Goal: Task Accomplishment & Management: Use online tool/utility

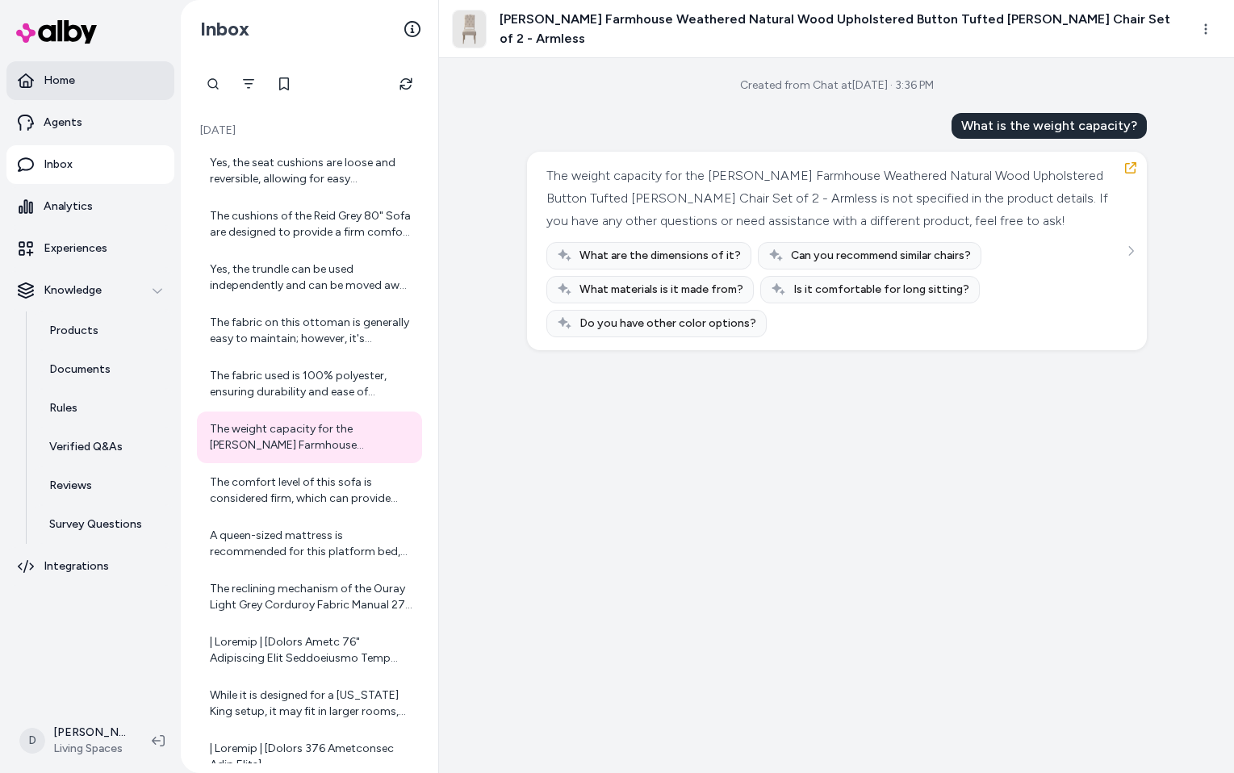
click at [89, 89] on link "Home" at bounding box center [90, 80] width 168 height 39
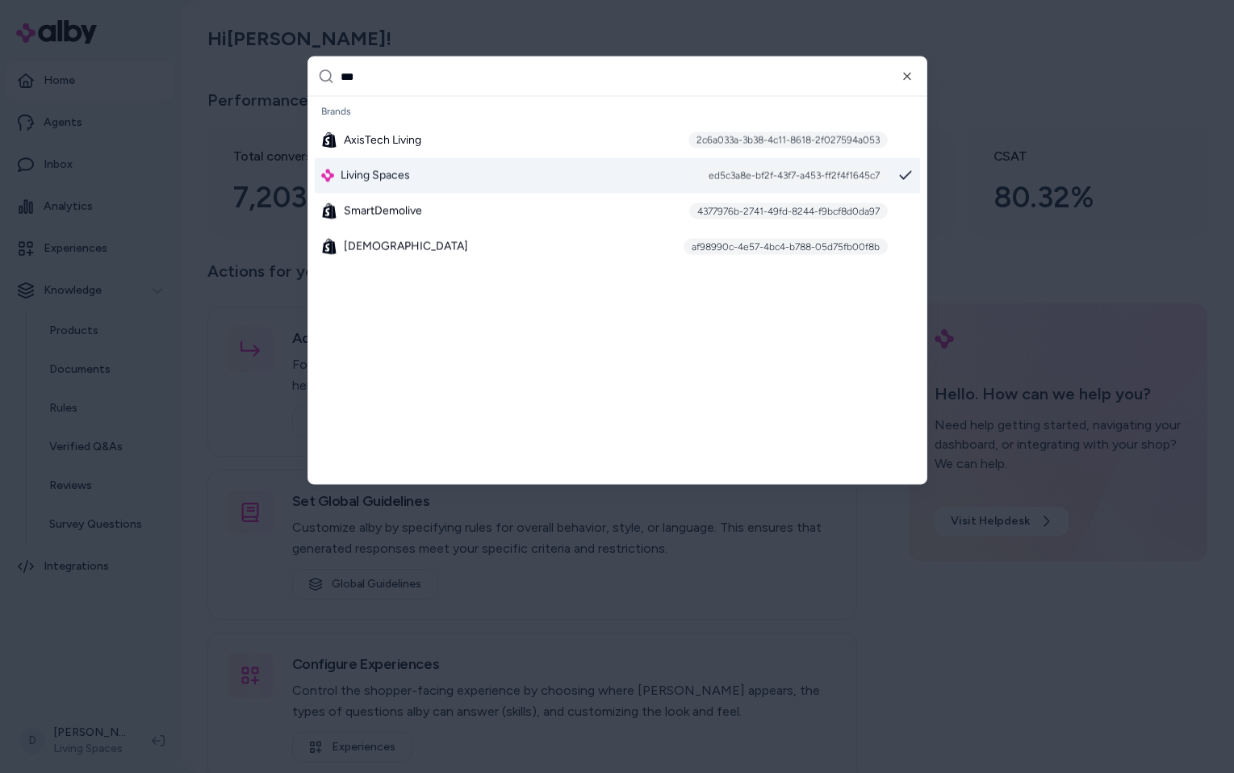
type input "***"
click at [390, 168] on span "Living Spaces" at bounding box center [374, 176] width 69 height 16
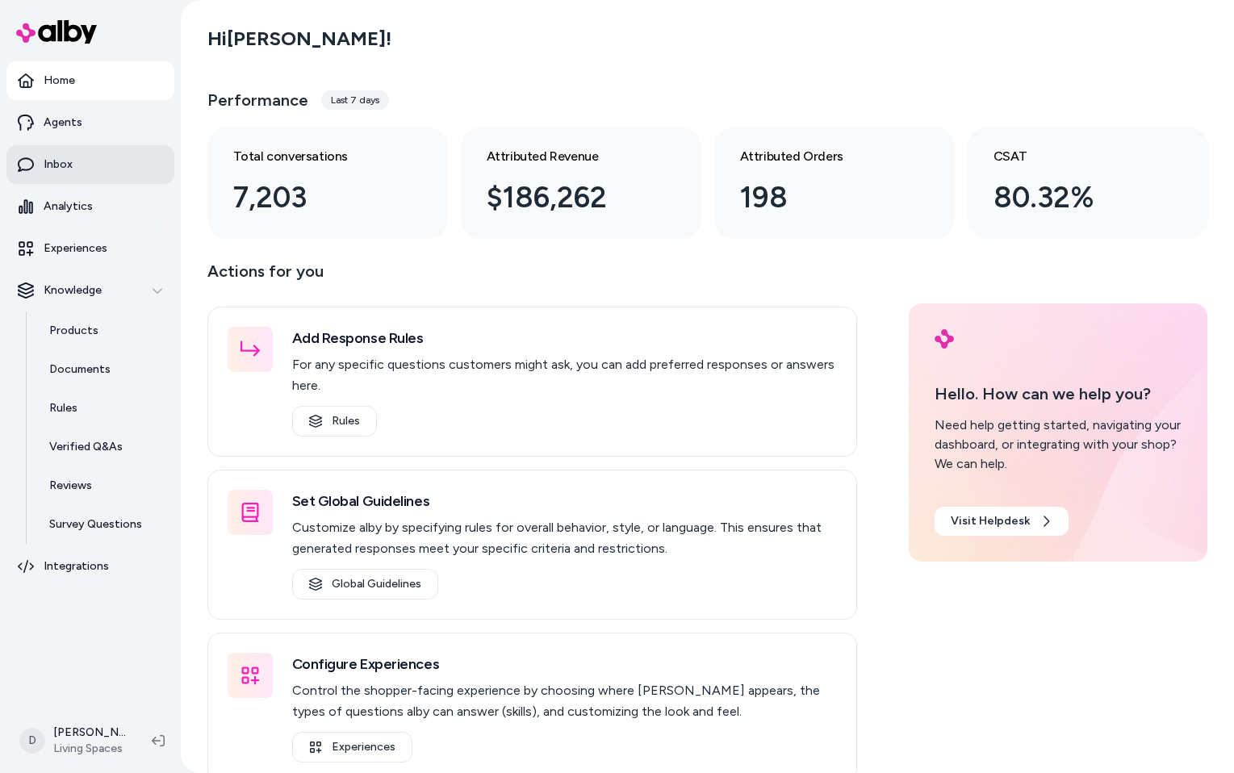
click at [79, 172] on link "Inbox" at bounding box center [90, 164] width 168 height 39
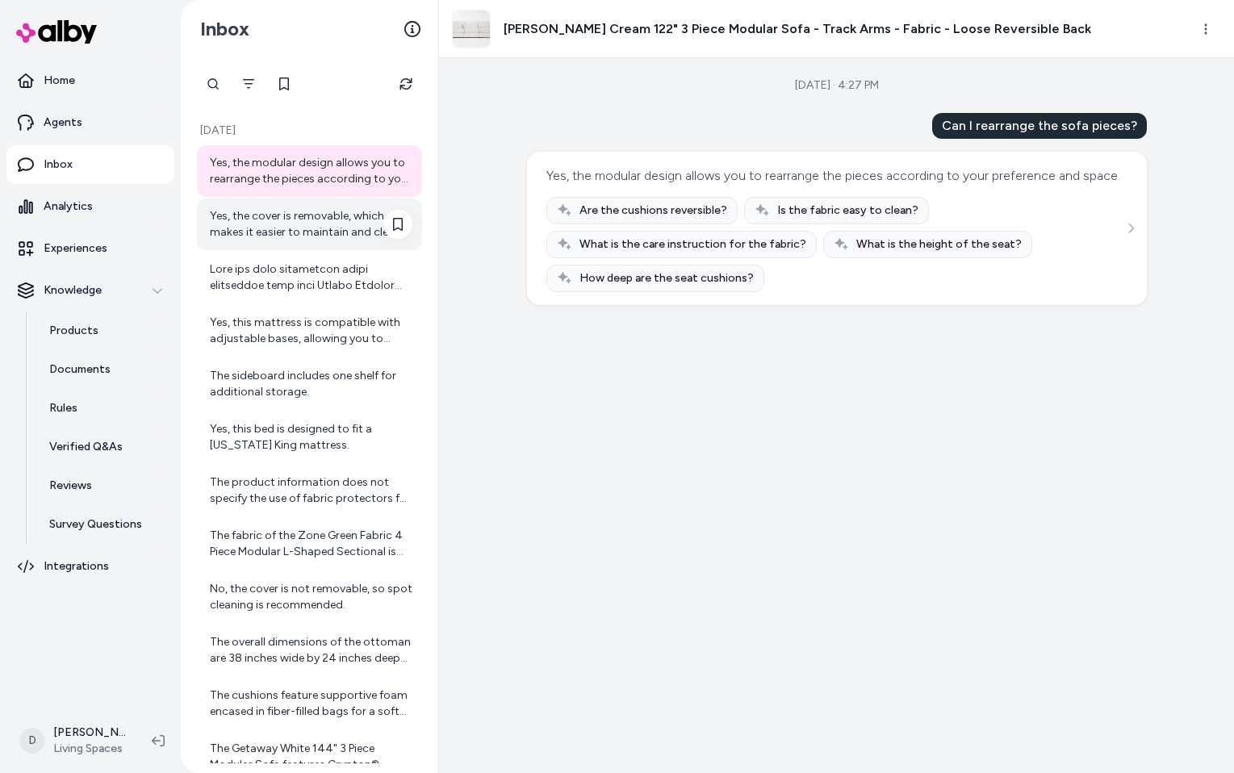
click at [289, 225] on div "Yes, the cover is removable, which makes it easier to maintain and clean the se…" at bounding box center [311, 224] width 202 height 32
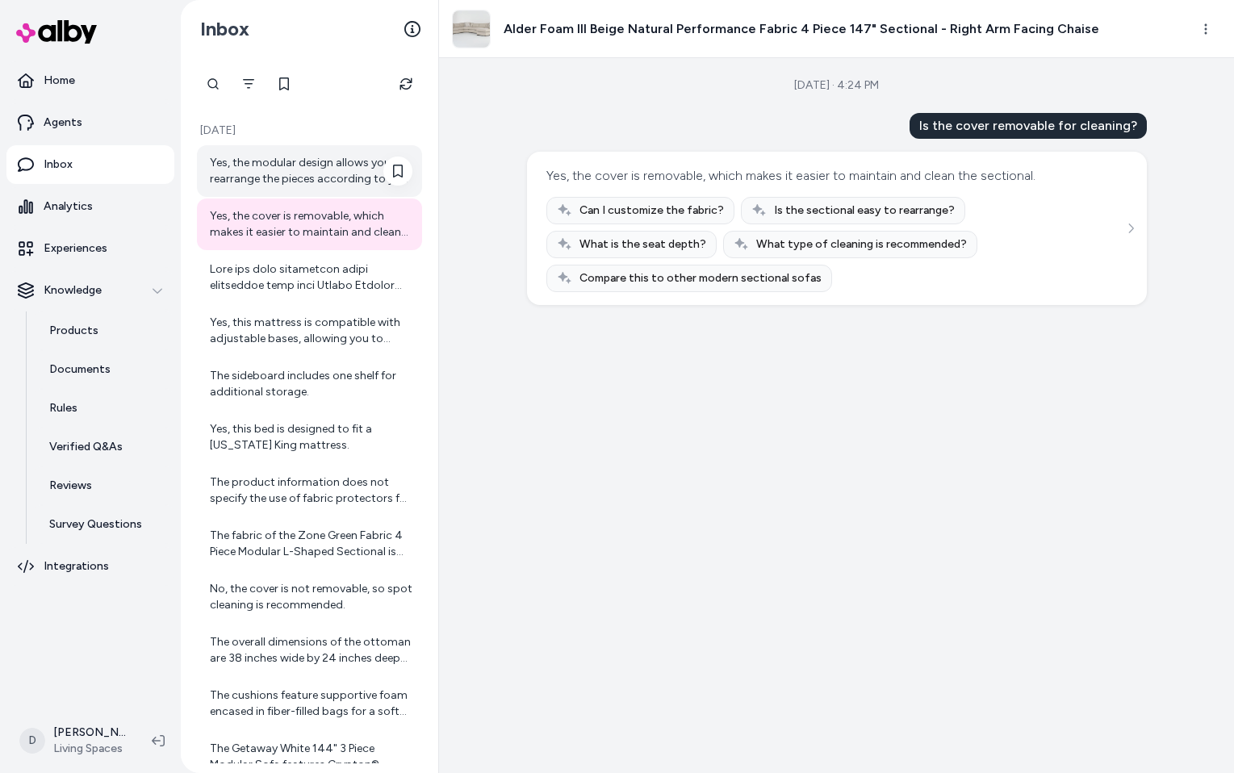
click at [290, 182] on div "Yes, the modular design allows you to rearrange the pieces according to your pr…" at bounding box center [311, 171] width 202 height 32
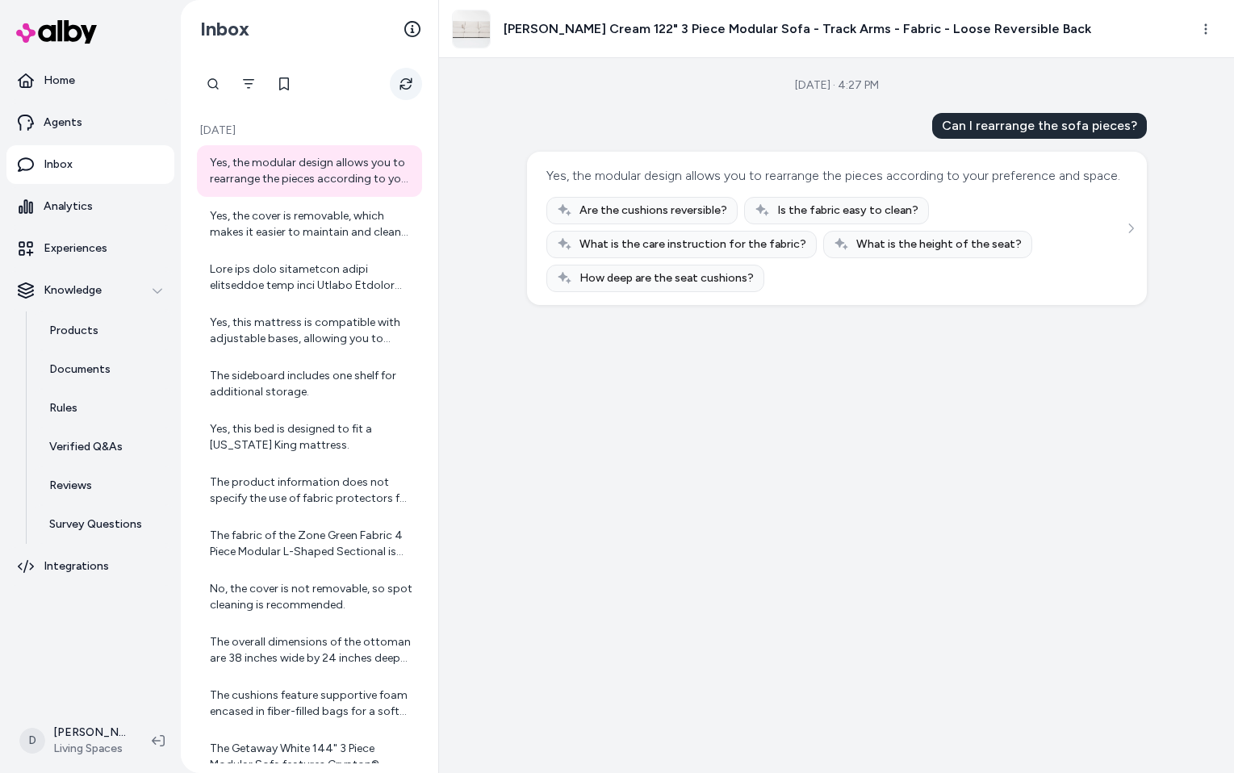
click at [408, 86] on icon "Refresh" at bounding box center [405, 83] width 13 height 13
click at [403, 87] on icon "Refresh" at bounding box center [405, 84] width 12 height 12
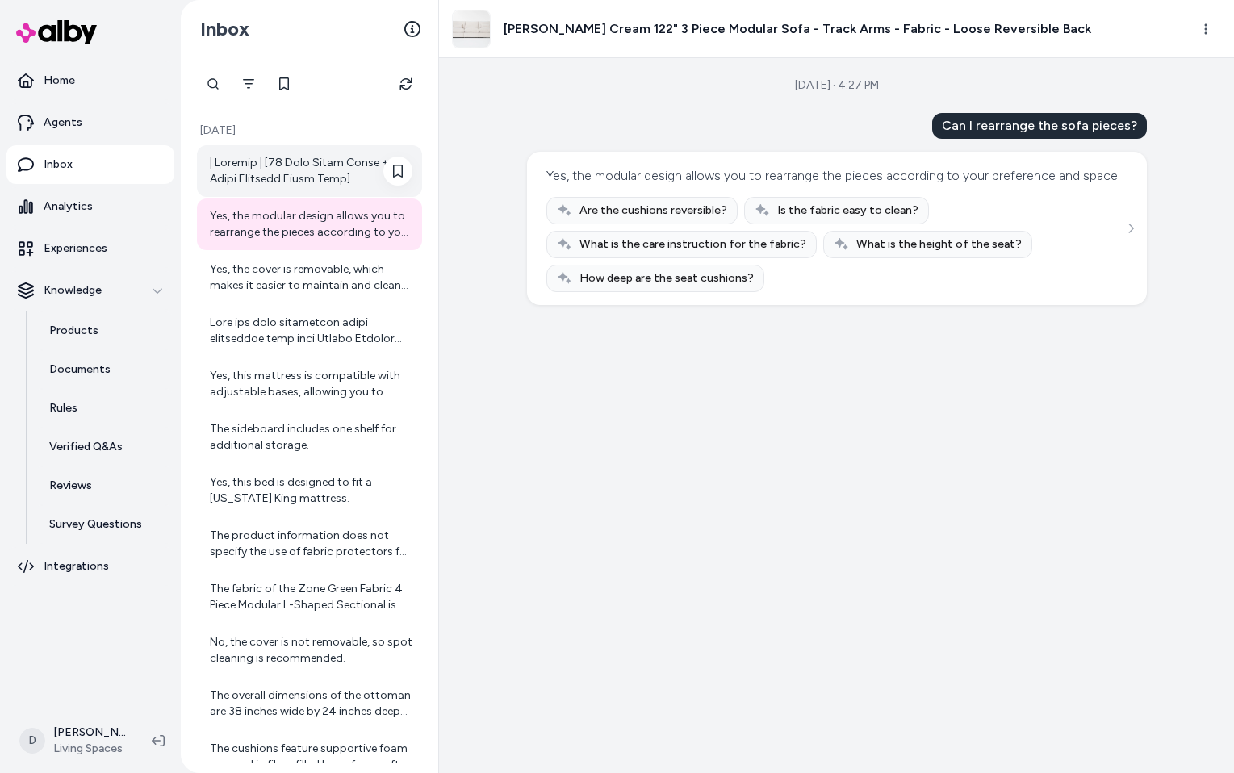
click at [325, 168] on div at bounding box center [311, 171] width 202 height 32
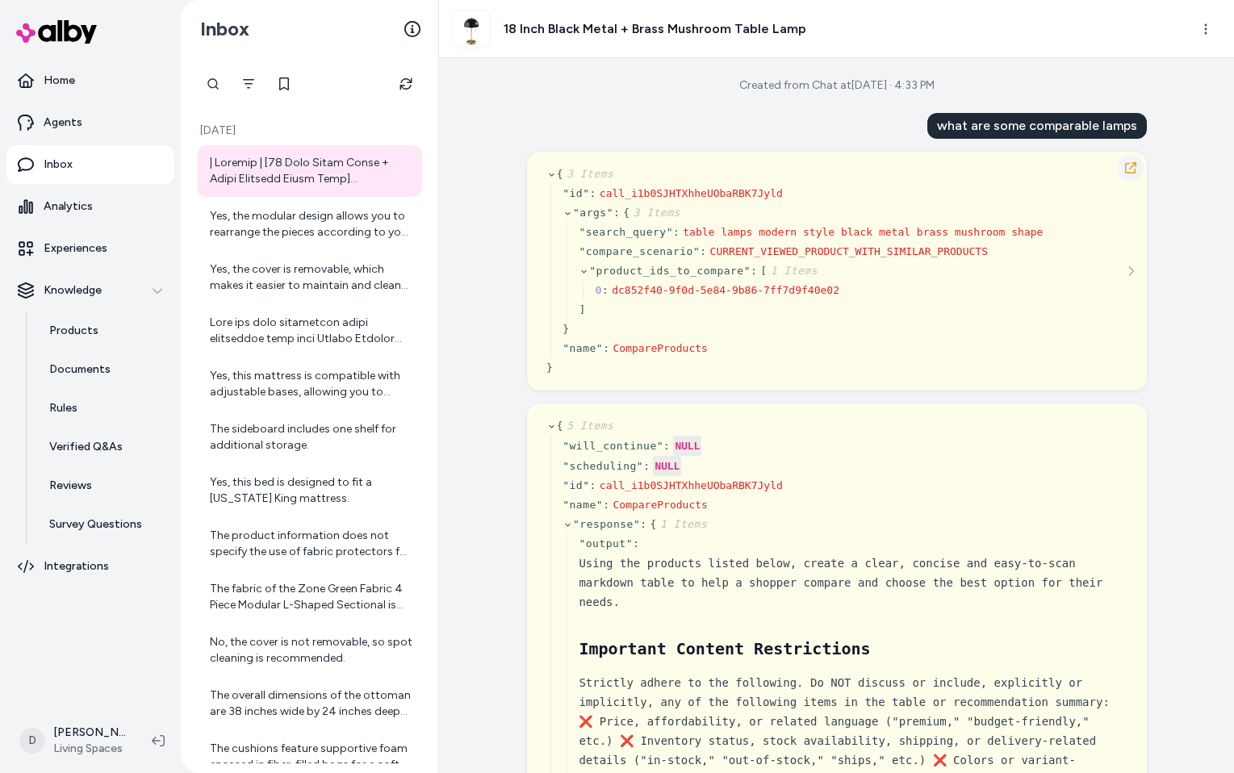
click at [1125, 165] on icon "button" at bounding box center [1130, 167] width 13 height 13
click at [404, 90] on button "Refresh" at bounding box center [406, 84] width 32 height 32
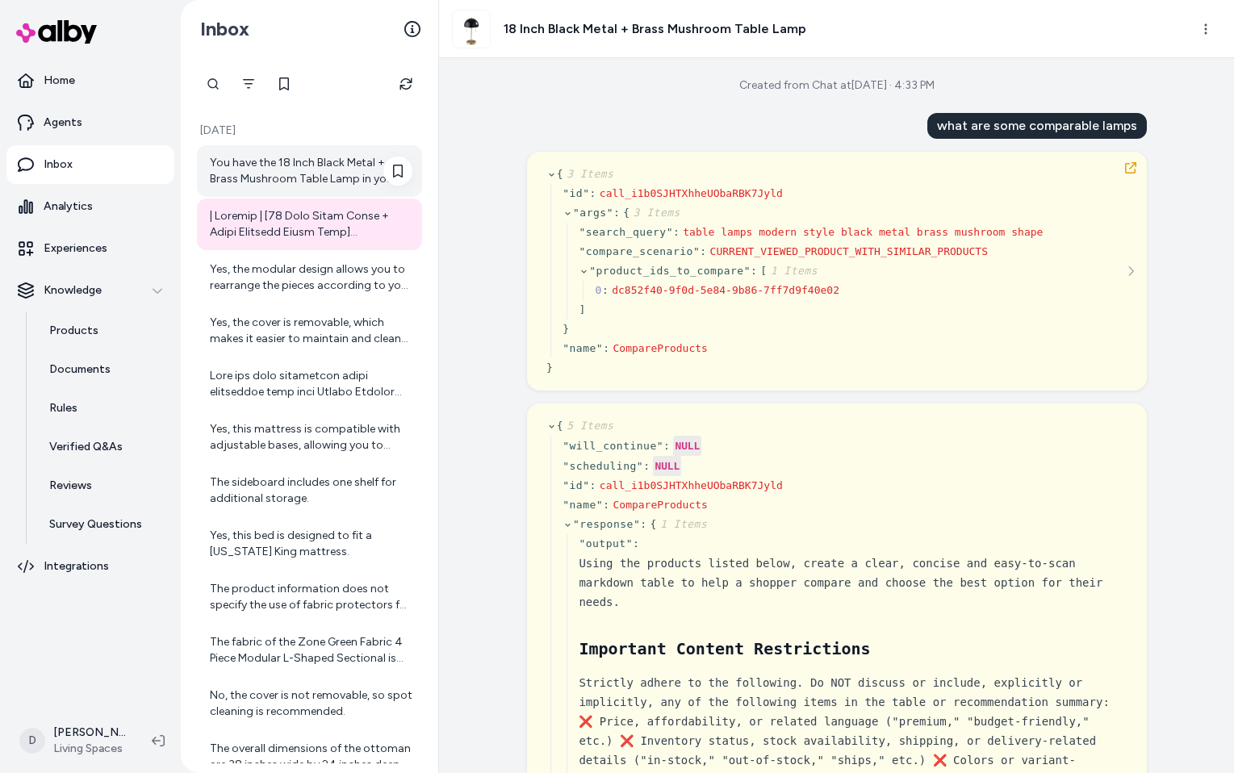
click at [316, 169] on div "You have the 18 Inch Black Metal + Brass Mushroom Table Lamp in your cart. This…" at bounding box center [311, 171] width 202 height 32
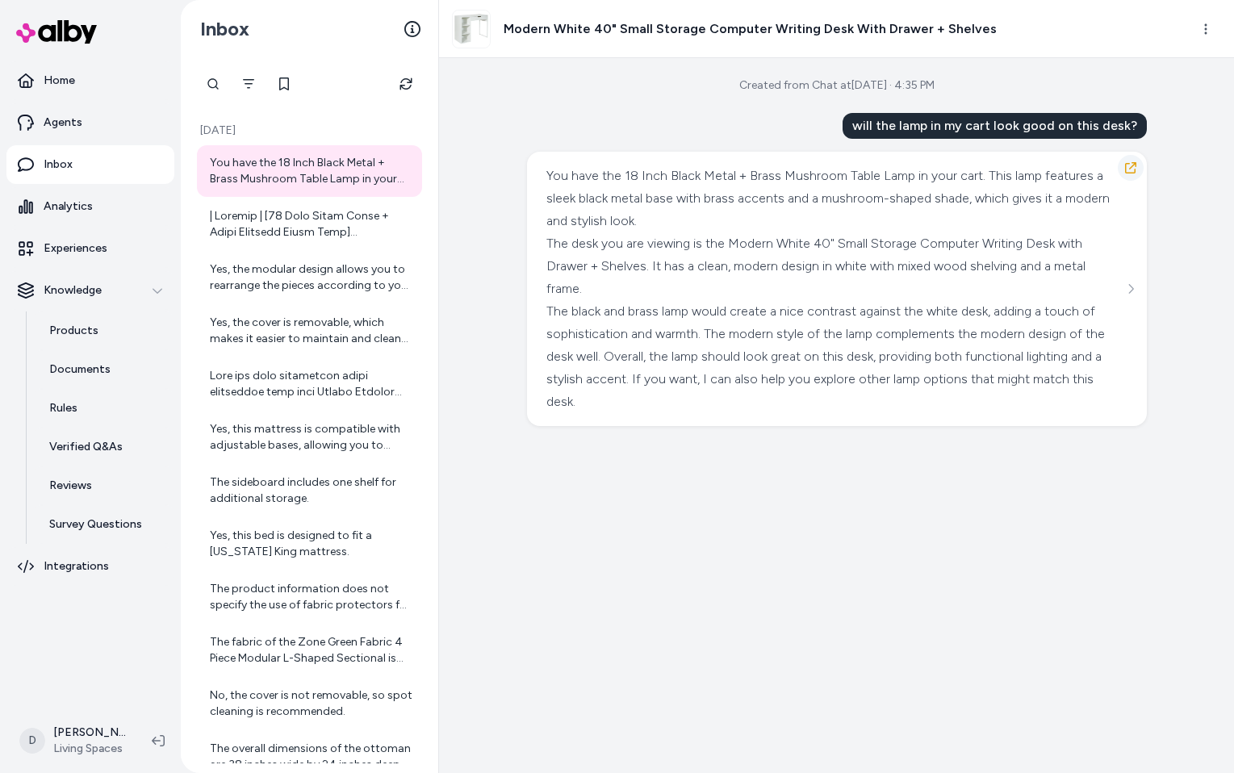
click at [1136, 173] on icon "button" at bounding box center [1130, 167] width 13 height 13
click at [1135, 286] on button "See more" at bounding box center [1130, 288] width 19 height 19
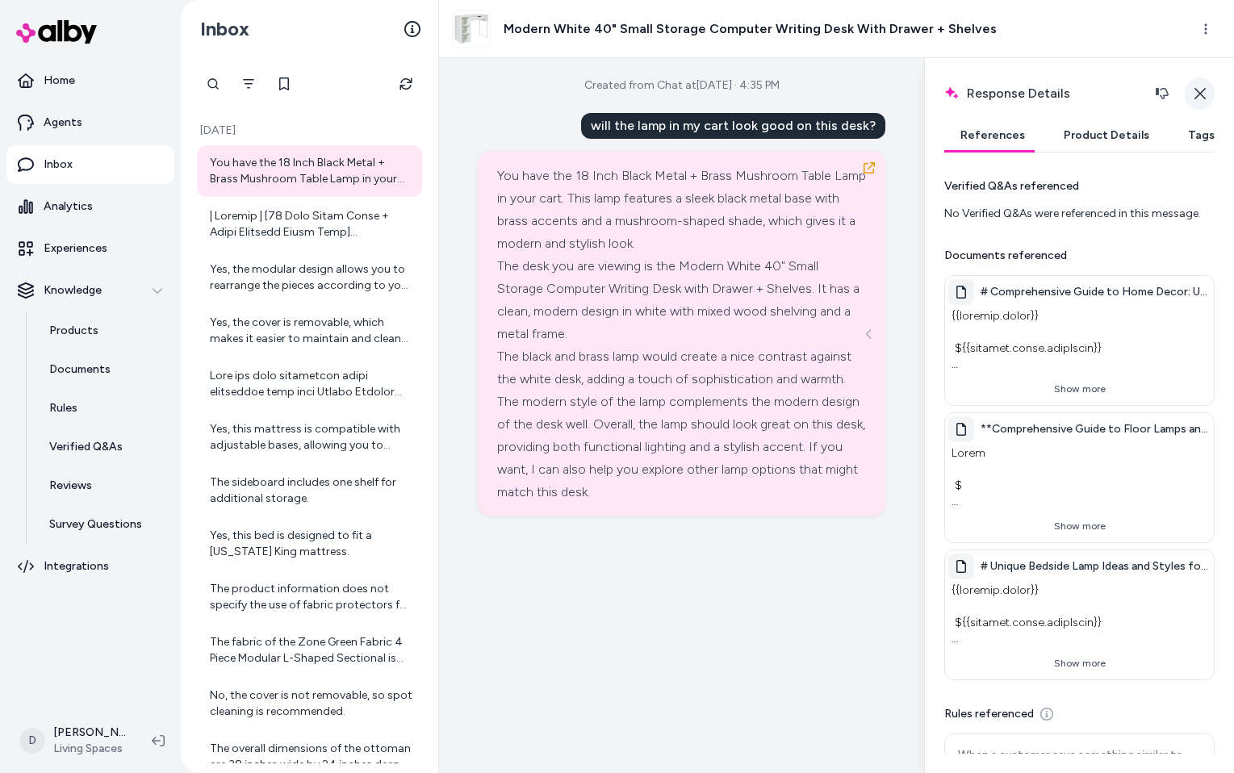
click at [1204, 90] on icon "button" at bounding box center [1199, 93] width 13 height 13
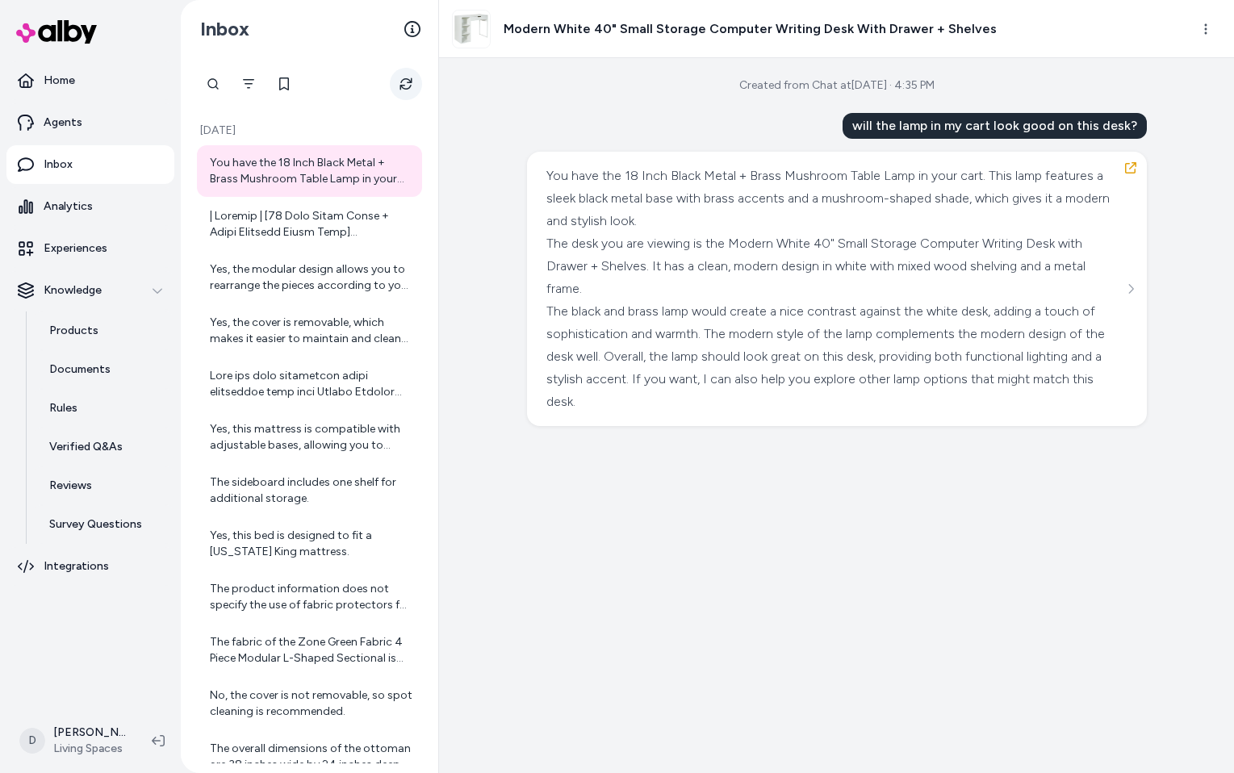
click at [408, 82] on icon "Refresh" at bounding box center [405, 84] width 12 height 12
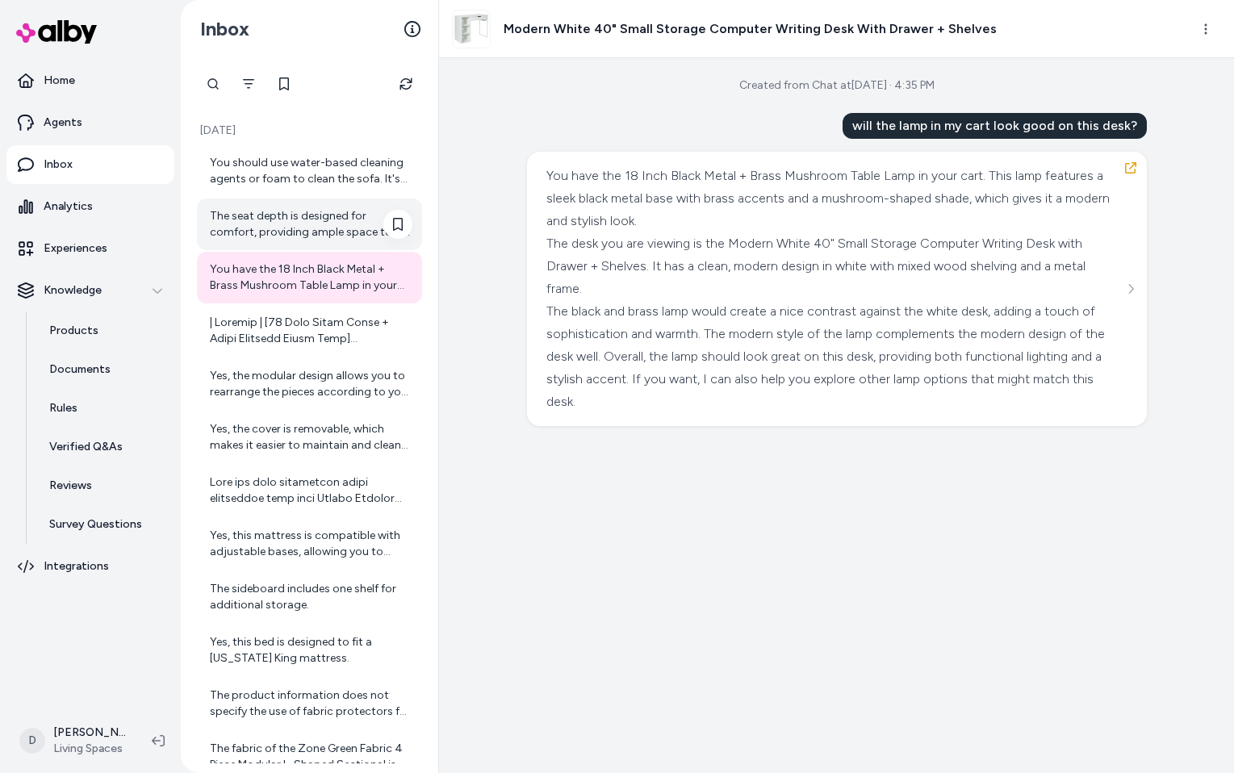
click at [351, 222] on div "The seat depth is designed for comfort, providing ample space to sit back and r…" at bounding box center [311, 224] width 202 height 32
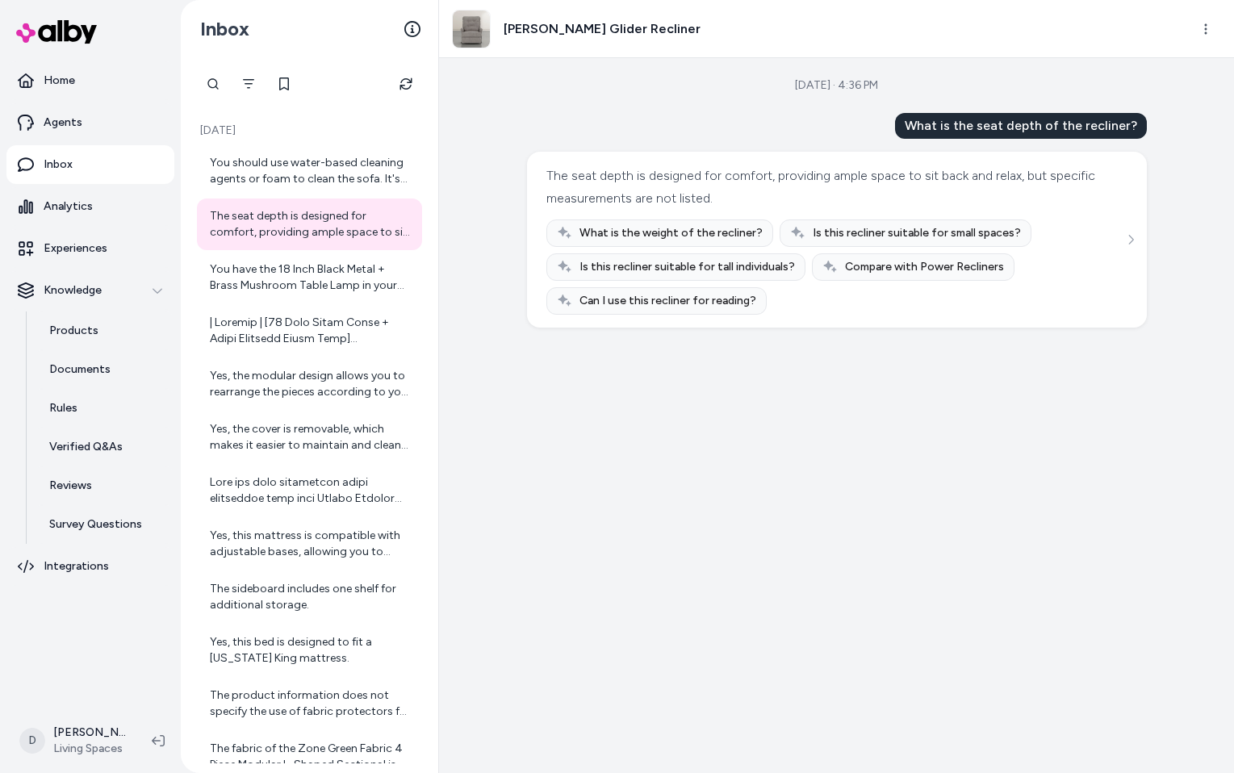
click at [724, 162] on div "The seat depth is designed for comfort, providing ample space to sit back and r…" at bounding box center [837, 240] width 620 height 176
click at [361, 162] on div "You should use water-based cleaning agents or foam to clean the sofa. It's impo…" at bounding box center [311, 171] width 202 height 32
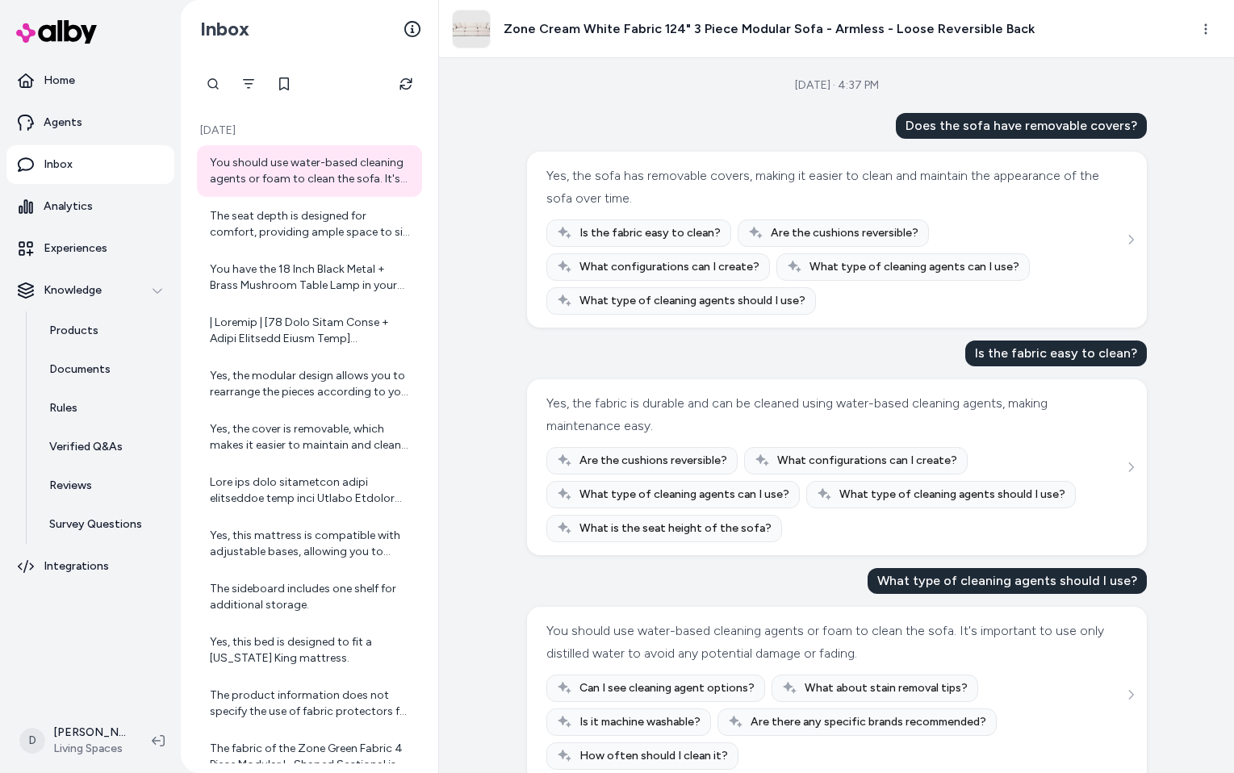
scroll to position [29, 0]
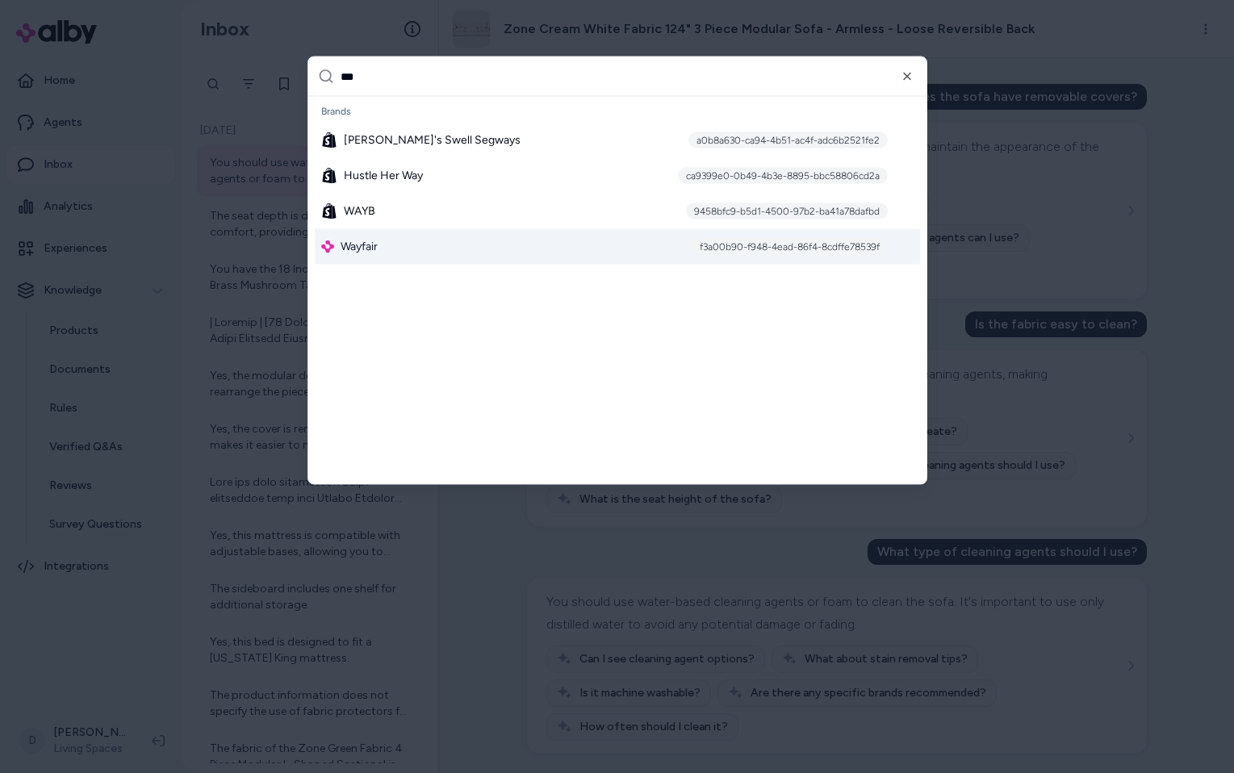
type input "***"
click at [415, 244] on div "Wayfair f3a00b90-f948-4ead-86f4-8cdffe78539f" at bounding box center [617, 246] width 605 height 35
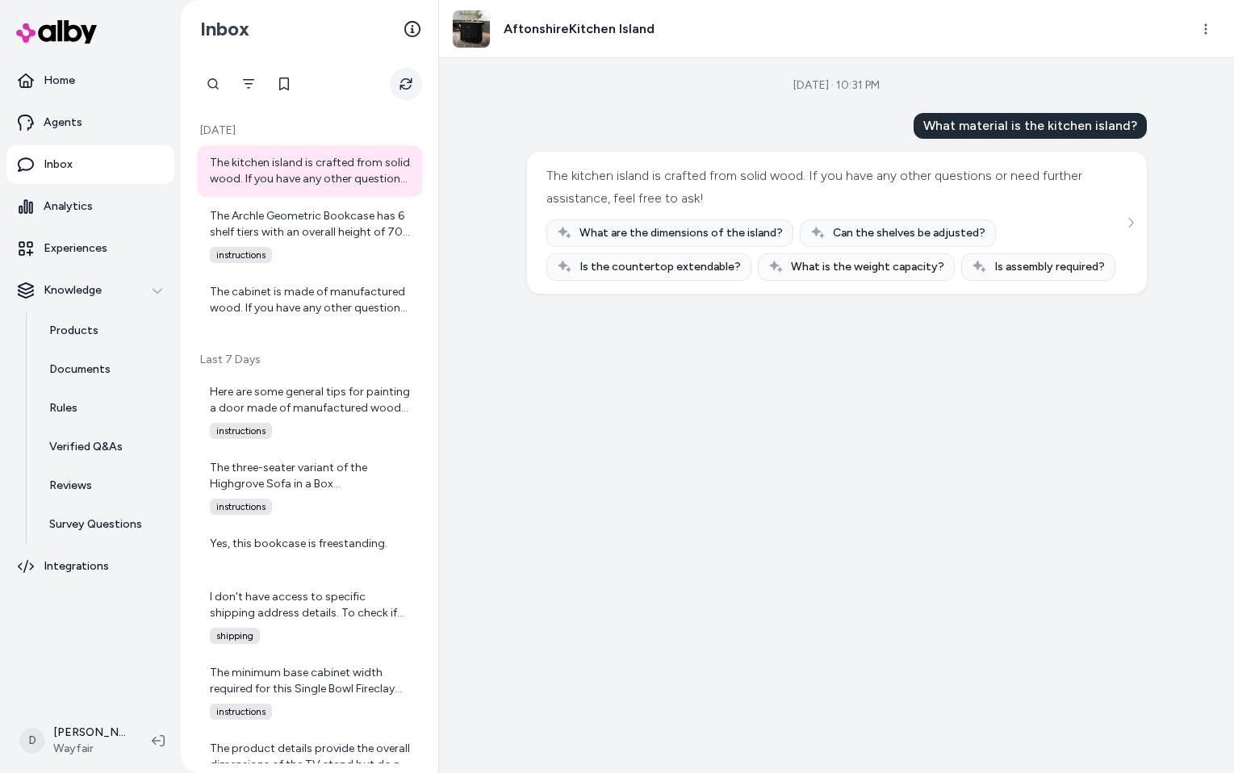
click at [407, 81] on icon "Refresh" at bounding box center [405, 83] width 13 height 13
click at [344, 293] on div "The cabinet is made of manufactured wood. If you have any other questions or ne…" at bounding box center [311, 300] width 202 height 32
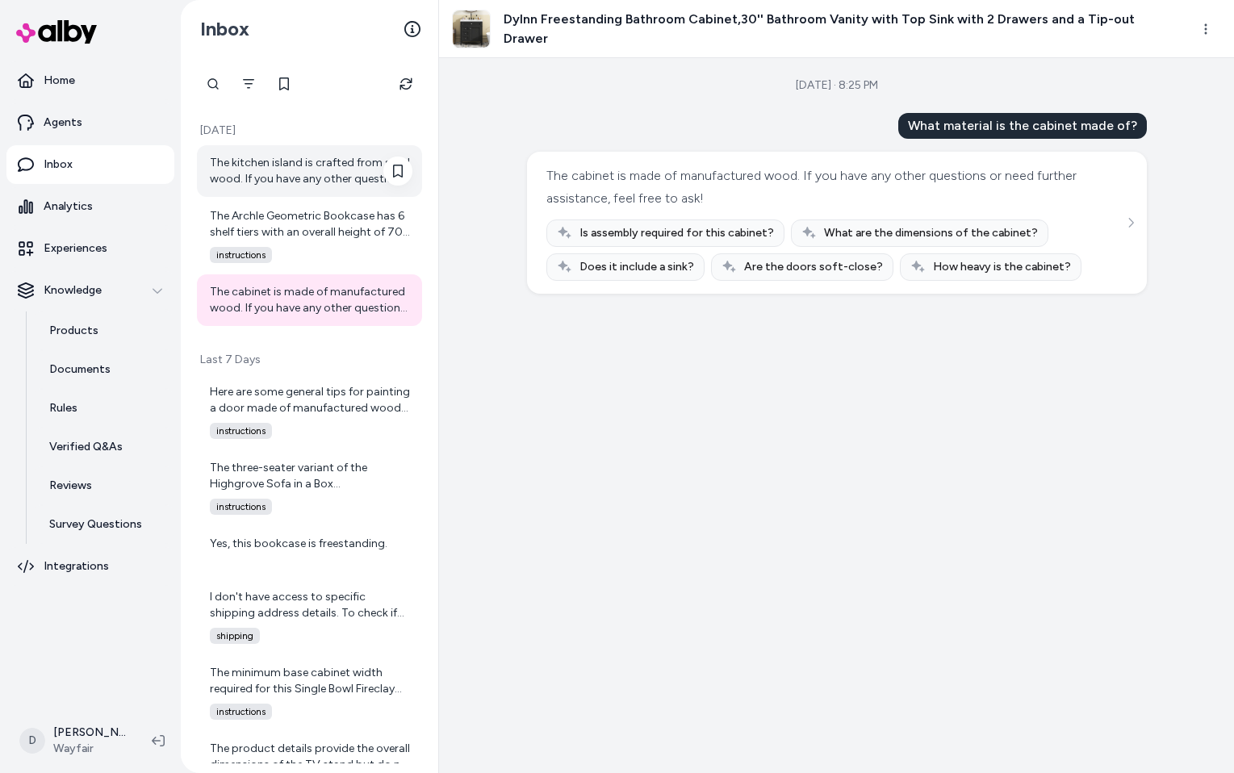
click at [352, 165] on div "The kitchen island is crafted from solid wood. If you have any other questions …" at bounding box center [311, 171] width 202 height 32
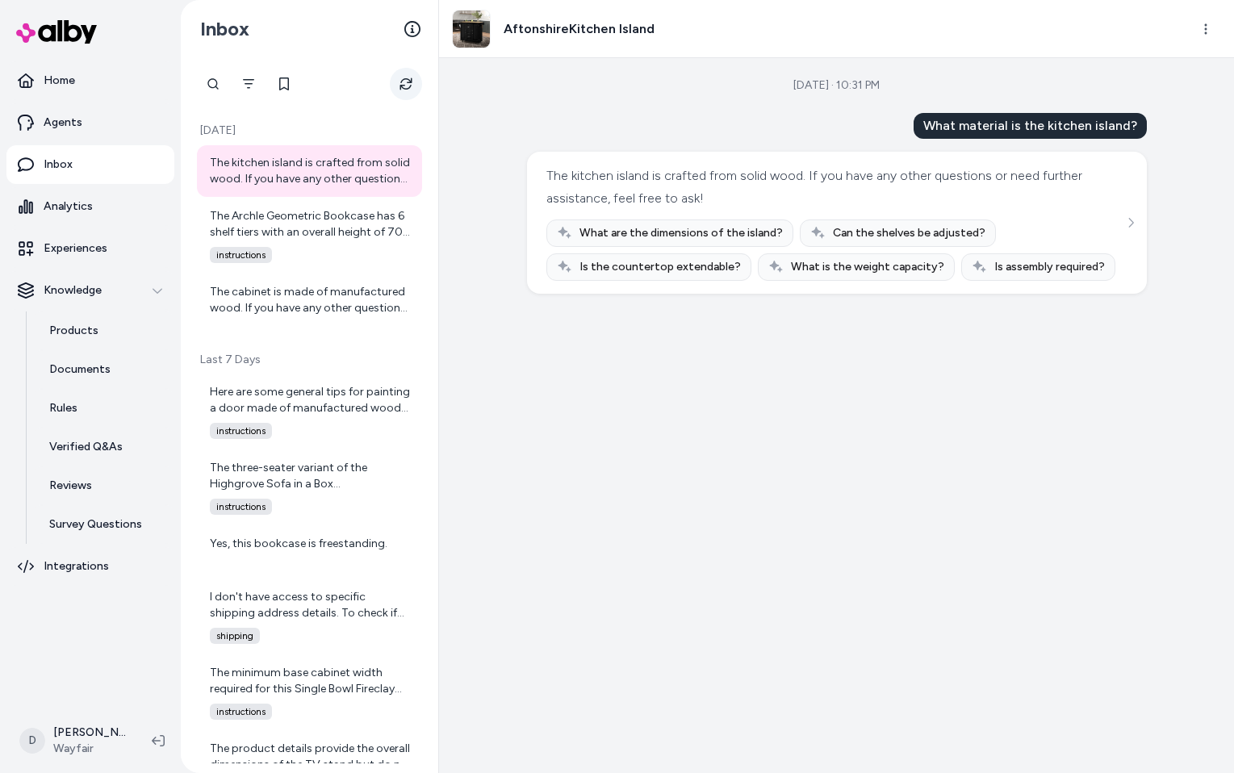
click at [403, 81] on icon "Refresh" at bounding box center [405, 83] width 13 height 13
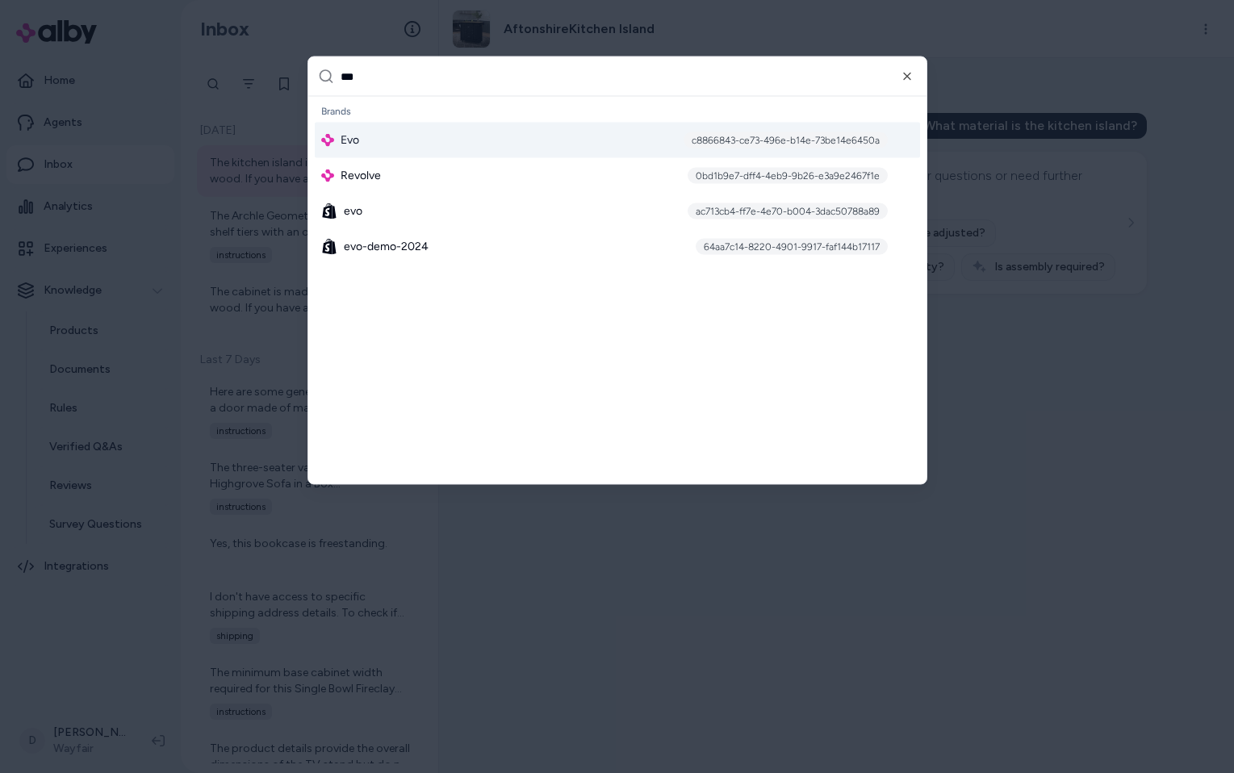
type input "***"
click at [403, 136] on div "Evo c8866843-ce73-496e-b14e-73be14e6450a" at bounding box center [617, 140] width 605 height 35
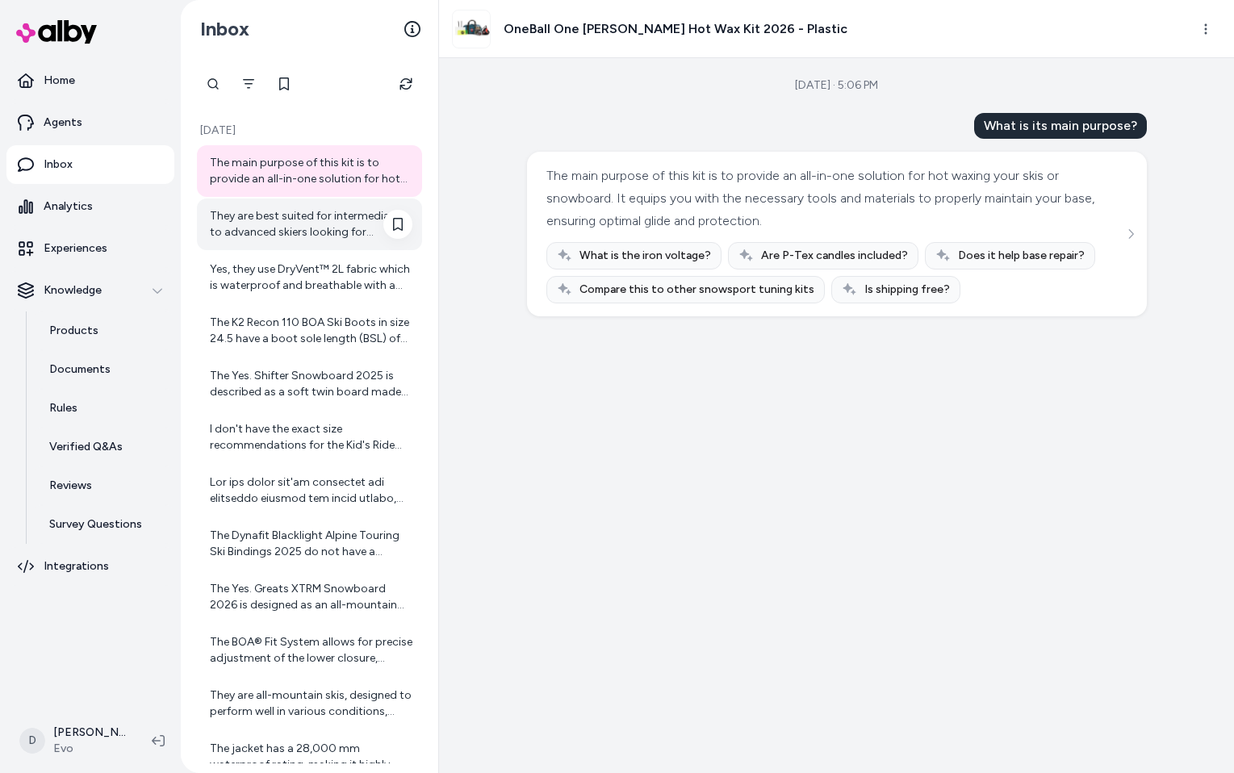
click at [339, 228] on div "They are best suited for intermediate to advanced skiers looking for precision …" at bounding box center [311, 224] width 202 height 32
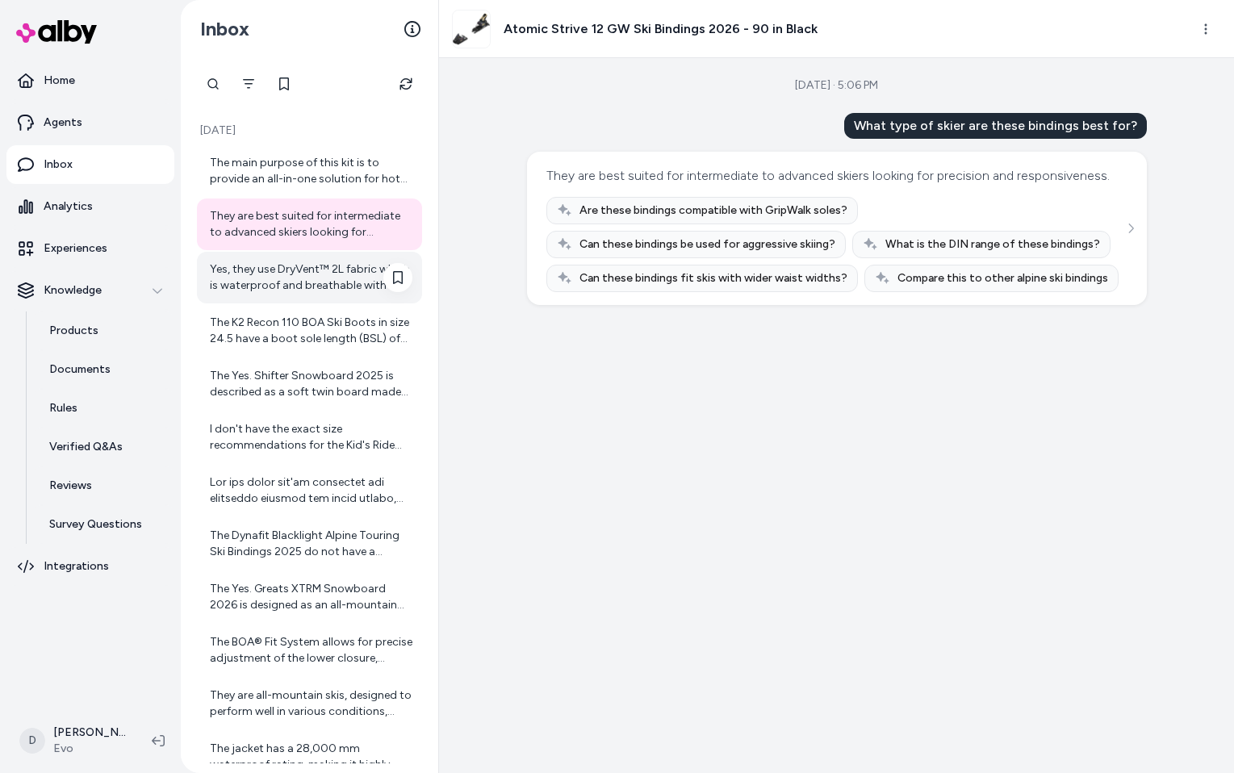
click at [336, 288] on div "Yes, they use DryVent™ 2L fabric which is waterproof and breathable with a non-…" at bounding box center [311, 277] width 202 height 32
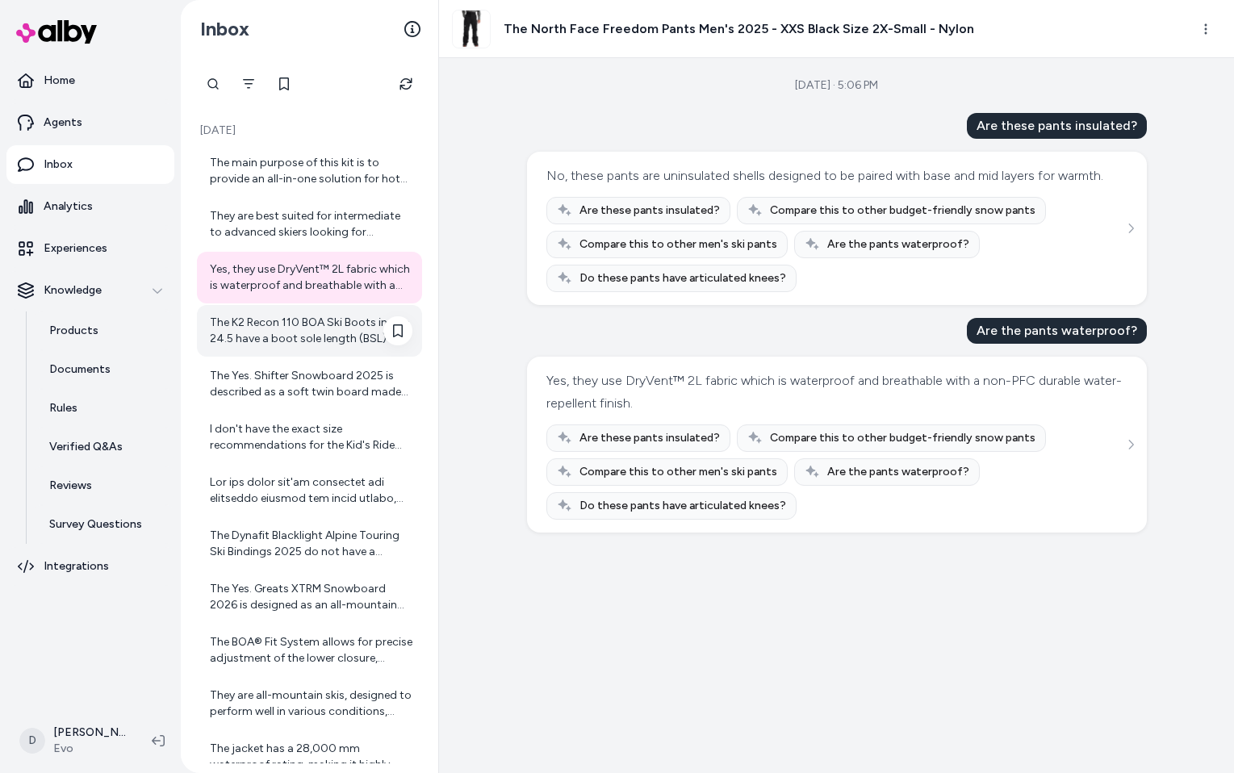
click at [324, 336] on div "The K2 Recon 110 BOA Ski Boots in size 24.5 have a boot sole length (BSL) of ap…" at bounding box center [311, 331] width 202 height 32
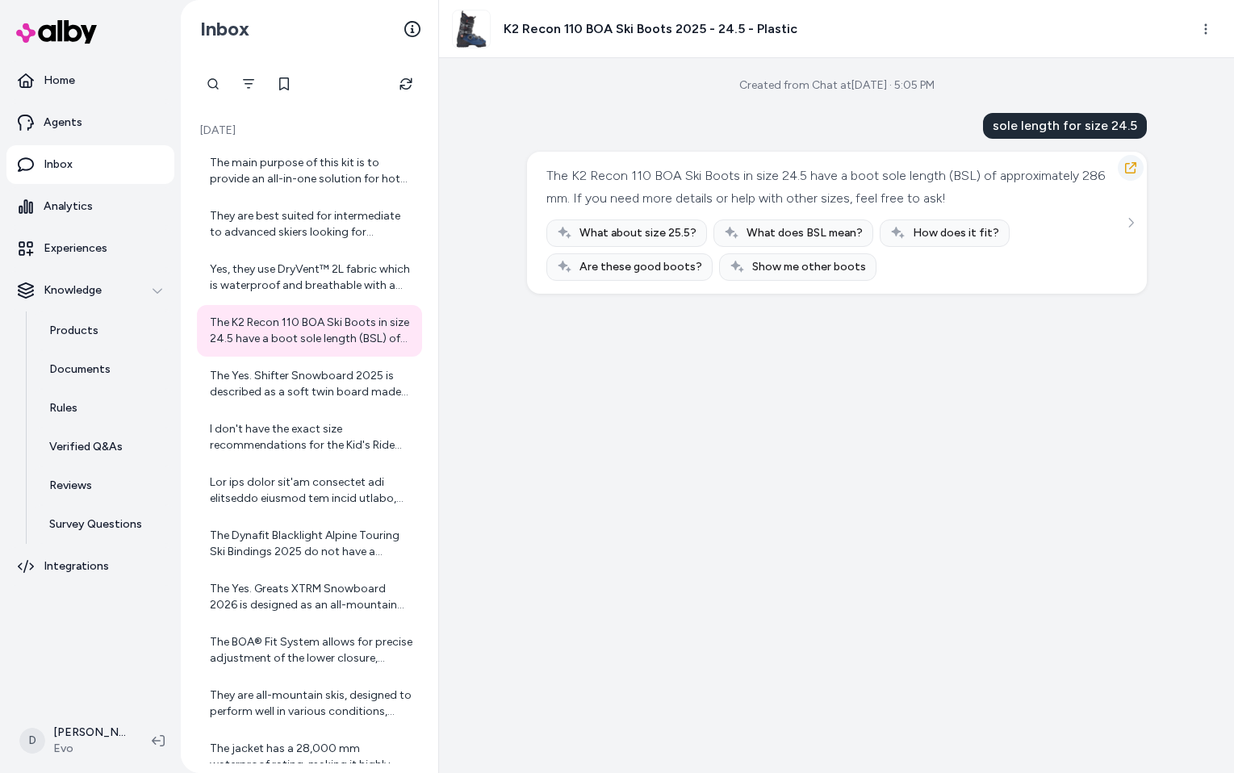
click at [1135, 166] on icon "button" at bounding box center [1130, 167] width 13 height 13
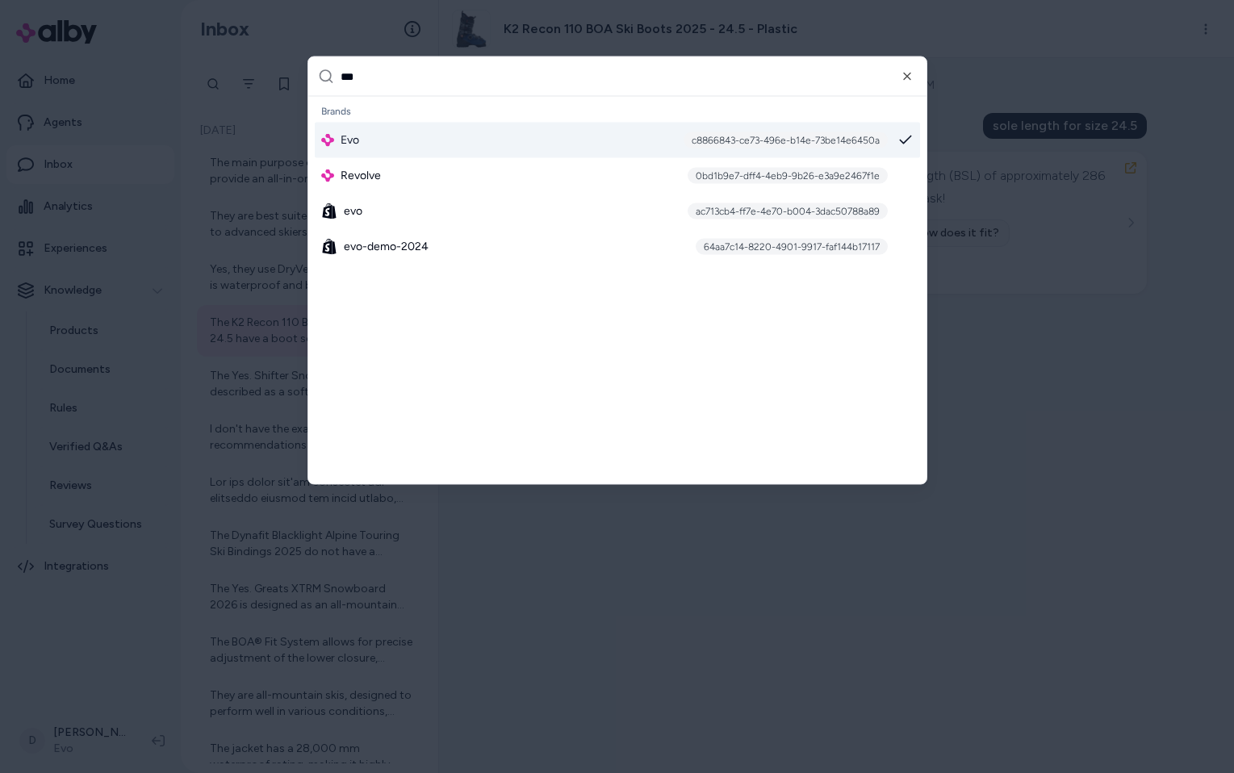
type input "***"
click at [720, 138] on div "c8866843-ce73-496e-b14e-73be14e6450a" at bounding box center [785, 140] width 204 height 16
click at [1091, 660] on div at bounding box center [617, 386] width 1234 height 773
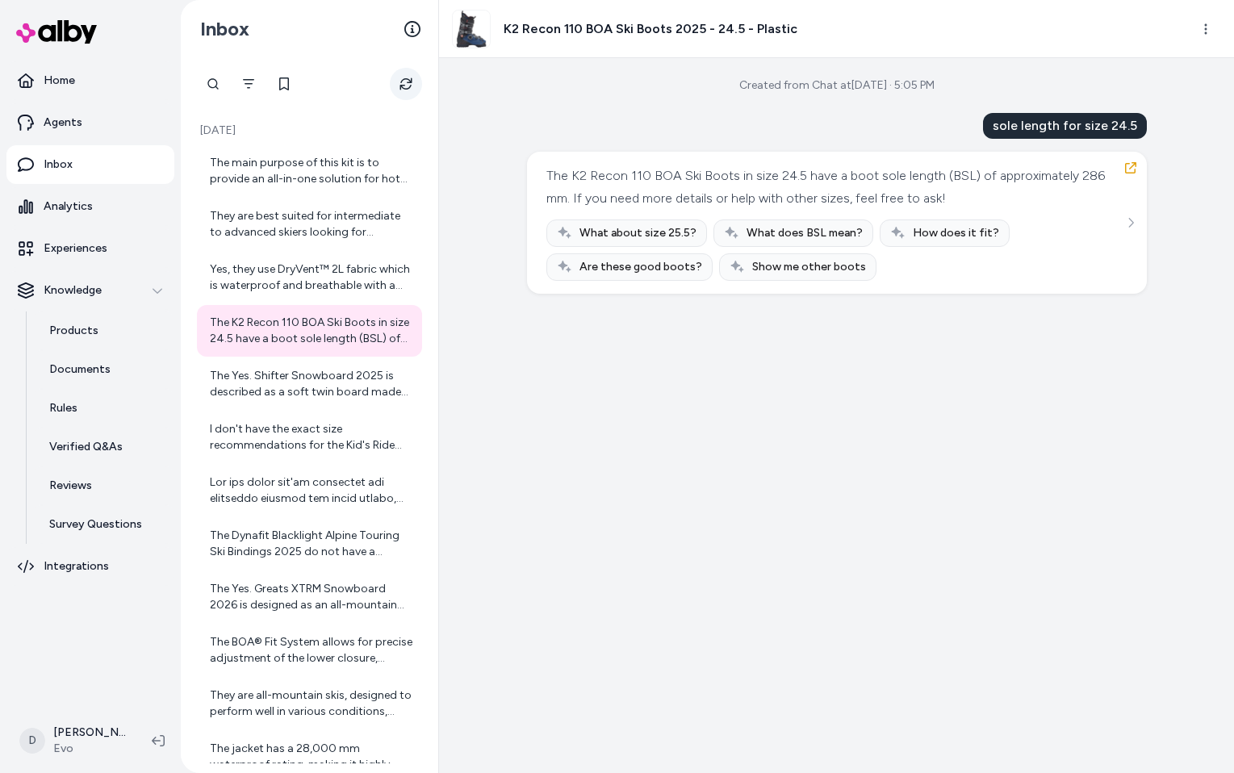
click at [403, 77] on button "Refresh" at bounding box center [406, 84] width 32 height 32
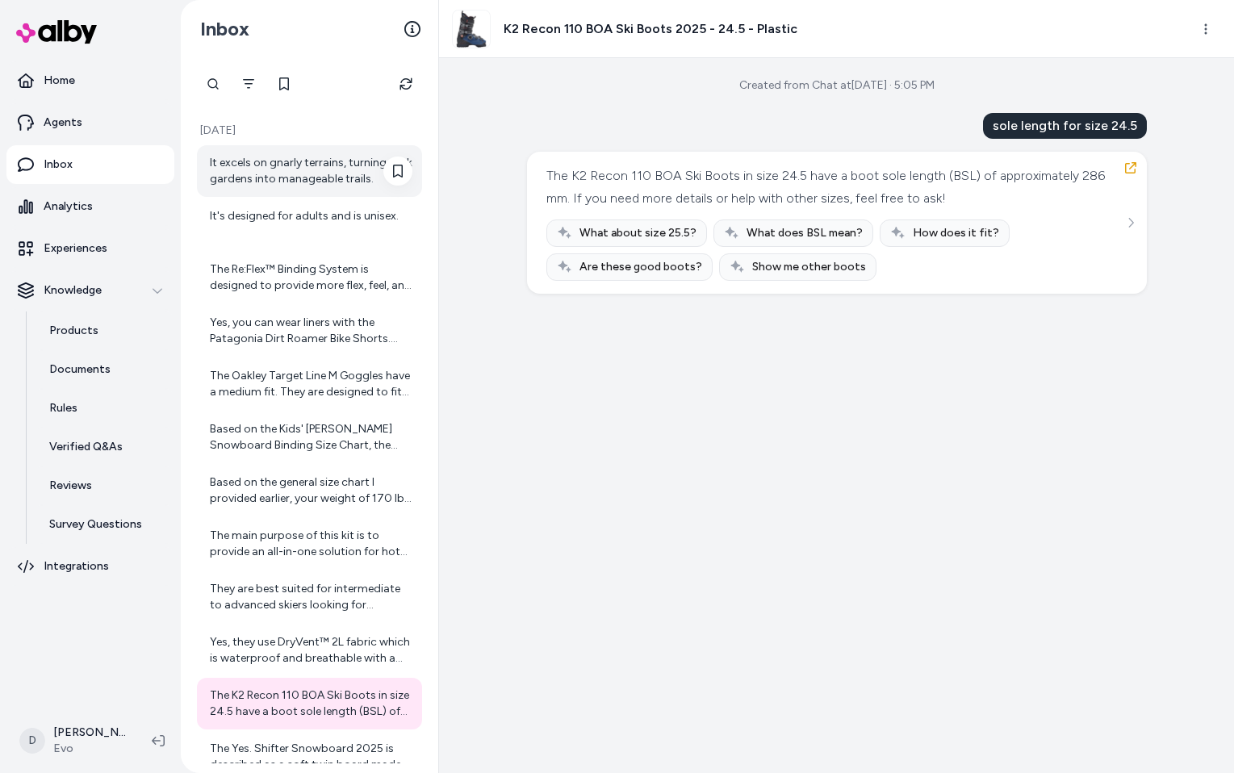
click at [330, 166] on div "It excels on gnarly terrains, turning rock gardens into manageable trails." at bounding box center [311, 171] width 202 height 32
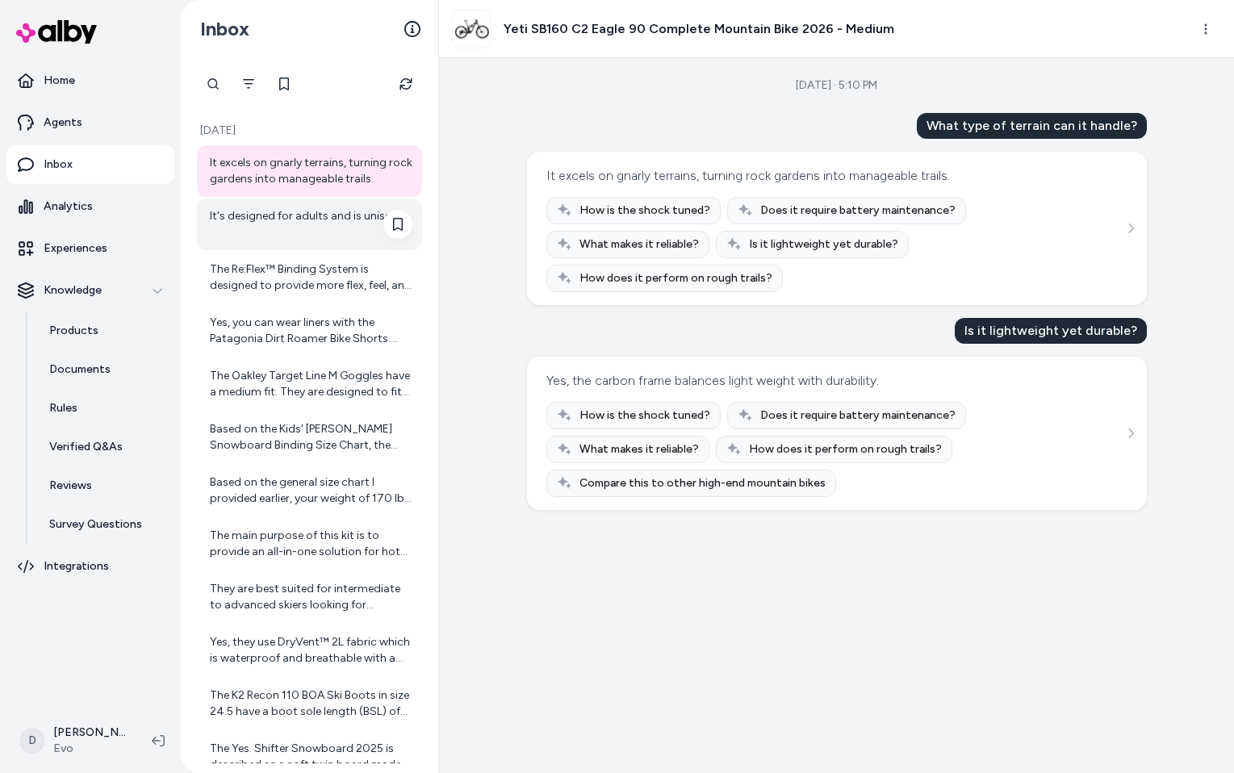
click at [319, 223] on div "It's designed for adults and is unisex." at bounding box center [311, 224] width 202 height 32
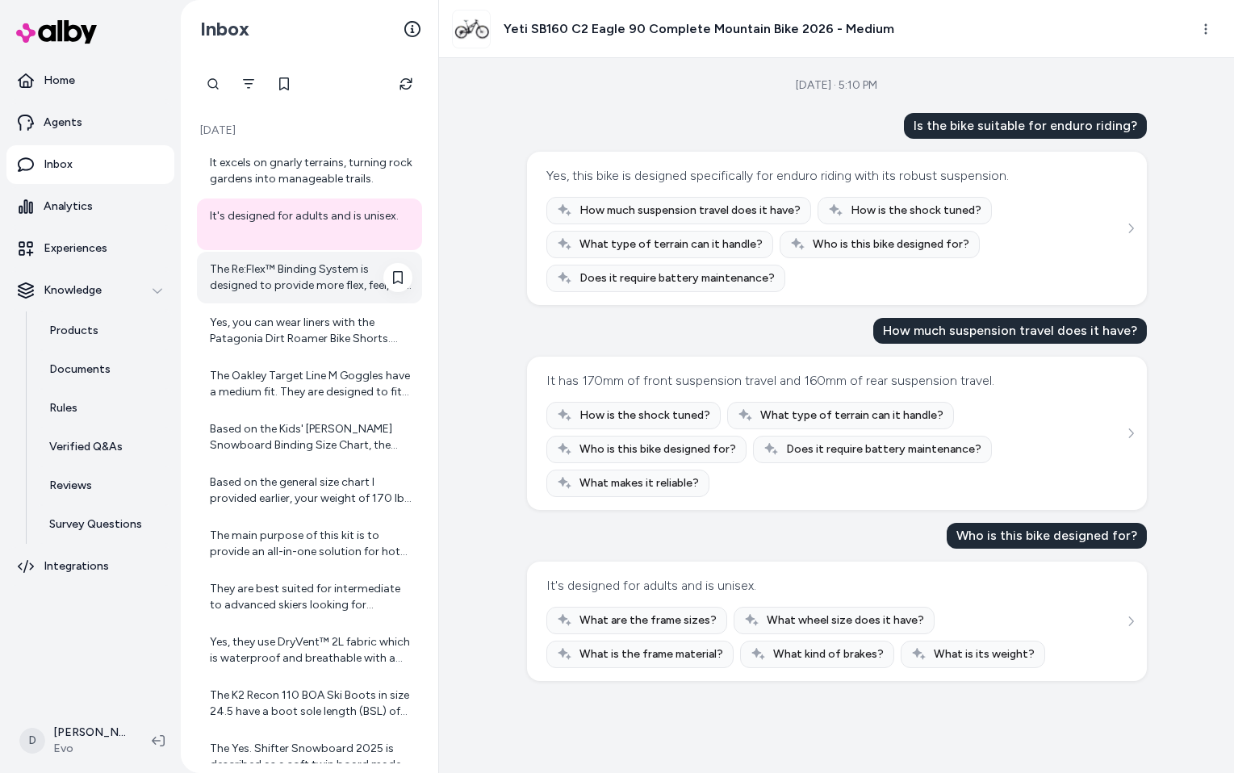
click at [316, 294] on div "The Re:Flex™ Binding System is designed to provide more flex, feel, and cushion…" at bounding box center [309, 278] width 225 height 52
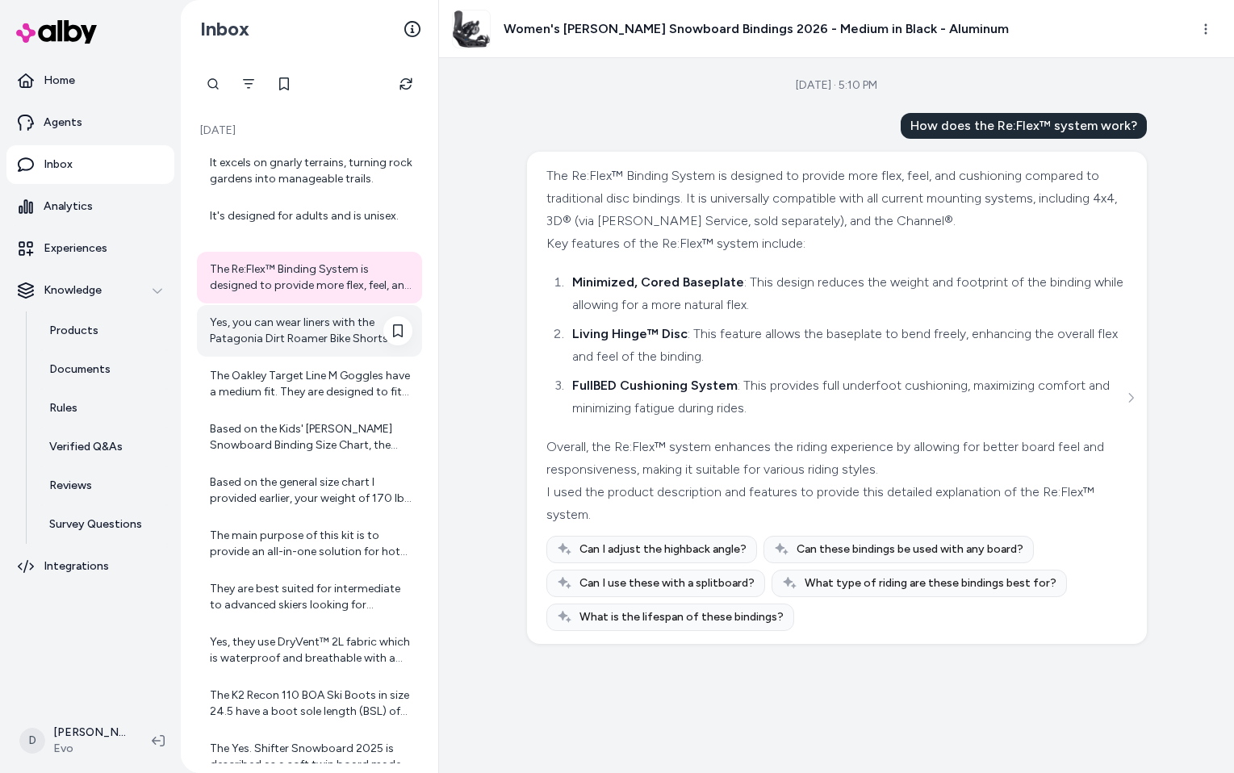
click at [307, 324] on div "Yes, you can wear liners with the Patagonia Dirt Roamer Bike Shorts. These shor…" at bounding box center [311, 331] width 202 height 32
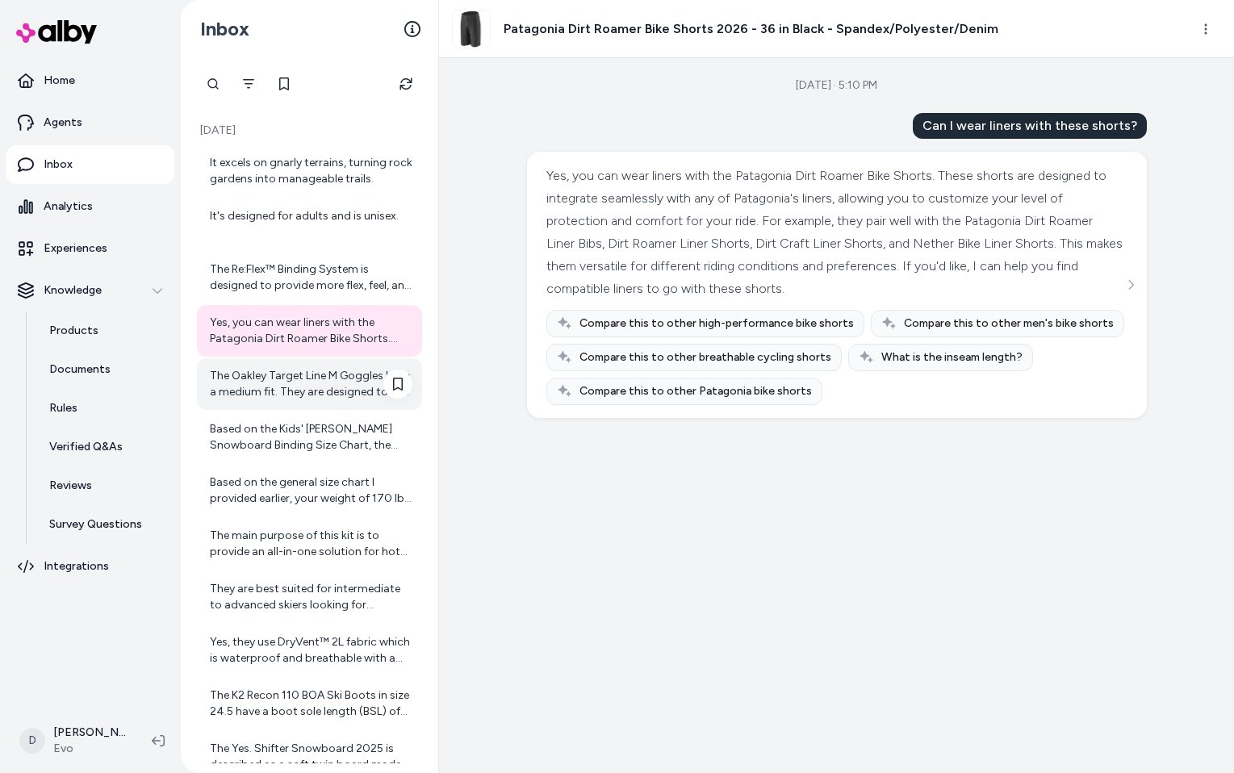
click at [356, 391] on div "The Oakley Target Line M Goggles have a medium fit. They are designed to fit mo…" at bounding box center [311, 384] width 202 height 32
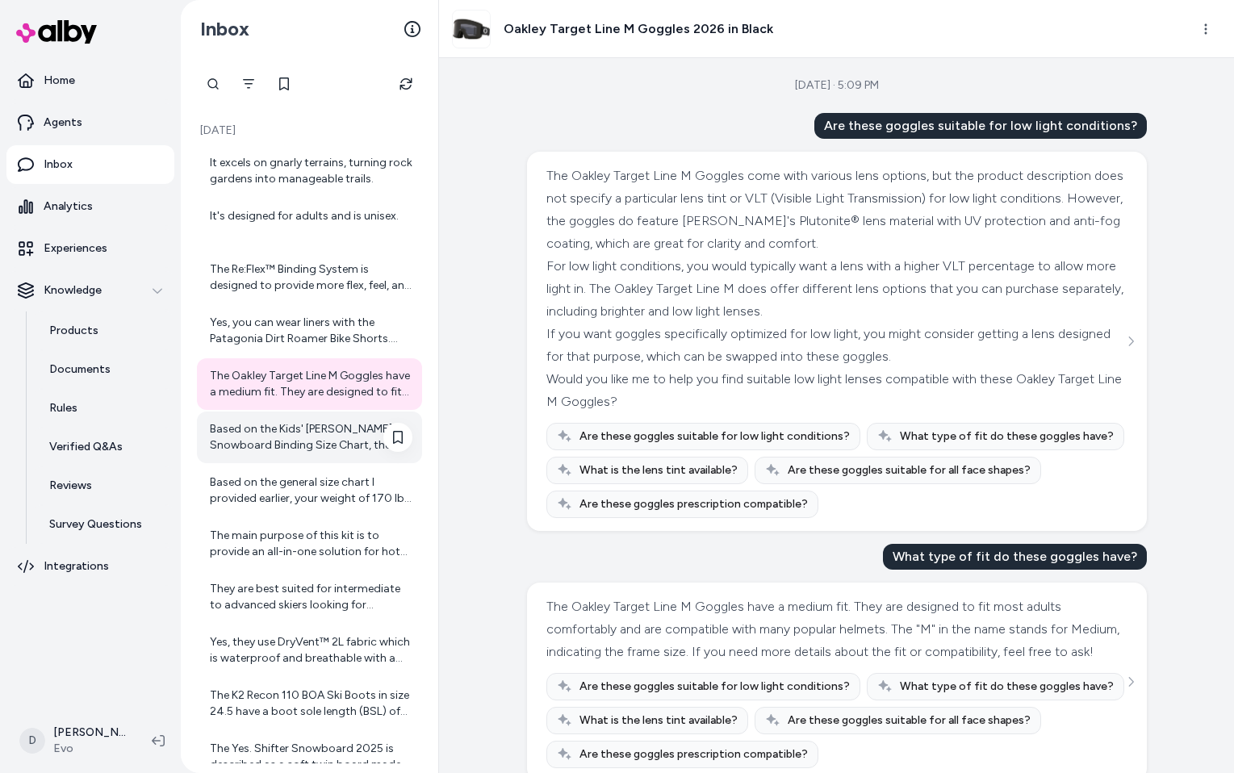
click at [358, 429] on div "Based on the Kids' Burton Snowboard Binding Size Chart, the Grom bindings fit t…" at bounding box center [311, 437] width 202 height 32
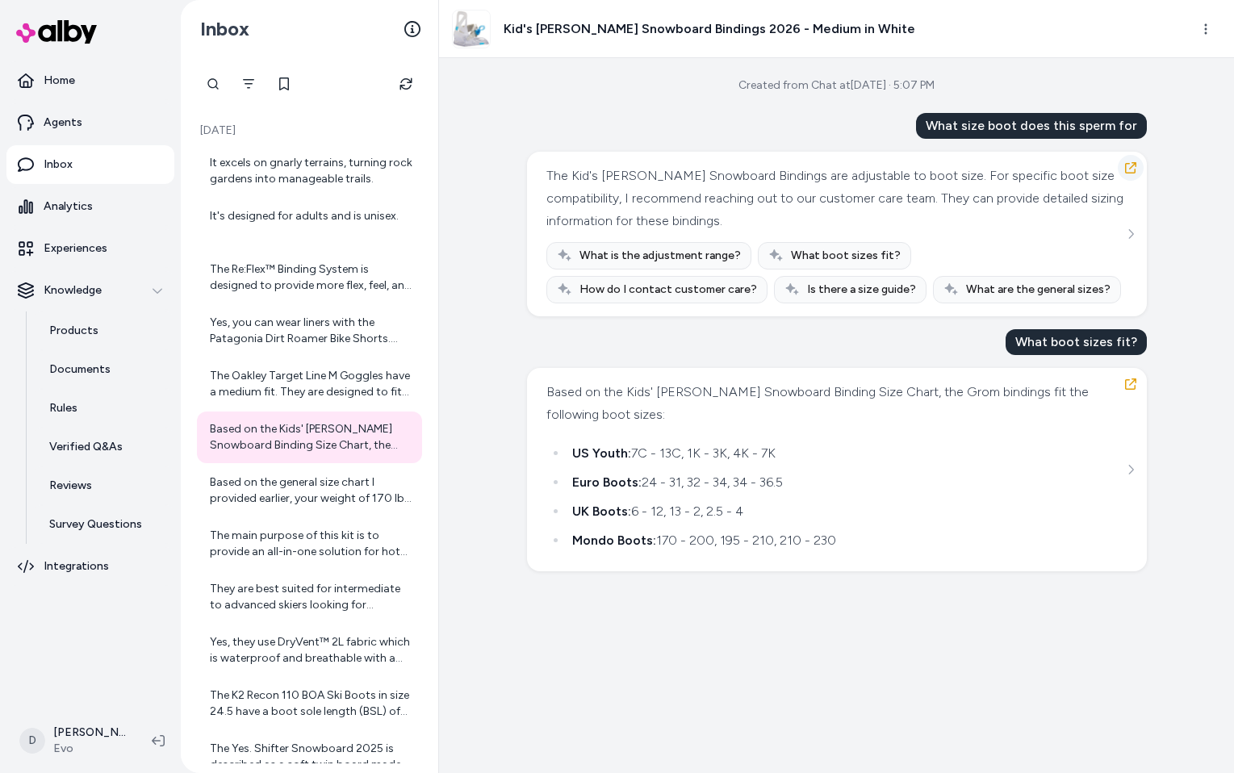
click at [1136, 162] on icon "button" at bounding box center [1130, 167] width 13 height 13
click at [327, 487] on div "Based on the general size chart I provided earlier, your weight of 170 lbs is a…" at bounding box center [311, 490] width 202 height 32
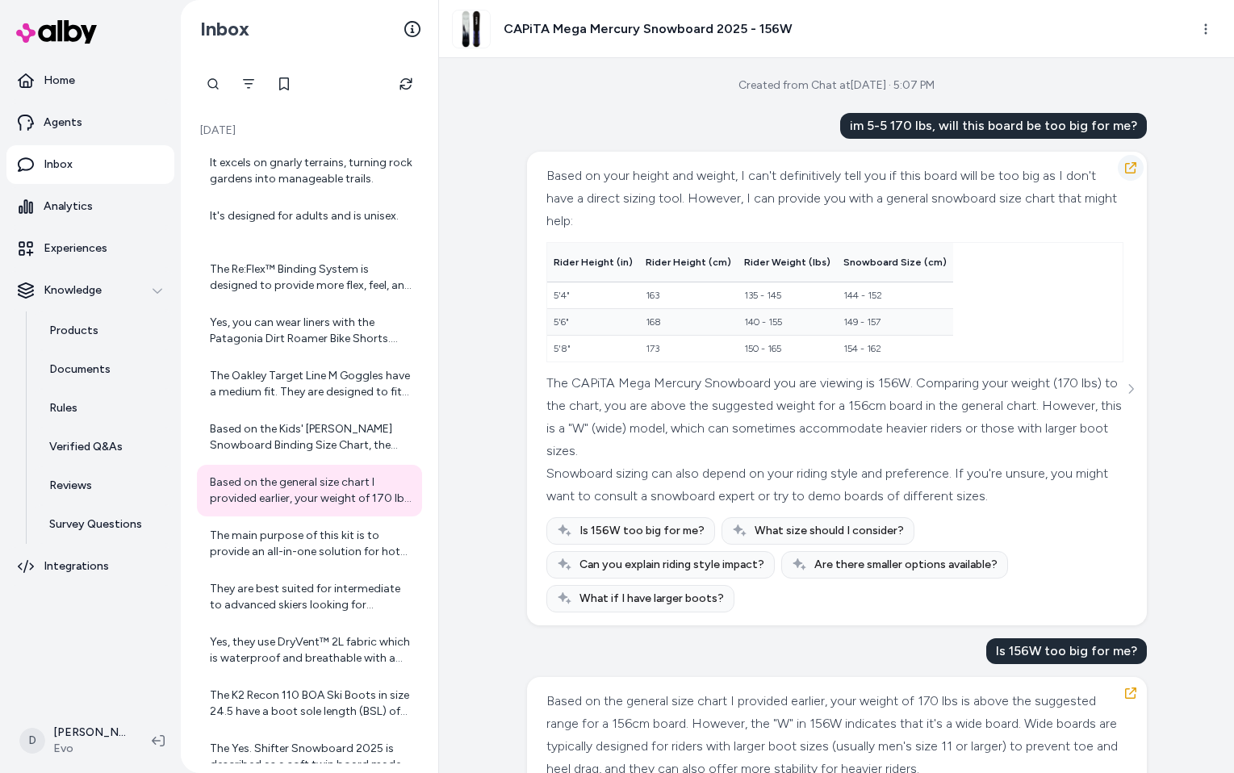
click at [1138, 167] on button "button" at bounding box center [1130, 168] width 26 height 26
click at [1129, 164] on icon "button" at bounding box center [1130, 167] width 13 height 13
click at [328, 528] on div "The main purpose of this kit is to provide an all-in-one solution for hot waxin…" at bounding box center [311, 544] width 202 height 32
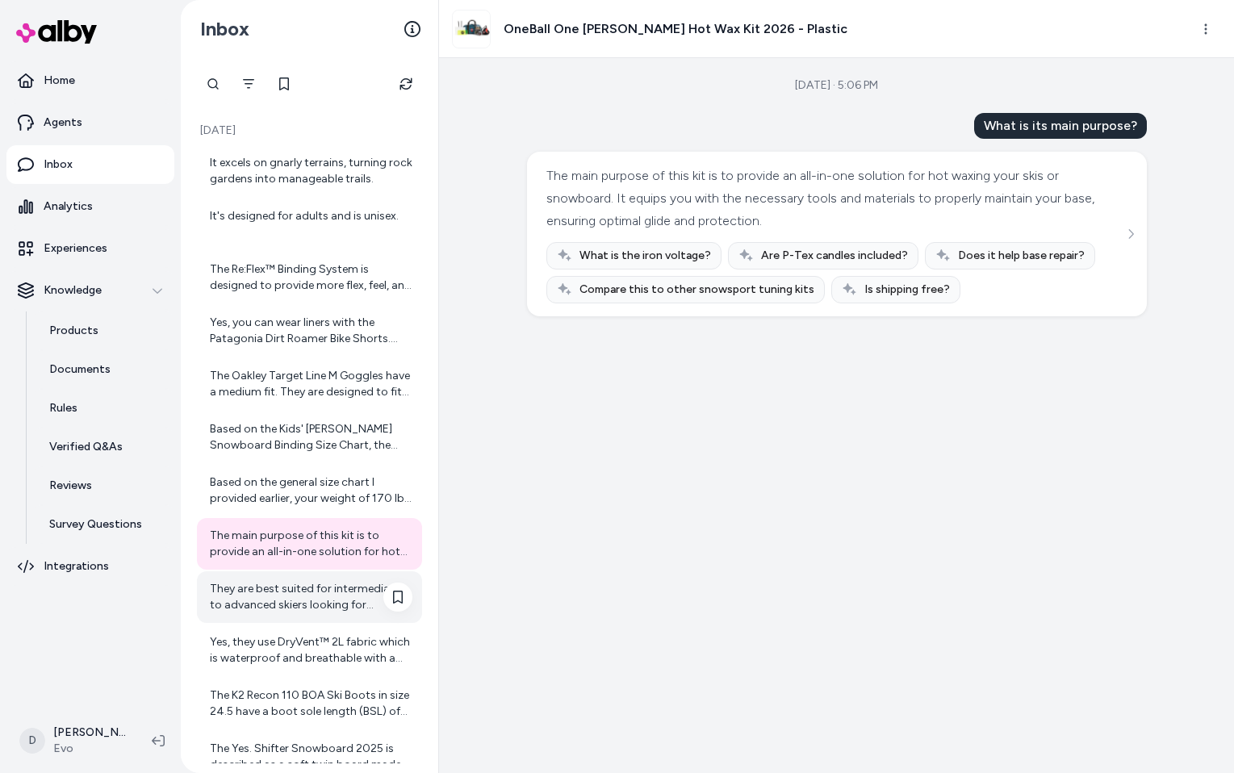
click at [258, 585] on div "They are best suited for intermediate to advanced skiers looking for precision …" at bounding box center [311, 597] width 202 height 32
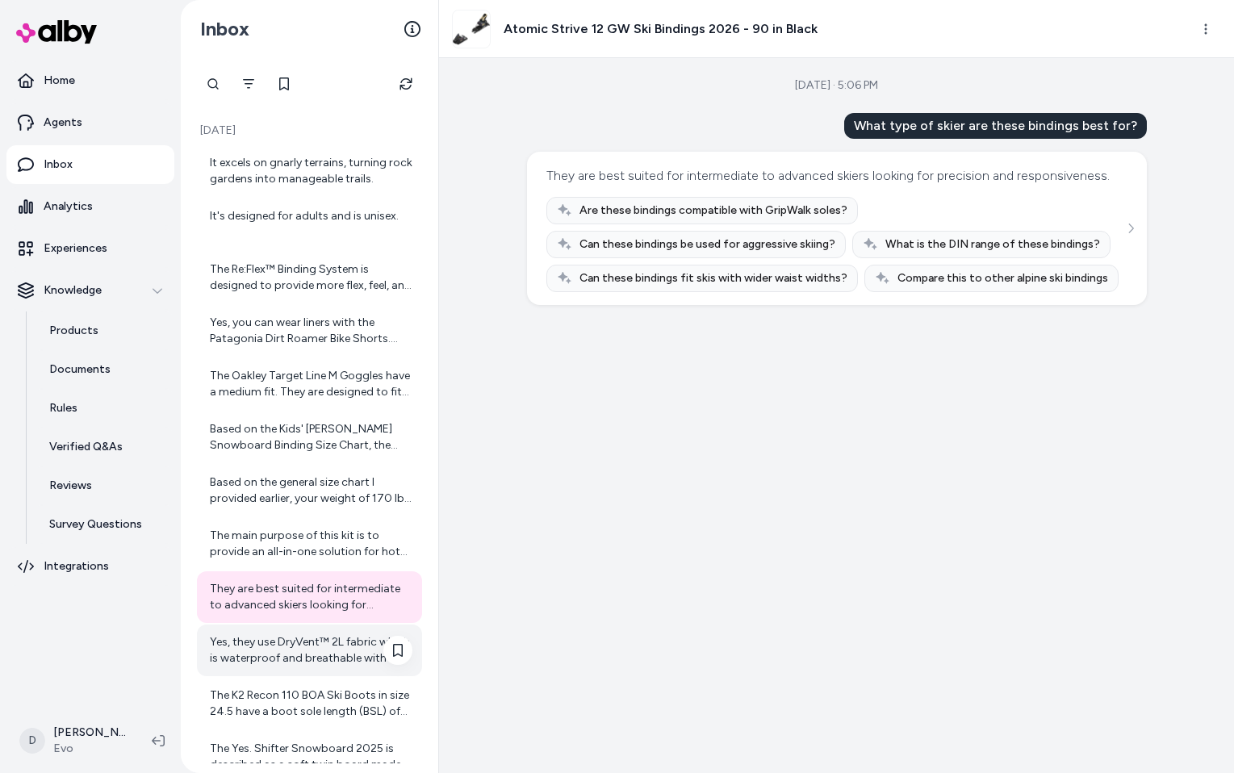
click at [265, 628] on div "Yes, they use DryVent™ 2L fabric which is waterproof and breathable with a non-…" at bounding box center [309, 650] width 225 height 52
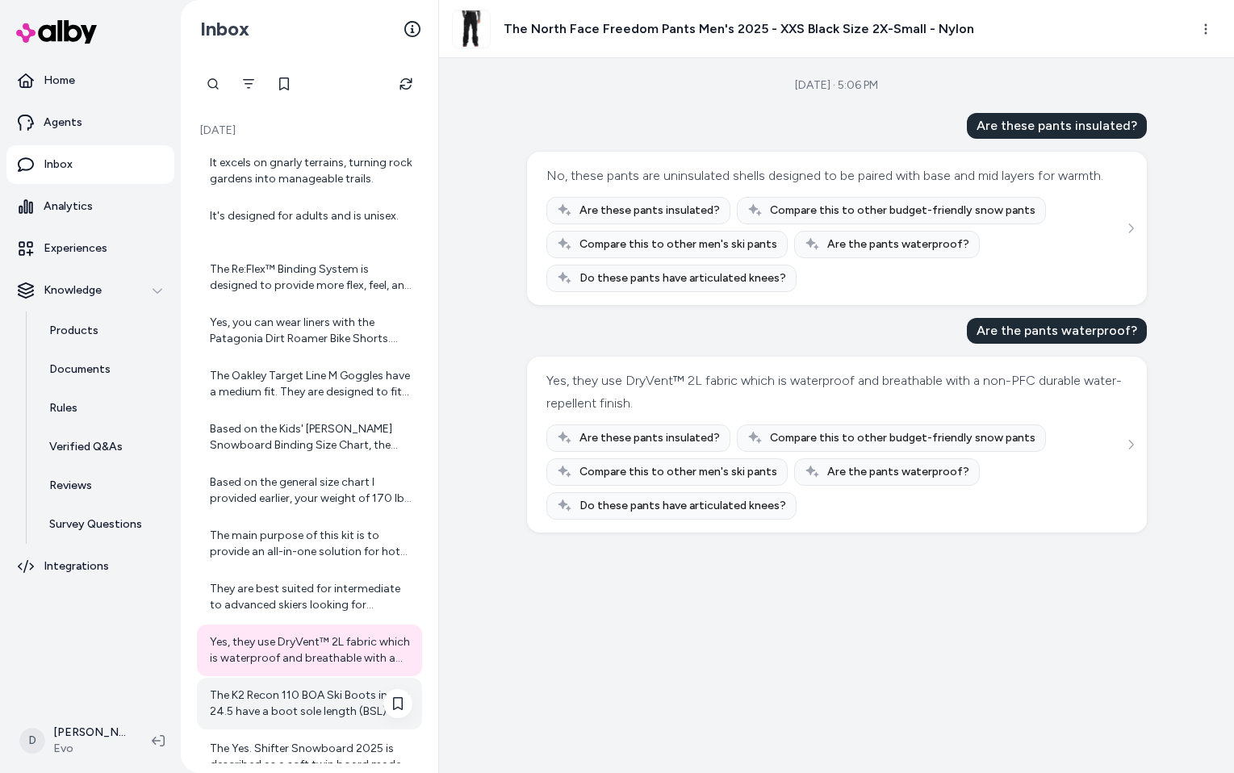
click at [271, 699] on div "The K2 Recon 110 BOA Ski Boots in size 24.5 have a boot sole length (BSL) of ap…" at bounding box center [311, 703] width 202 height 32
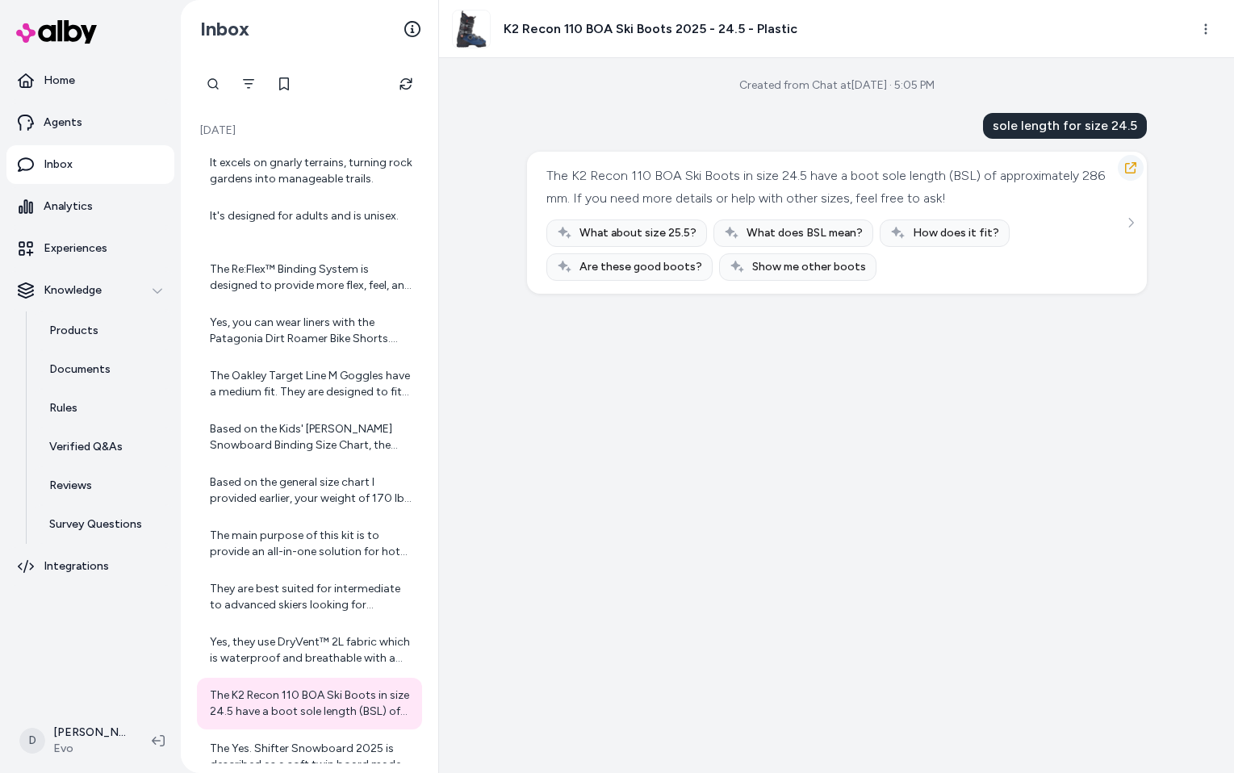
click at [1131, 171] on icon "button" at bounding box center [1130, 167] width 13 height 13
click at [405, 86] on icon "Refresh" at bounding box center [405, 83] width 13 height 13
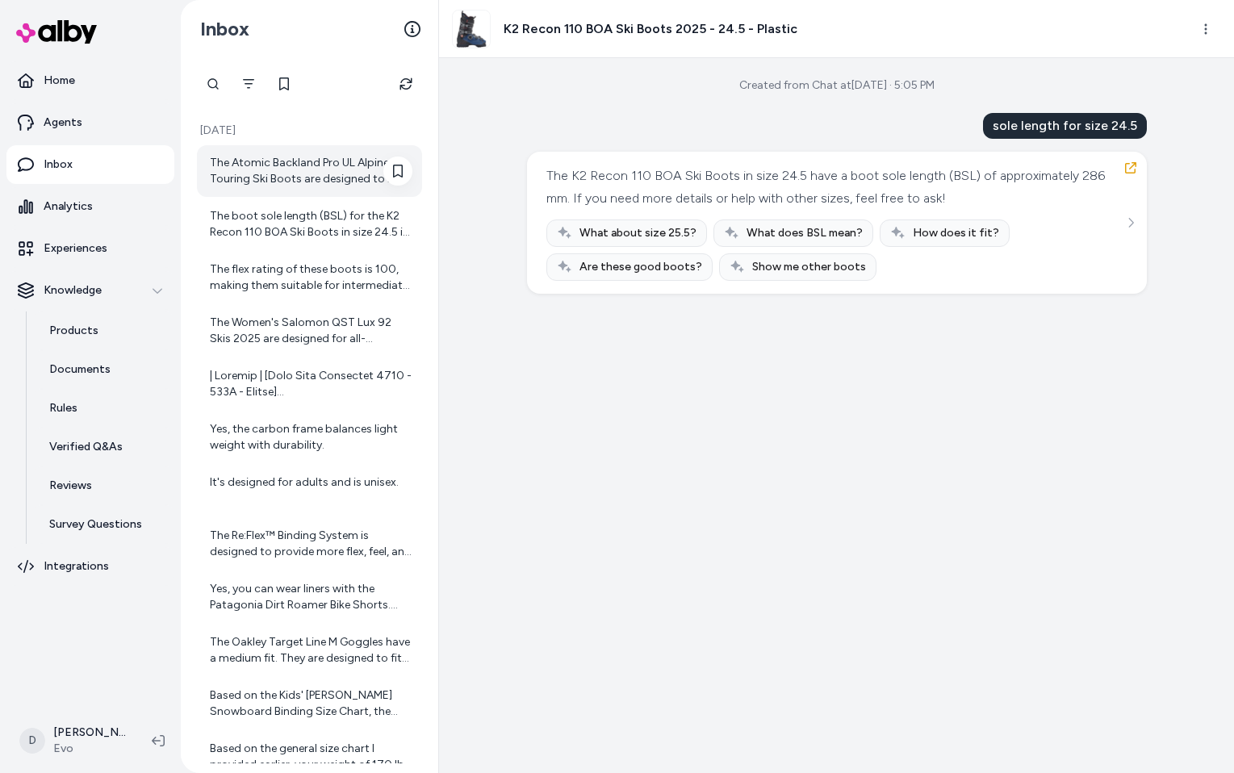
click at [315, 173] on div "The Atomic Backland Pro UL Alpine Touring Ski Boots are designed to be compatib…" at bounding box center [311, 171] width 202 height 32
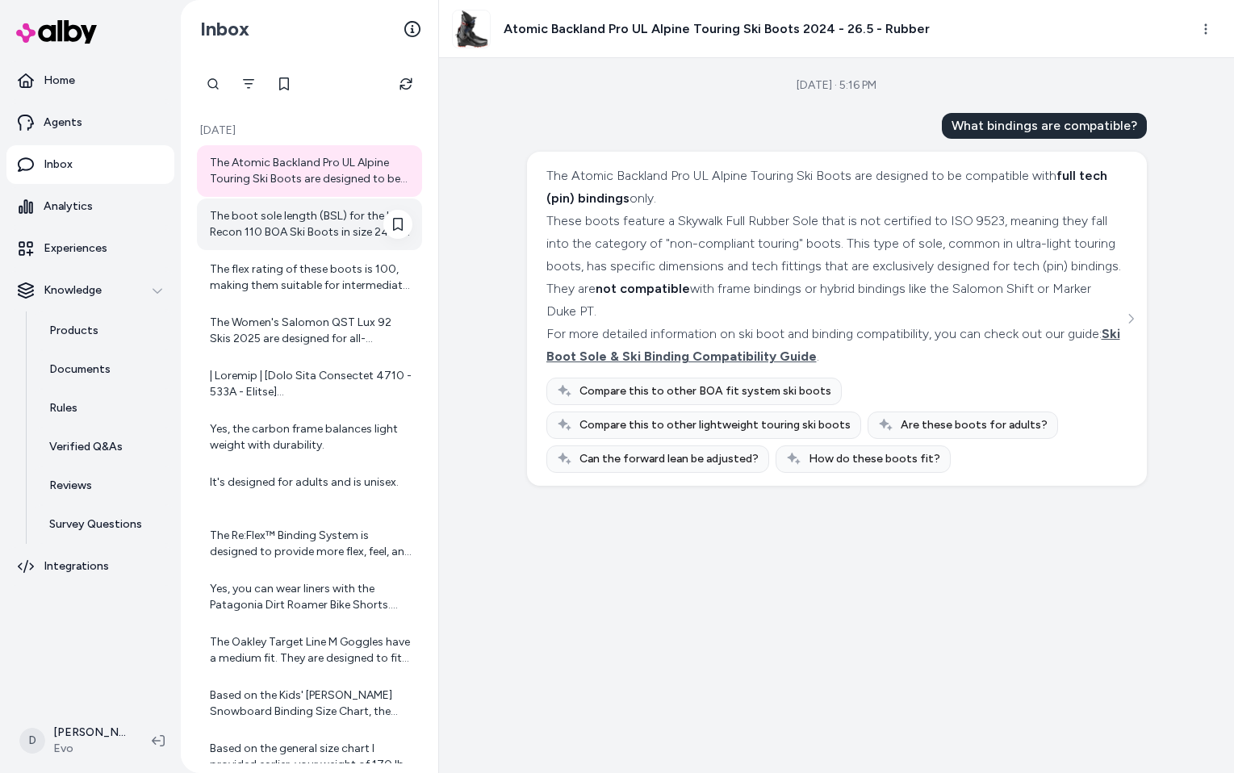
click at [315, 215] on div "The boot sole length (BSL) for the K2 Recon 110 BOA Ski Boots in size 24.5 is a…" at bounding box center [311, 224] width 202 height 32
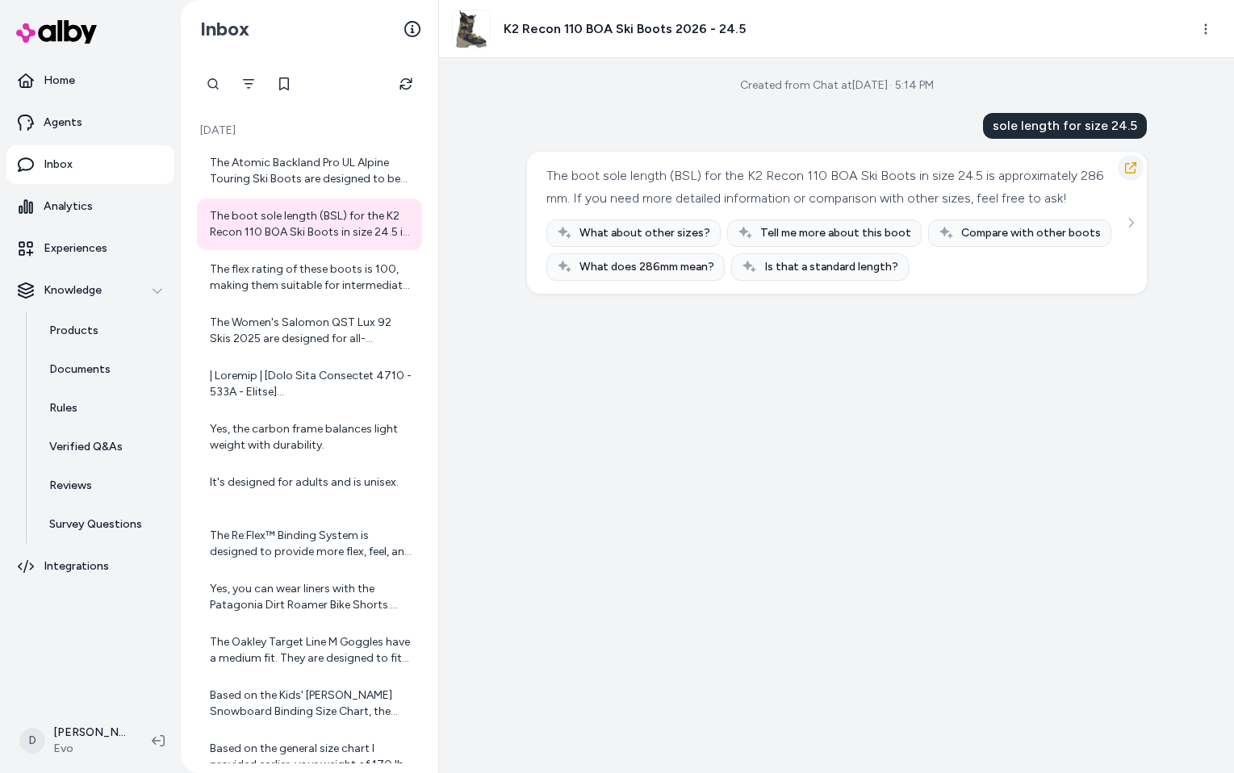
click at [1125, 165] on icon "button" at bounding box center [1130, 167] width 13 height 13
click at [320, 269] on div "The flex rating of these boots is 100, making them suitable for intermediate to…" at bounding box center [311, 277] width 202 height 32
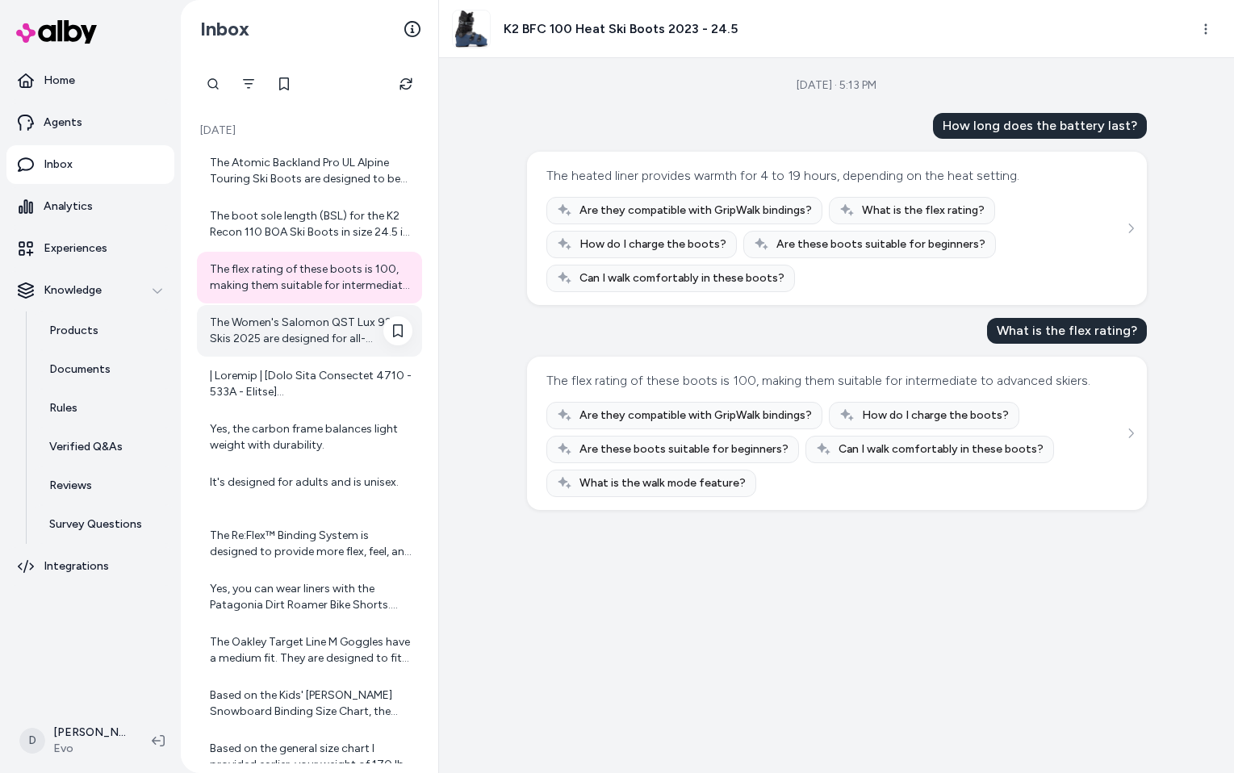
click at [312, 332] on div "The Women's Salomon QST Lux 92 Skis 2025 are designed for all-mountain terrain.…" at bounding box center [311, 331] width 202 height 32
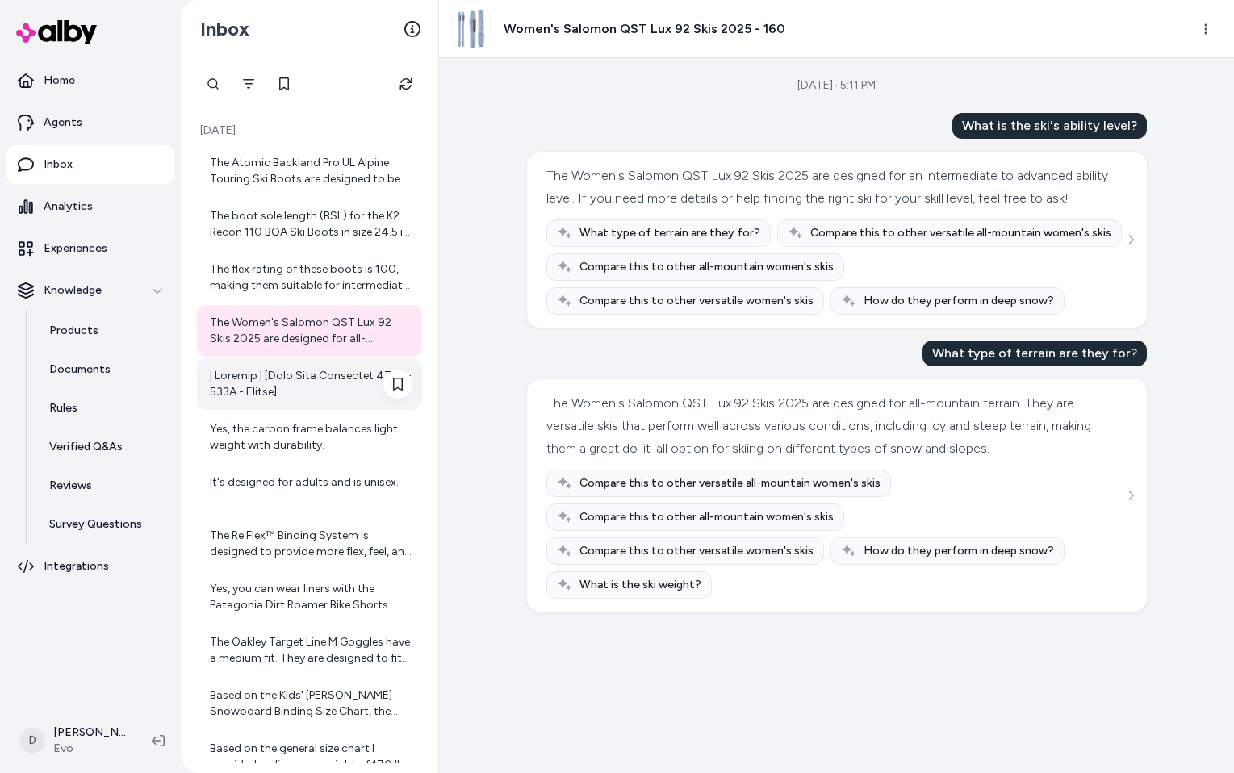
click at [310, 372] on div at bounding box center [311, 384] width 202 height 32
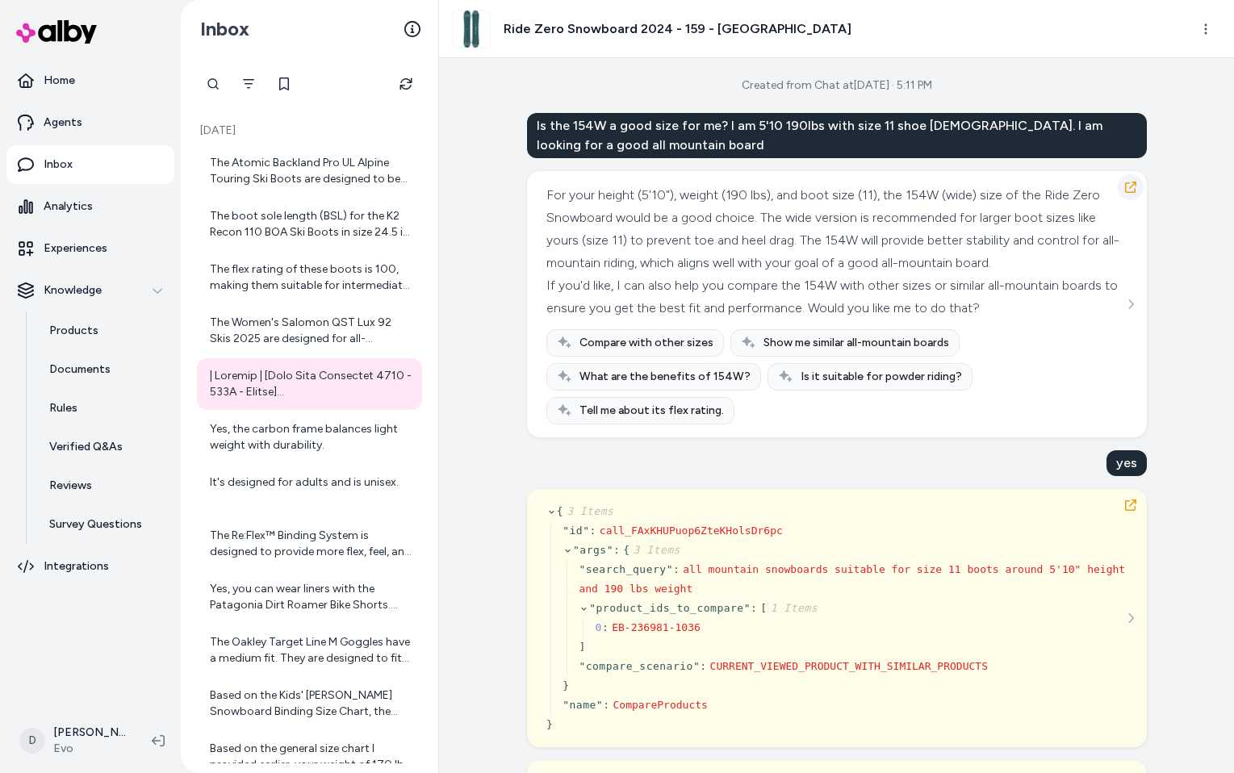
click at [1125, 188] on icon "button" at bounding box center [1130, 187] width 13 height 13
click at [344, 437] on div "Yes, the carbon frame balances light weight with durability." at bounding box center [311, 437] width 202 height 32
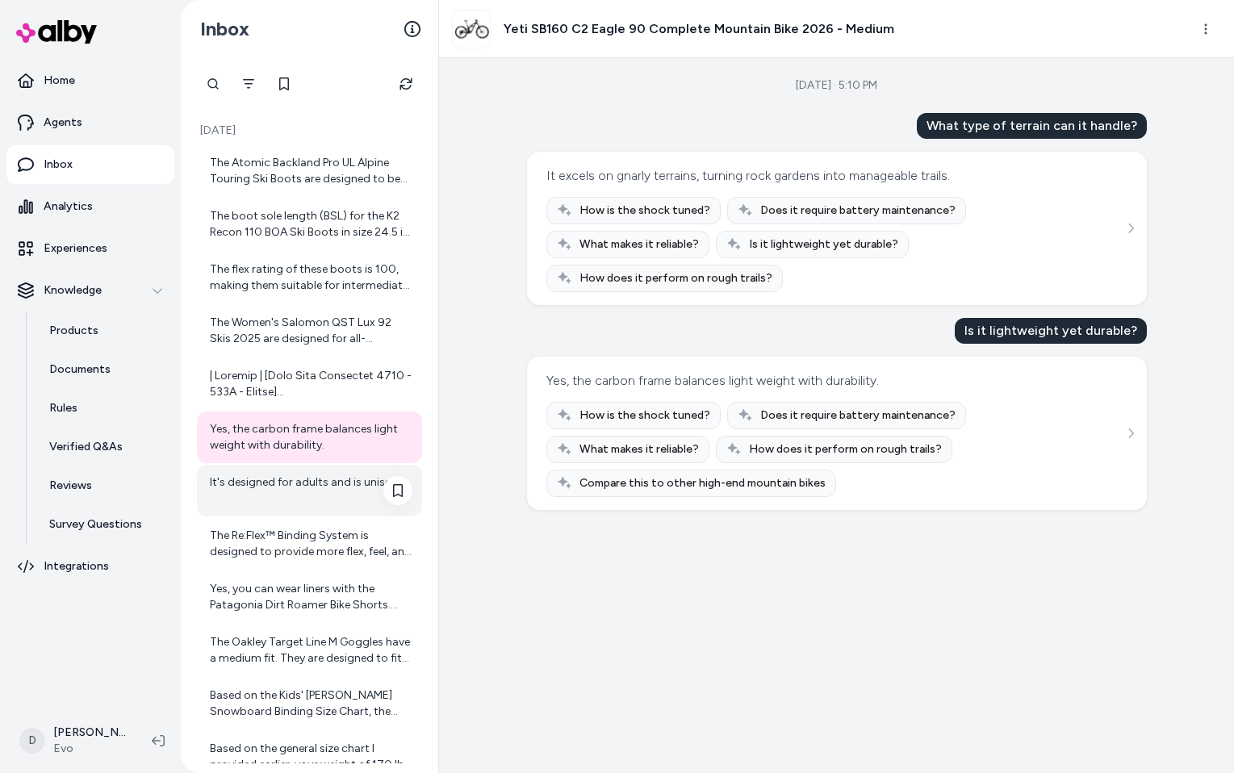
click at [321, 484] on div "It's designed for adults and is unisex." at bounding box center [311, 490] width 202 height 32
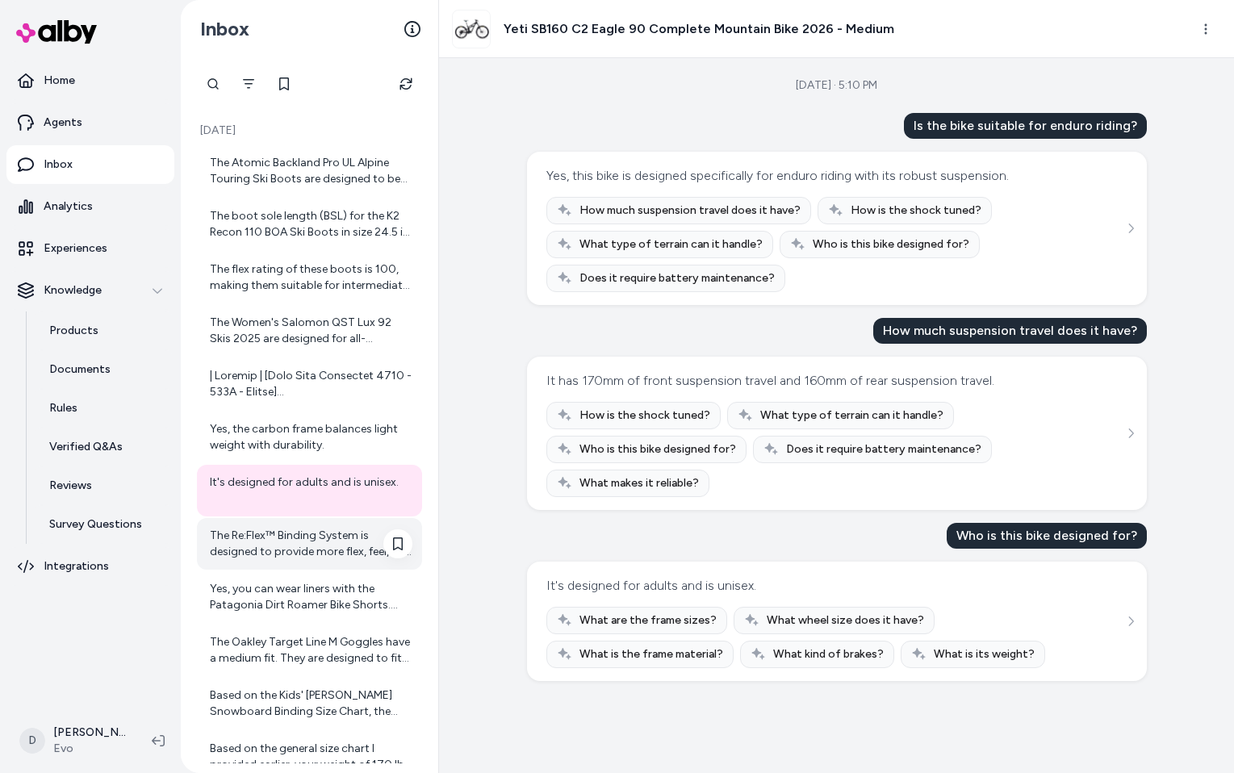
click at [320, 534] on div "The Re:Flex™ Binding System is designed to provide more flex, feel, and cushion…" at bounding box center [311, 544] width 202 height 32
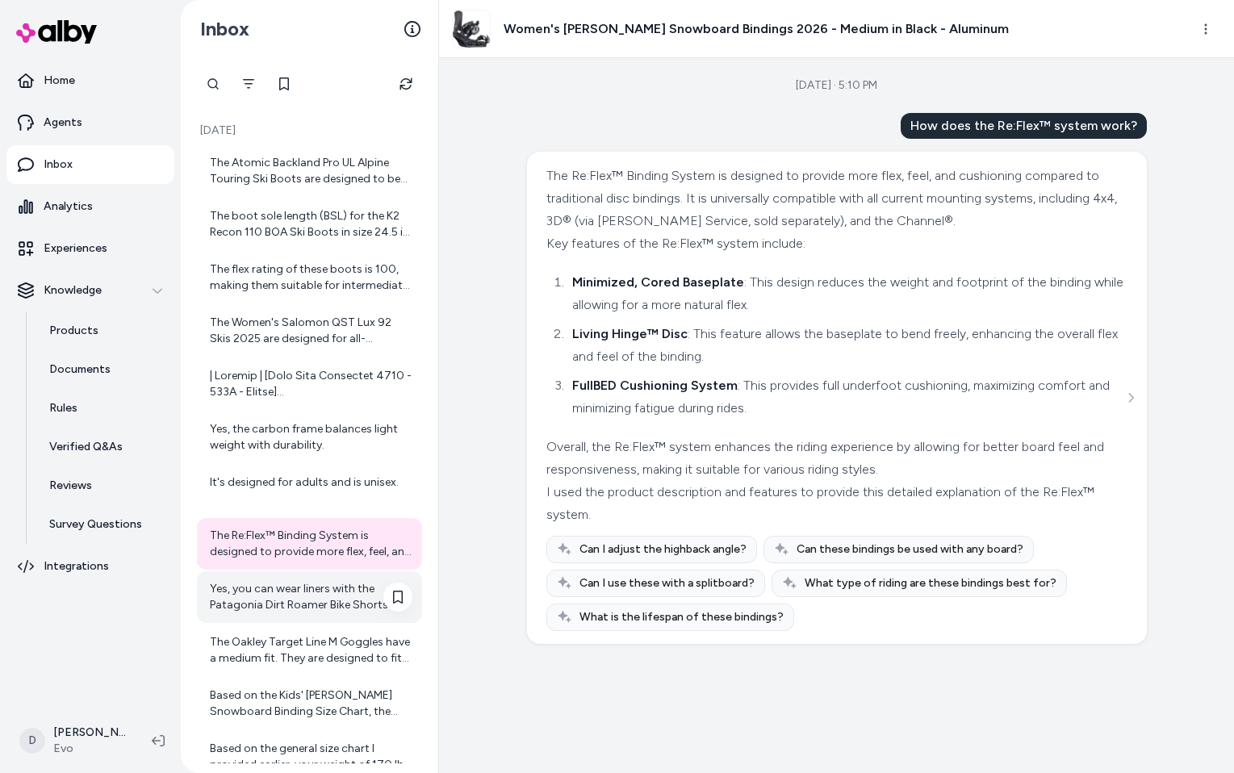
click at [327, 595] on div "Yes, you can wear liners with the Patagonia Dirt Roamer Bike Shorts. These shor…" at bounding box center [311, 597] width 202 height 32
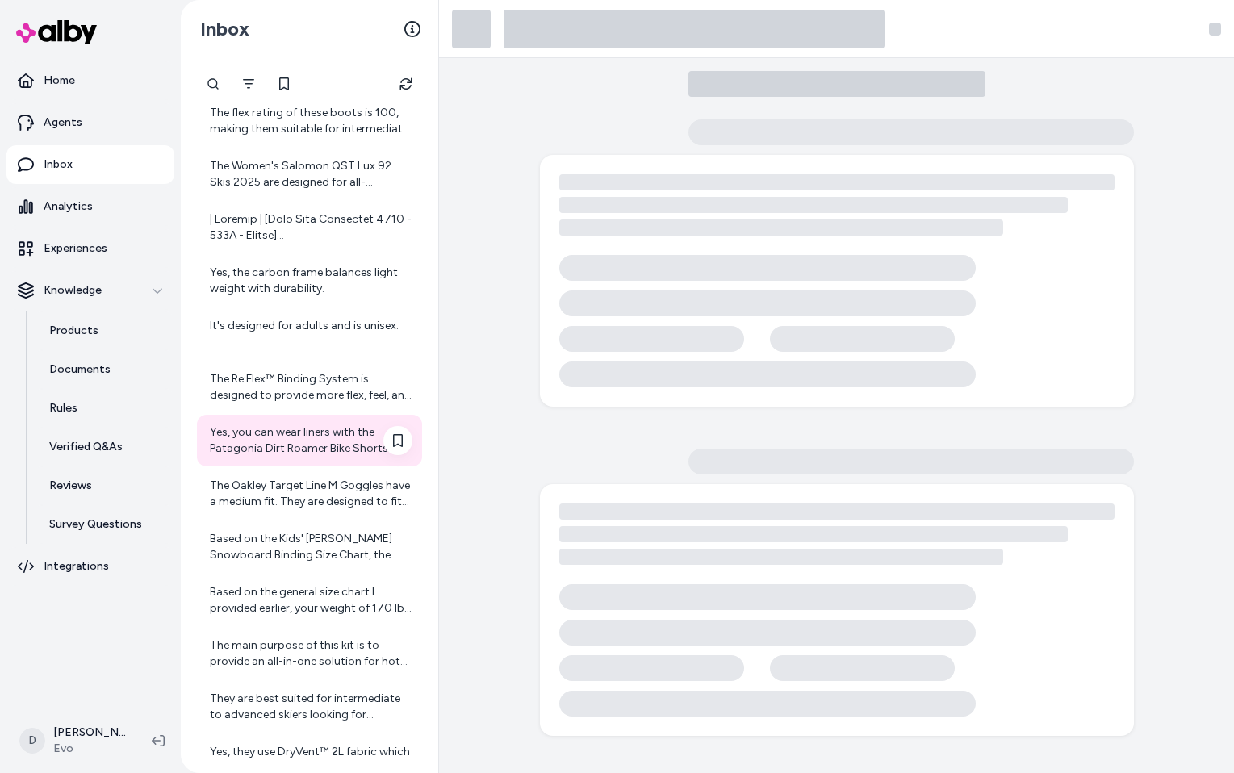
scroll to position [190, 0]
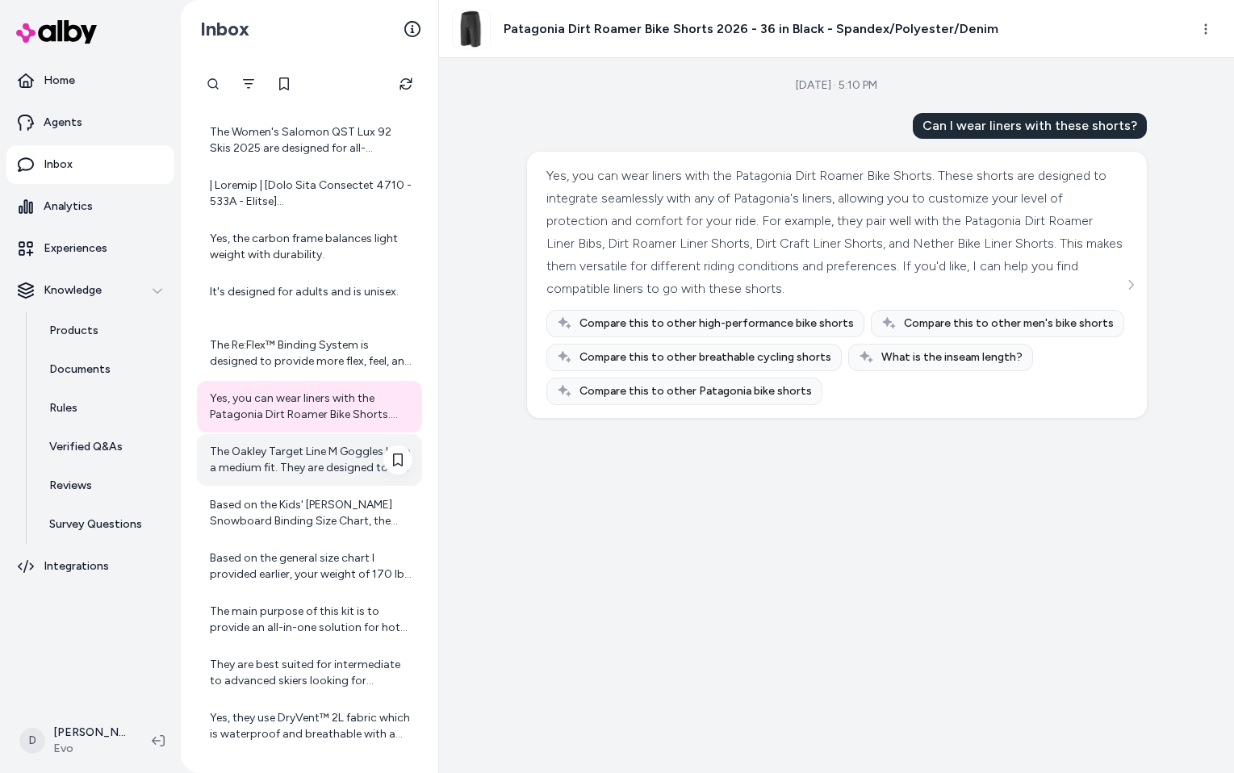
click at [316, 466] on div "The Oakley Target Line M Goggles have a medium fit. They are designed to fit mo…" at bounding box center [311, 460] width 202 height 32
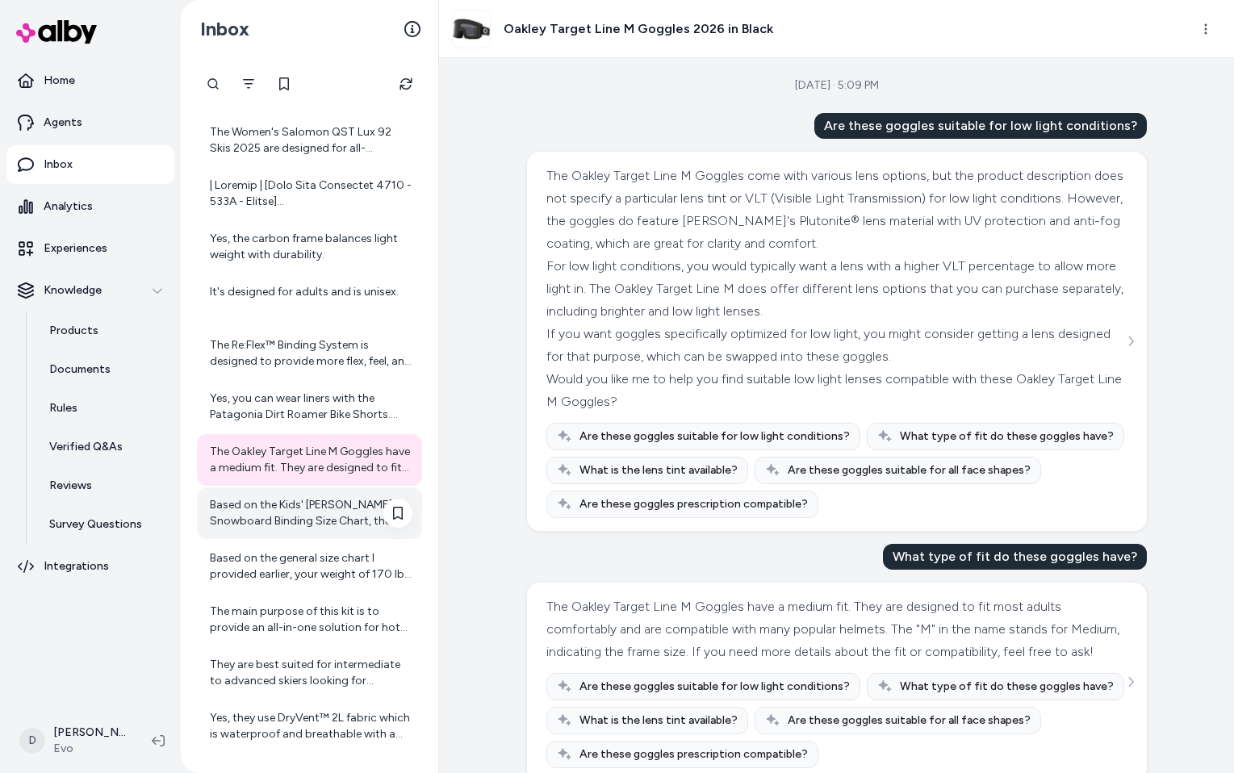
click at [324, 521] on div "Based on the Kids' Burton Snowboard Binding Size Chart, the Grom bindings fit t…" at bounding box center [311, 513] width 202 height 32
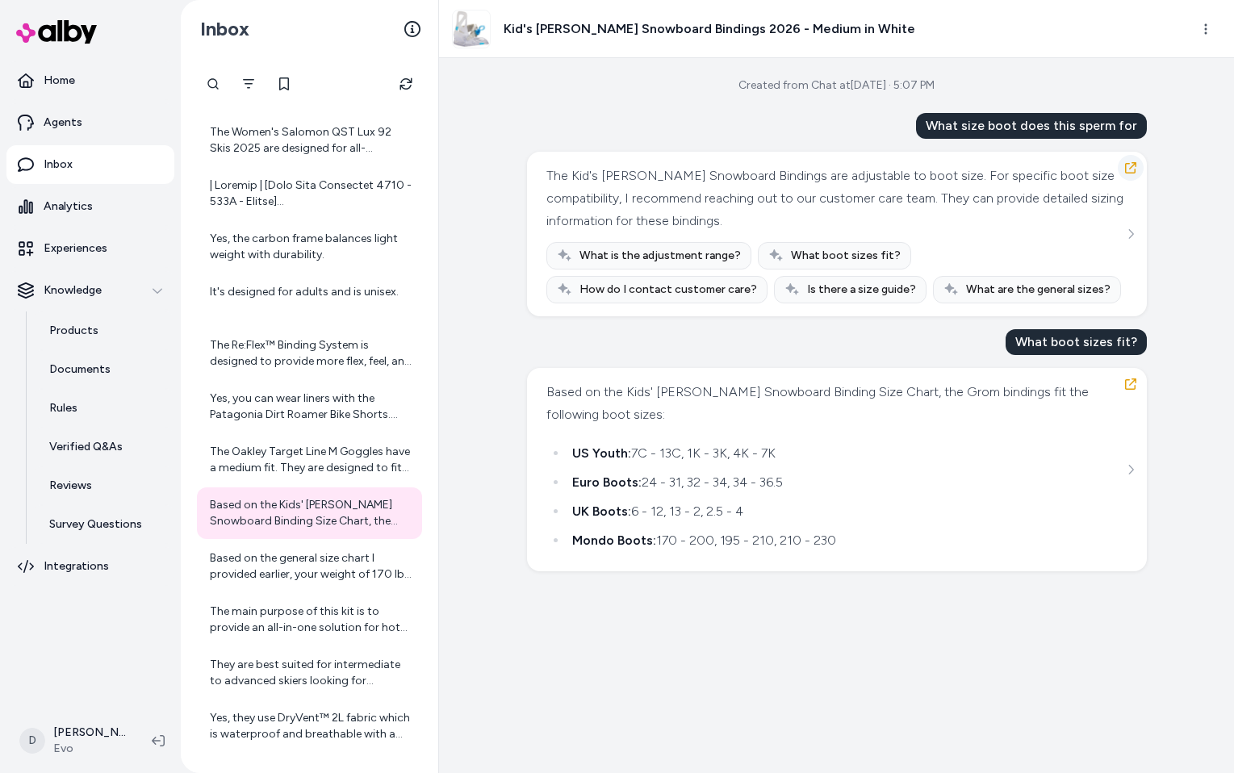
click at [1137, 168] on button "button" at bounding box center [1130, 168] width 26 height 26
click at [1129, 167] on icon "button" at bounding box center [1130, 167] width 13 height 13
click at [278, 568] on div "Based on the general size chart I provided earlier, your weight of 170 lbs is a…" at bounding box center [311, 566] width 202 height 32
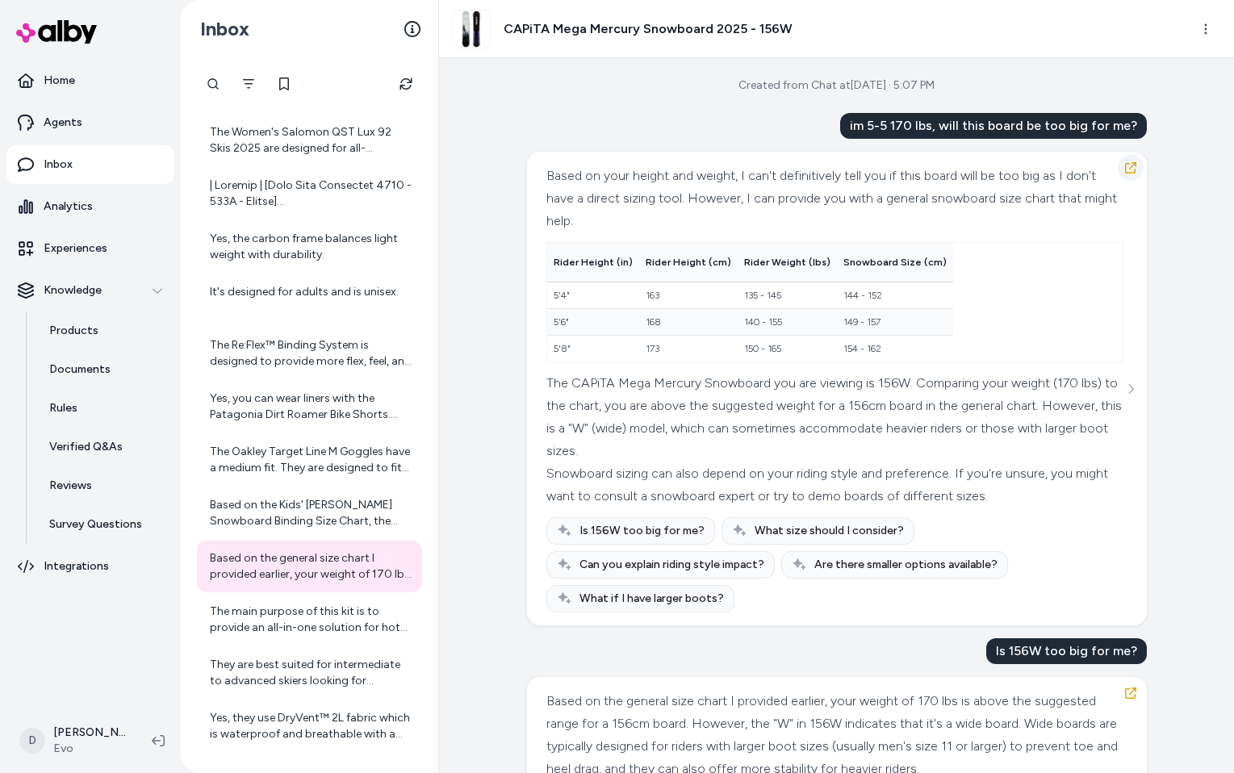
click at [1127, 168] on icon "button" at bounding box center [1130, 167] width 13 height 13
click at [404, 83] on icon "Refresh" at bounding box center [405, 83] width 13 height 13
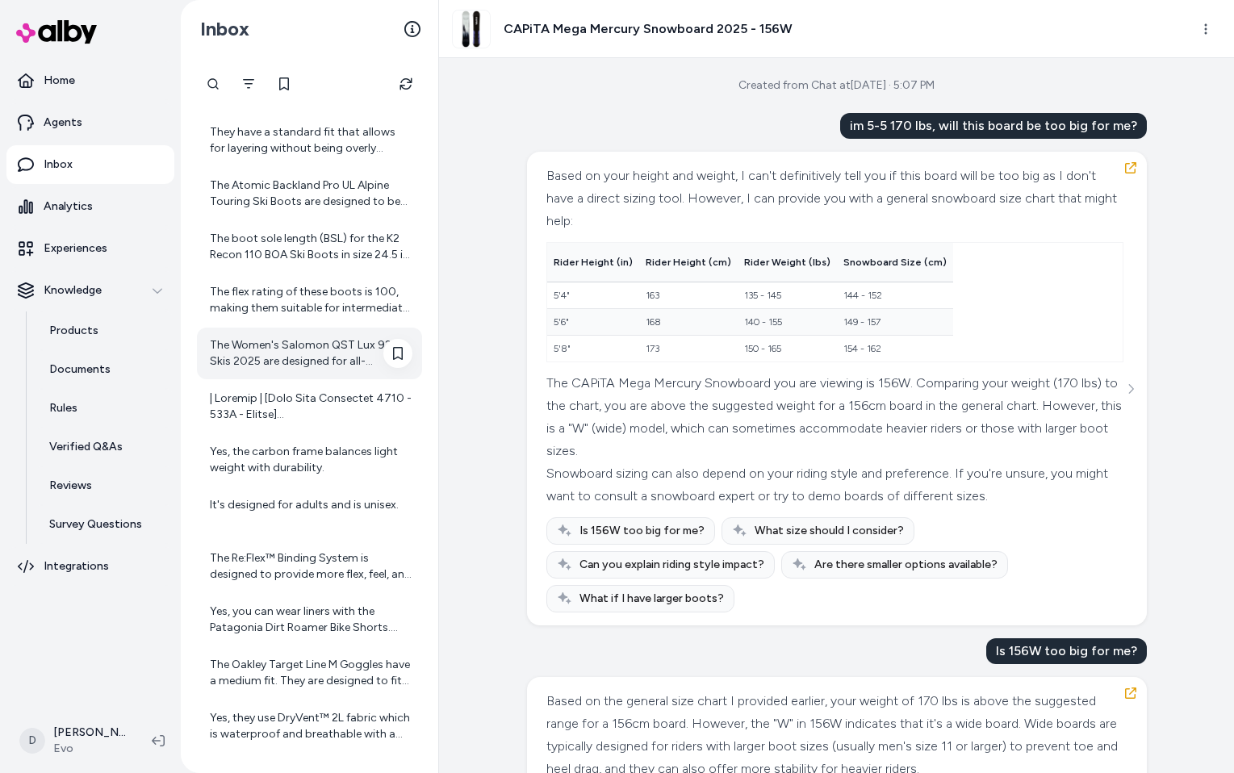
scroll to position [457, 0]
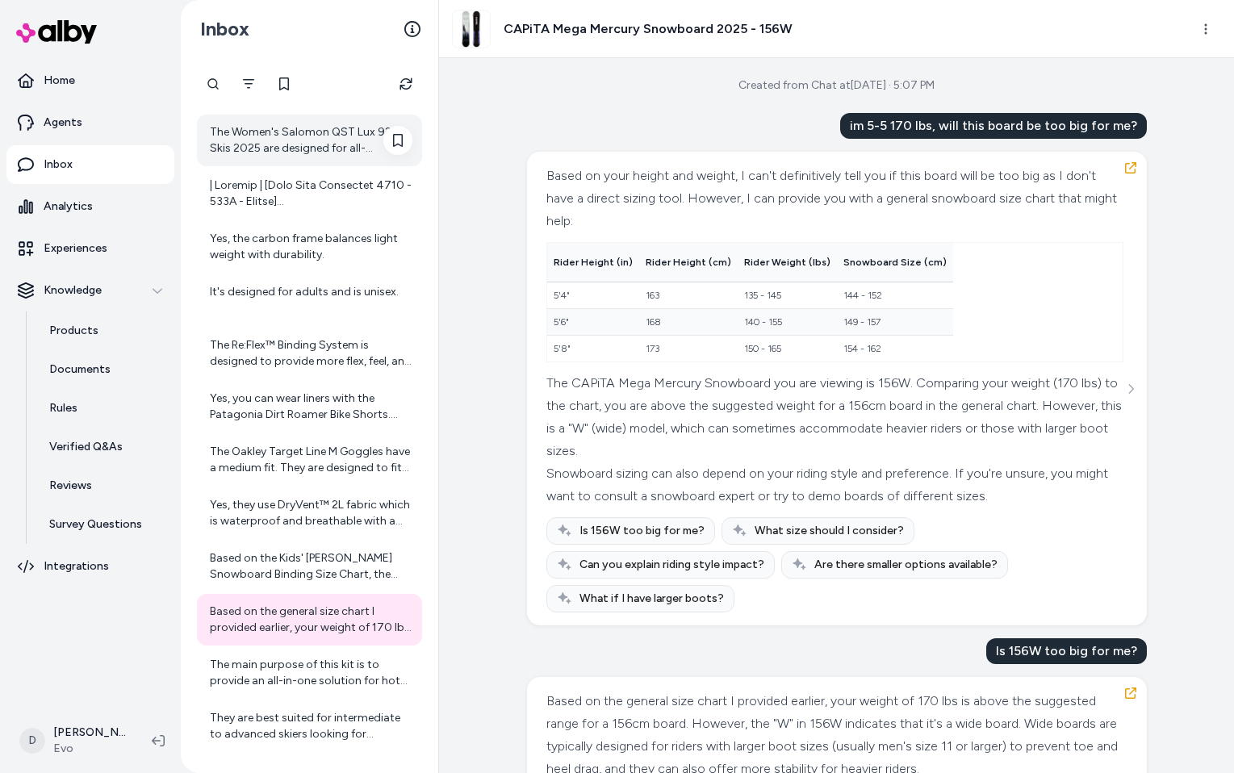
click at [313, 137] on div "The Women's Salomon QST Lux 92 Skis 2025 are designed for all-mountain terrain.…" at bounding box center [311, 140] width 202 height 32
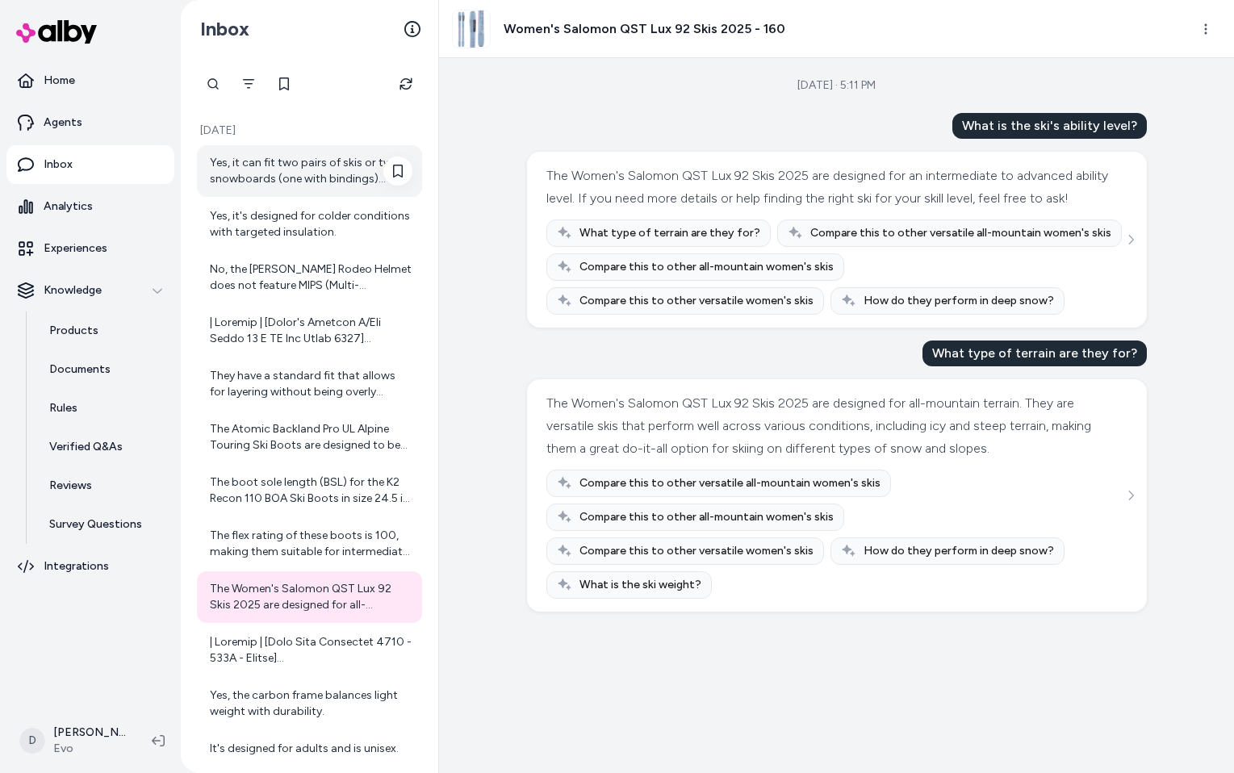
click at [312, 169] on div "Yes, it can fit two pairs of skis or two snowboards (one with bindings) comfort…" at bounding box center [311, 171] width 202 height 32
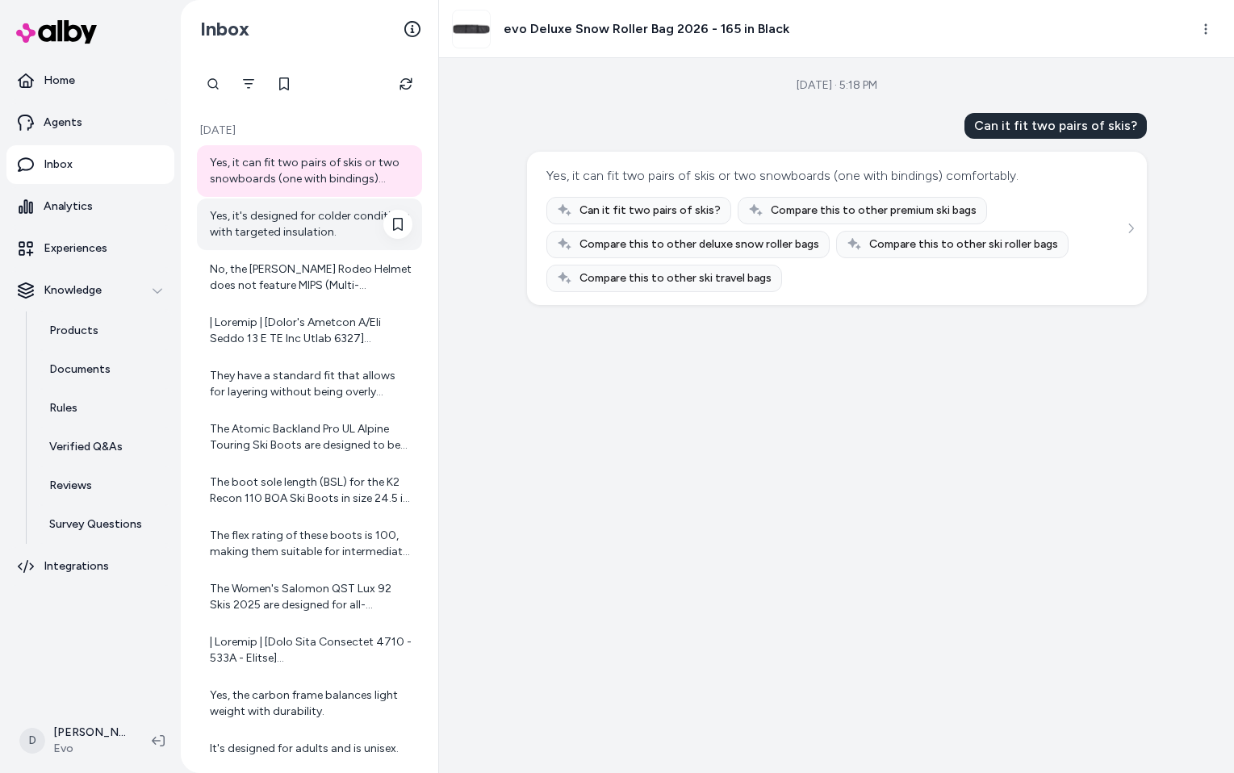
click at [313, 223] on div "Yes, it's designed for colder conditions with targeted insulation." at bounding box center [311, 224] width 202 height 32
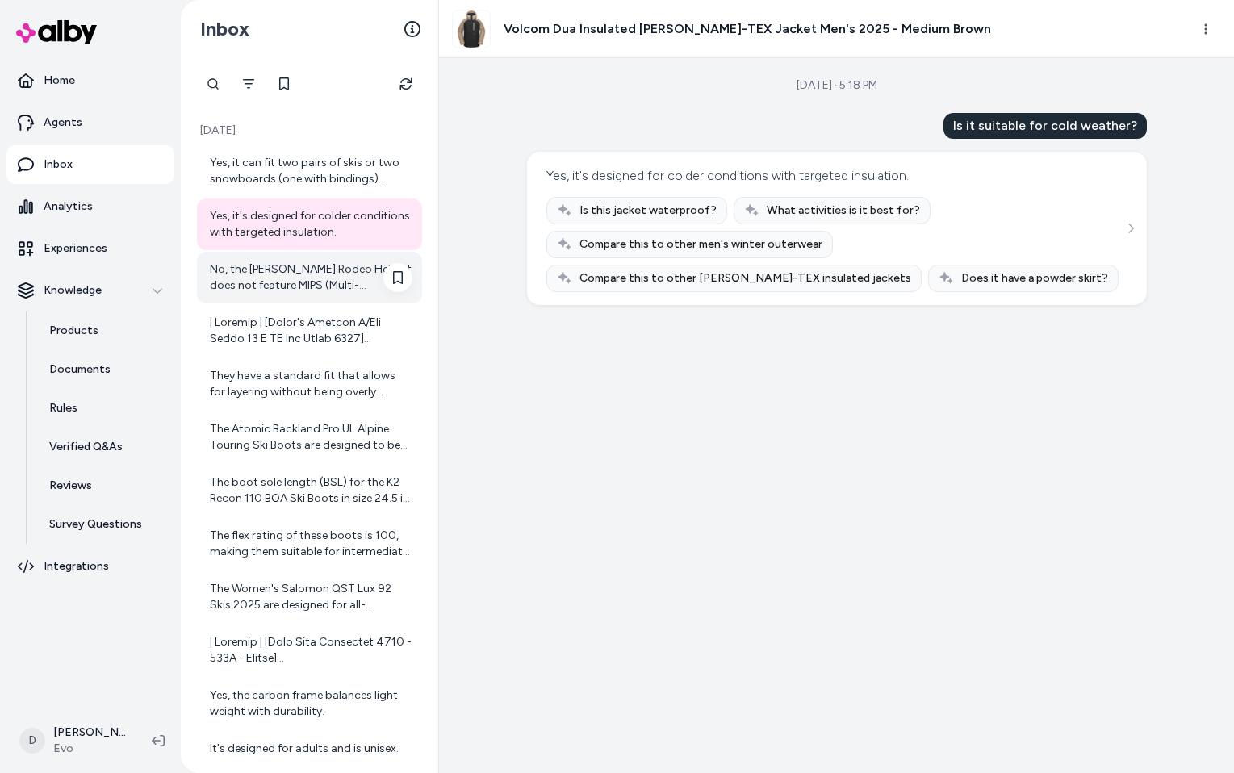
click at [313, 275] on div "No, the Smith Rodeo Helmet does not feature MIPS (Multi-directional Impact Prot…" at bounding box center [311, 277] width 202 height 32
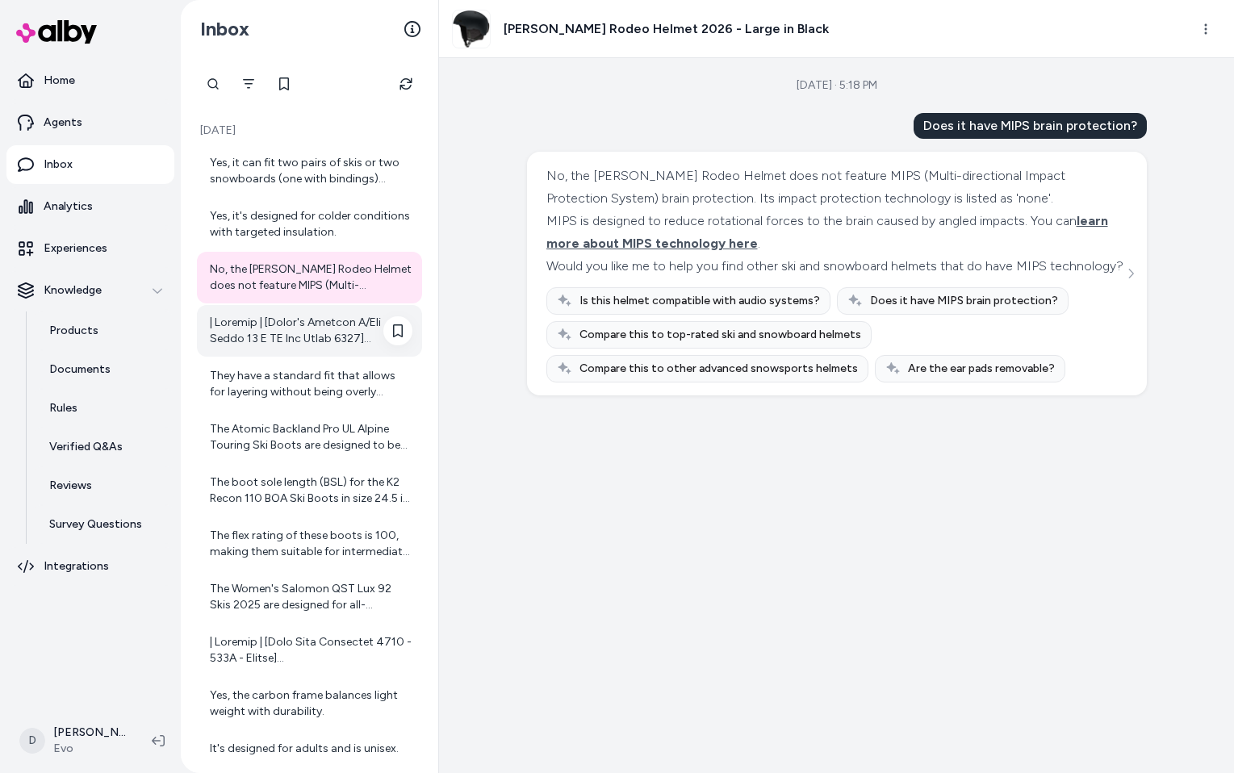
click at [317, 330] on div at bounding box center [311, 331] width 202 height 32
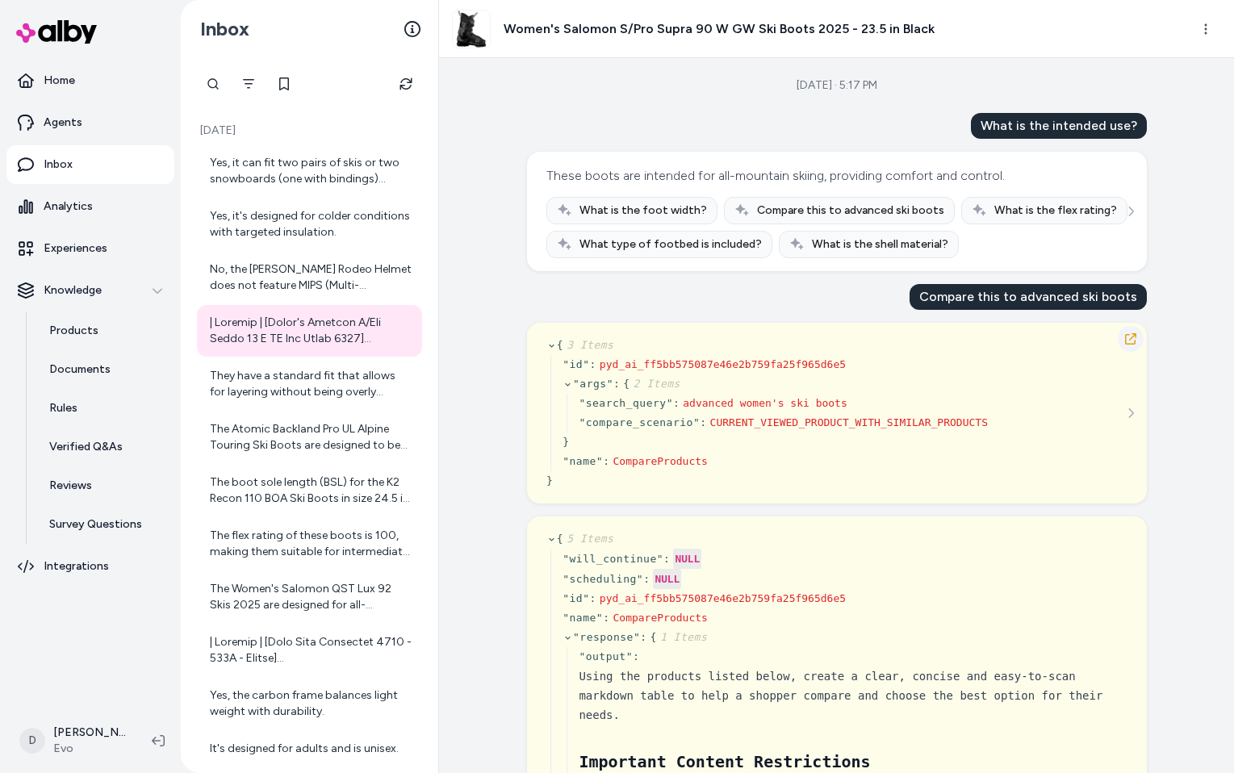
click at [1129, 338] on icon "button" at bounding box center [1130, 338] width 13 height 13
click at [287, 381] on div "They have a standard fit that allows for layering without being overly baggy." at bounding box center [311, 384] width 202 height 32
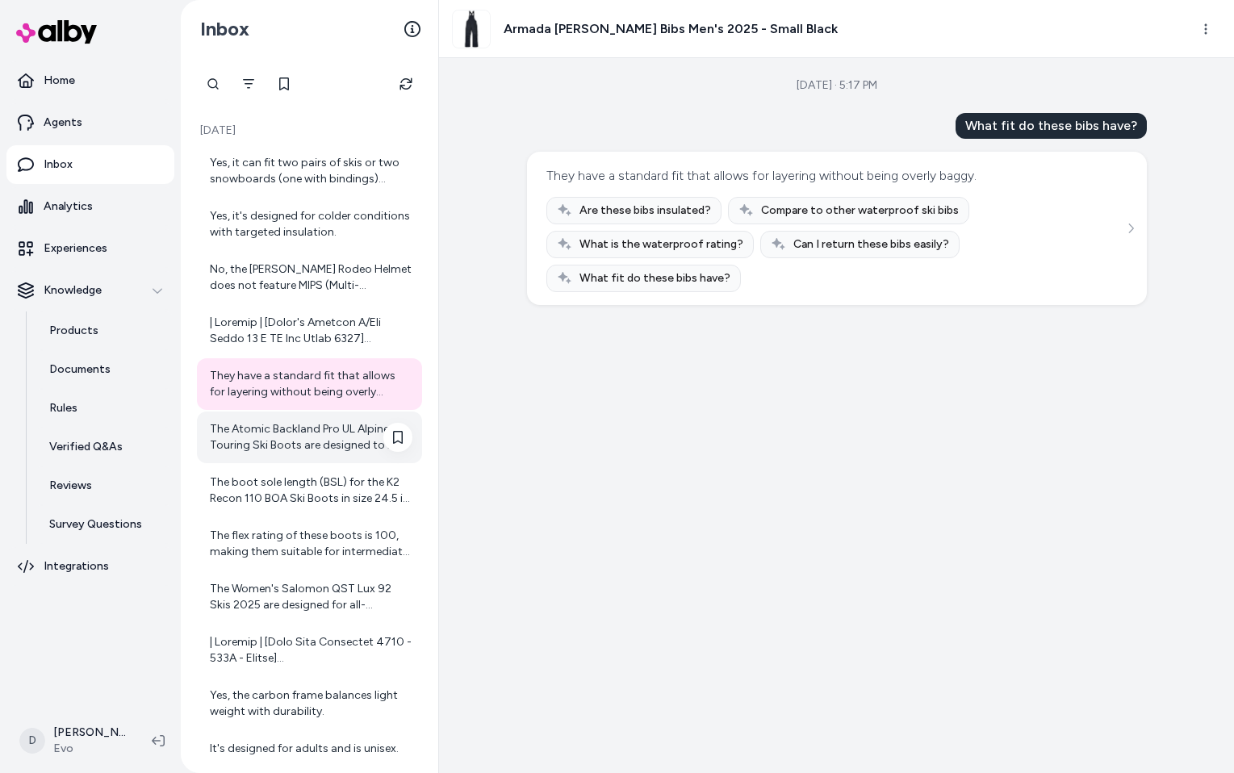
click at [258, 432] on div "The Atomic Backland Pro UL Alpine Touring Ski Boots are designed to be compatib…" at bounding box center [311, 437] width 202 height 32
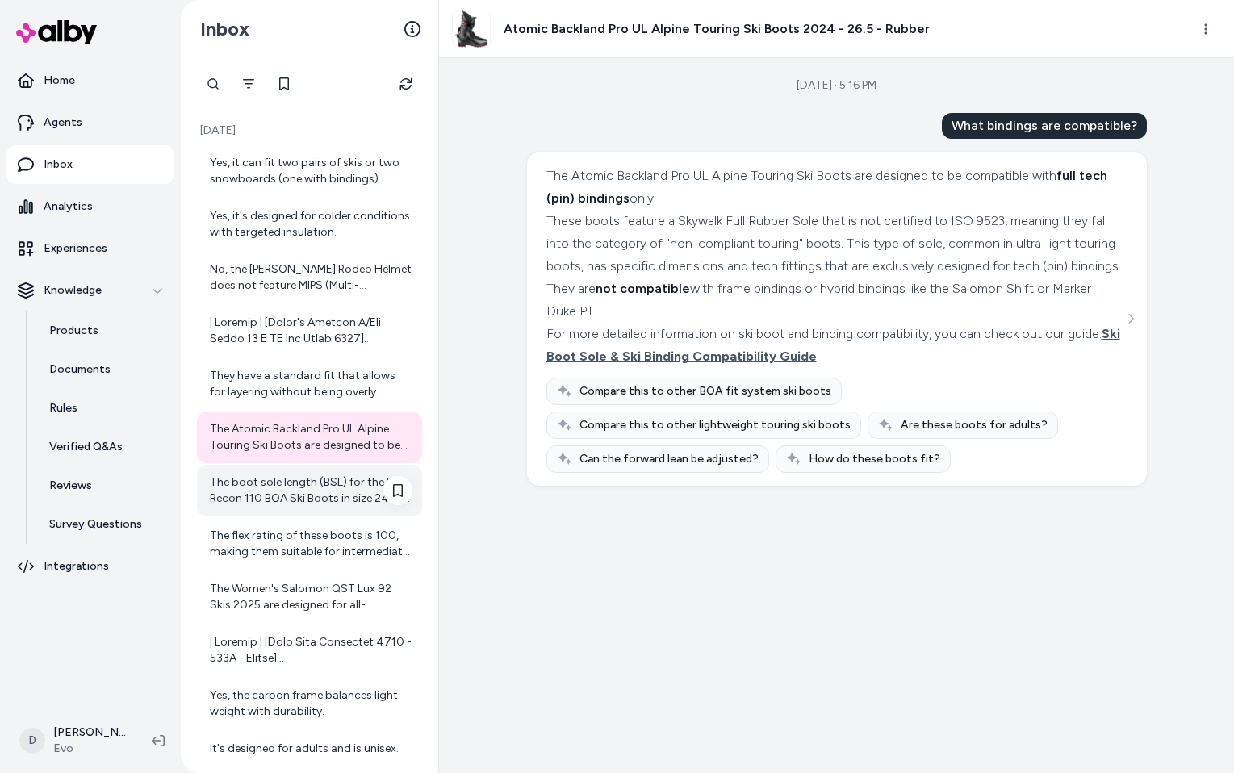
click at [380, 502] on div "The boot sole length (BSL) for the K2 Recon 110 BOA Ski Boots in size 24.5 is a…" at bounding box center [311, 490] width 202 height 32
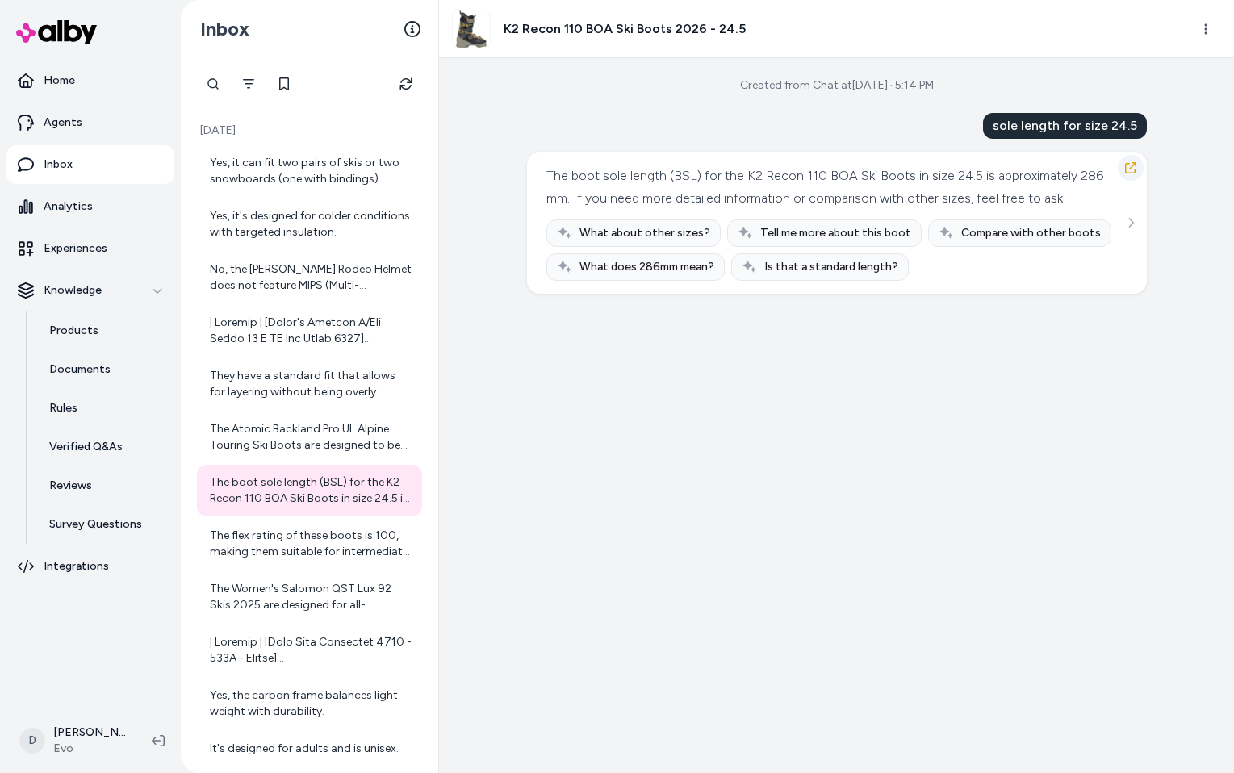
click at [1125, 168] on icon "button" at bounding box center [1130, 167] width 13 height 13
click at [406, 79] on icon "Refresh" at bounding box center [405, 83] width 13 height 13
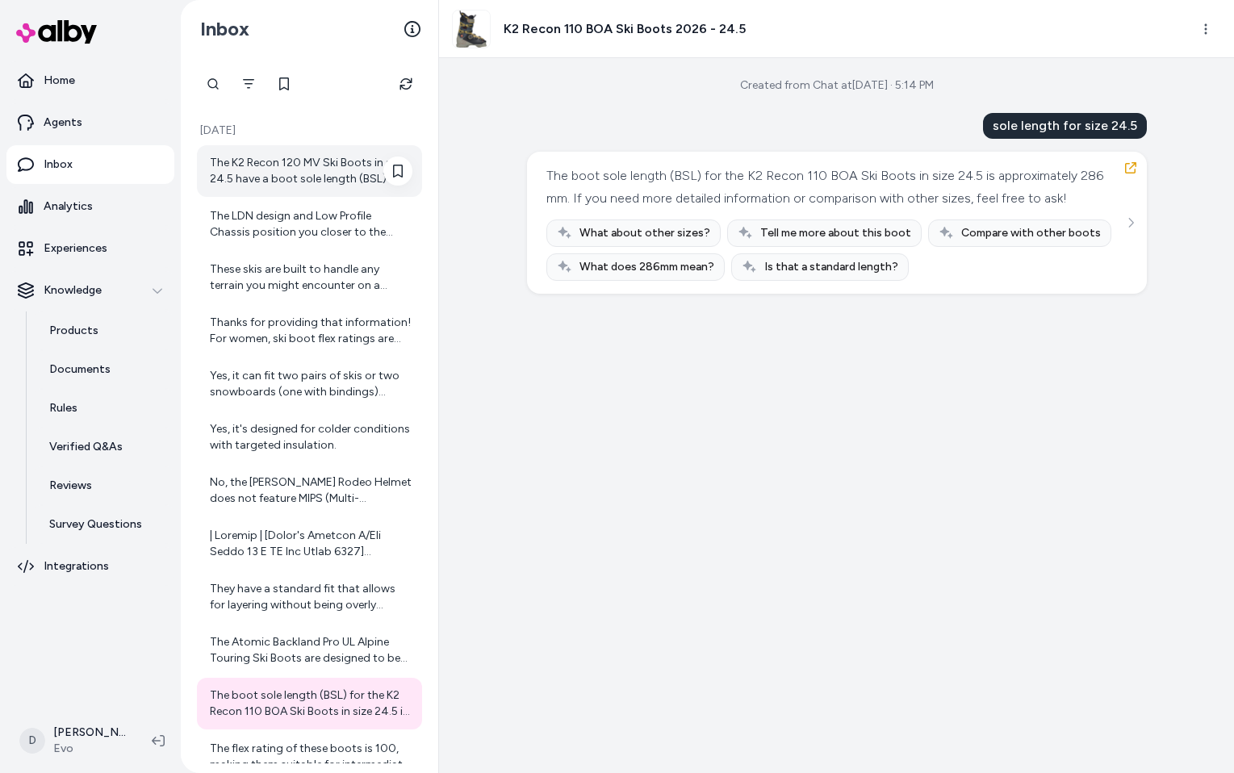
click at [322, 173] on div "The K2 Recon 120 MV Ski Boots in size 24.5 have a boot sole length (BSL) of app…" at bounding box center [311, 171] width 202 height 32
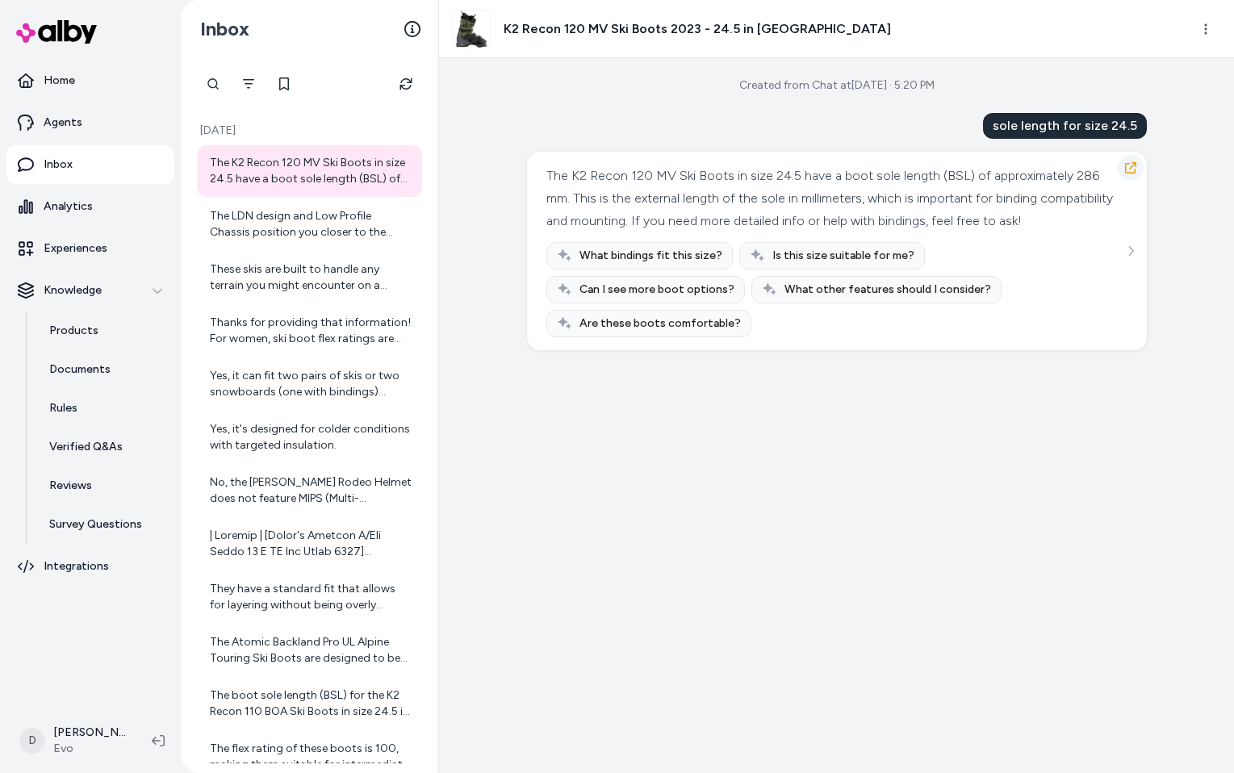
click at [1125, 166] on icon "button" at bounding box center [1130, 167] width 11 height 11
click at [410, 84] on icon "Refresh" at bounding box center [405, 83] width 13 height 13
click at [406, 81] on icon "Refresh" at bounding box center [405, 83] width 13 height 13
click at [326, 232] on div at bounding box center [311, 224] width 202 height 32
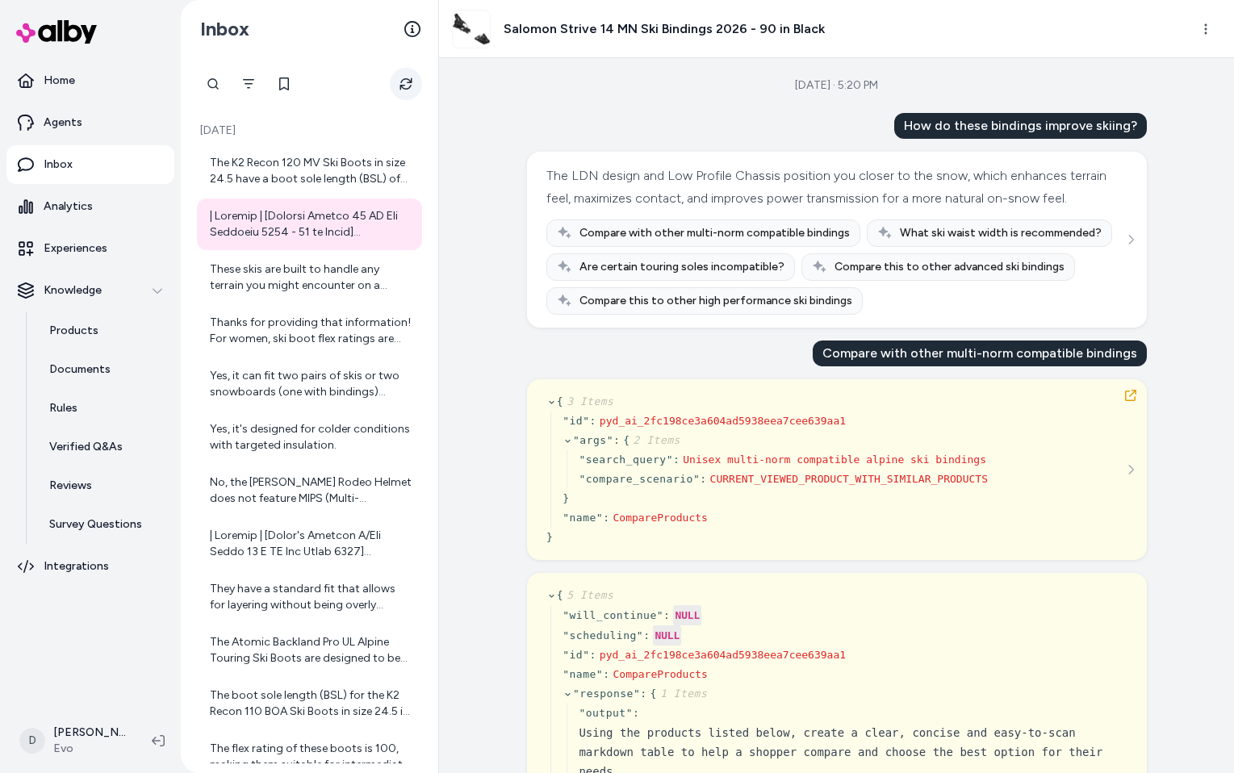
click at [405, 86] on icon "Refresh" at bounding box center [405, 83] width 13 height 13
click at [245, 80] on icon "Filter" at bounding box center [248, 84] width 11 height 10
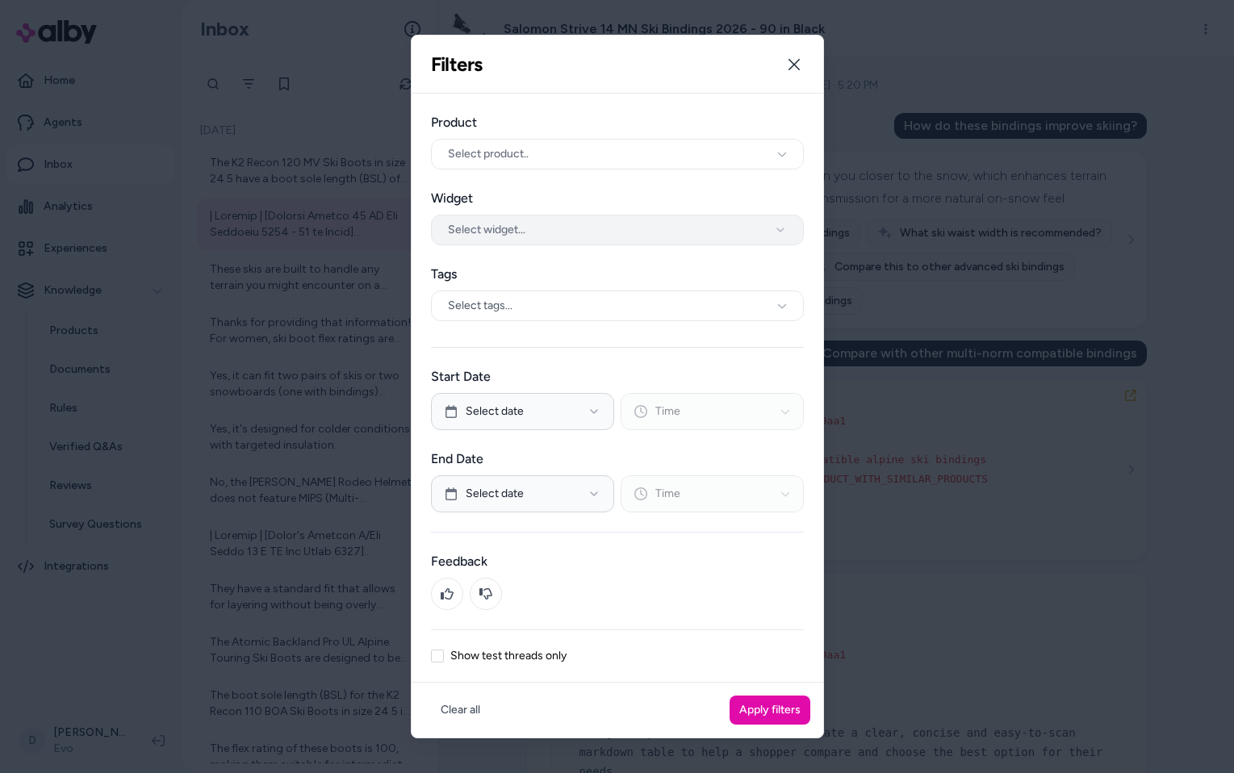
click at [579, 229] on button "Select widget..." at bounding box center [617, 230] width 373 height 31
click at [749, 710] on button "Apply filters" at bounding box center [769, 709] width 81 height 29
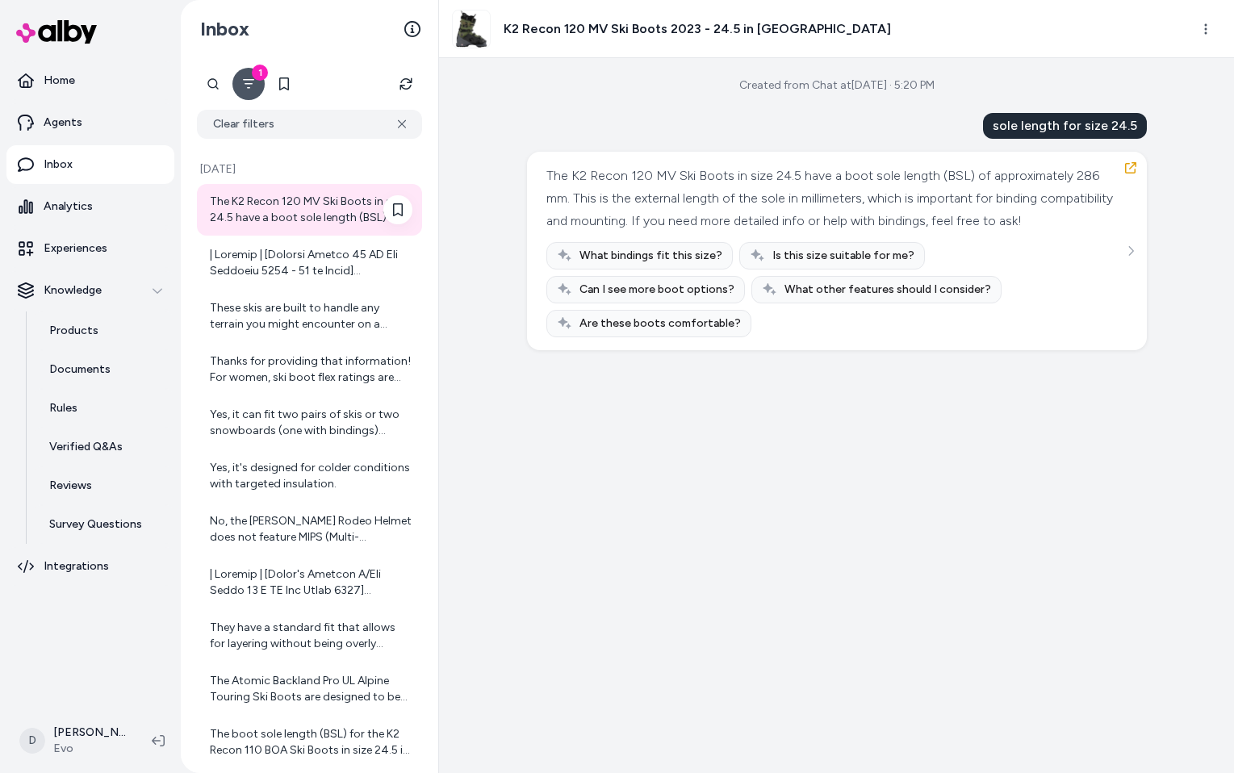
click at [340, 203] on div "The K2 Recon 120 MV Ski Boots in size 24.5 have a boot sole length (BSL) of app…" at bounding box center [311, 210] width 202 height 32
click at [407, 86] on icon "Refresh" at bounding box center [405, 83] width 13 height 13
click at [1125, 170] on icon "button" at bounding box center [1130, 167] width 11 height 11
click at [403, 81] on icon "Refresh" at bounding box center [405, 83] width 13 height 13
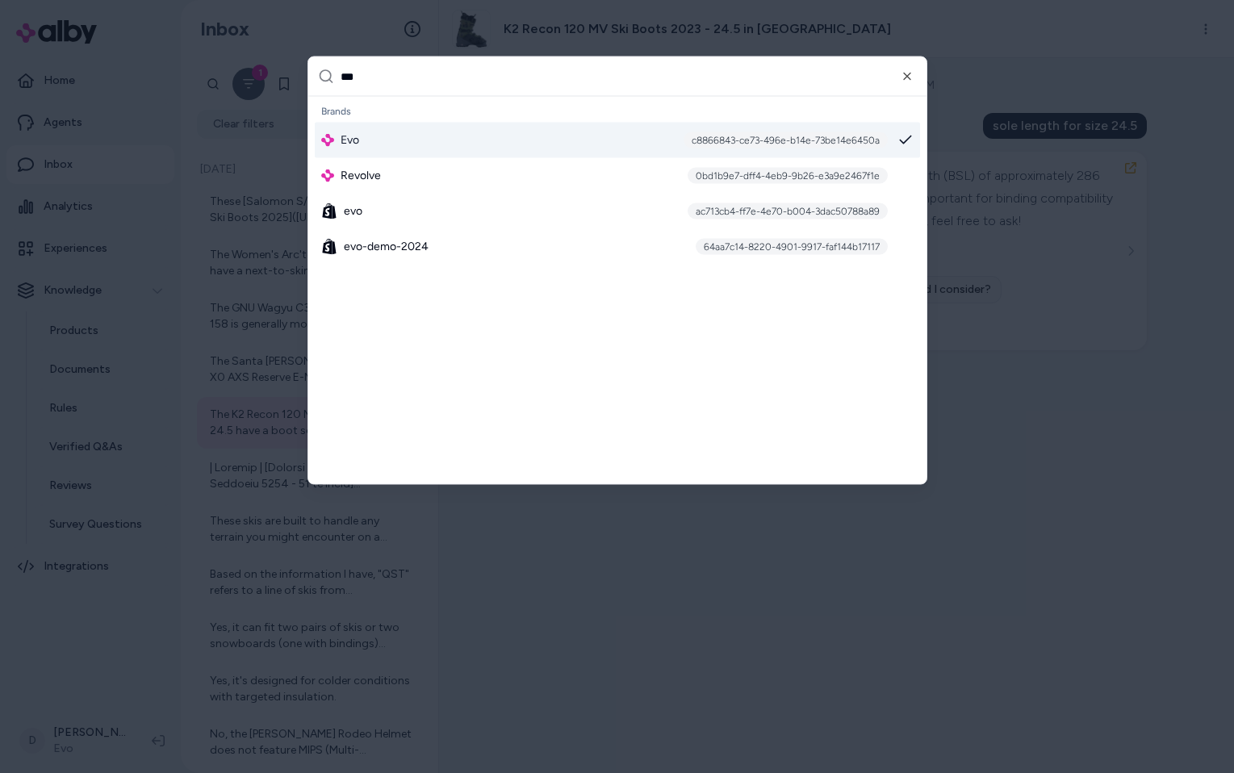
type input "***"
click at [705, 136] on div "c8866843-ce73-496e-b14e-73be14e6450a" at bounding box center [785, 140] width 204 height 16
click at [281, 28] on div at bounding box center [617, 386] width 1234 height 773
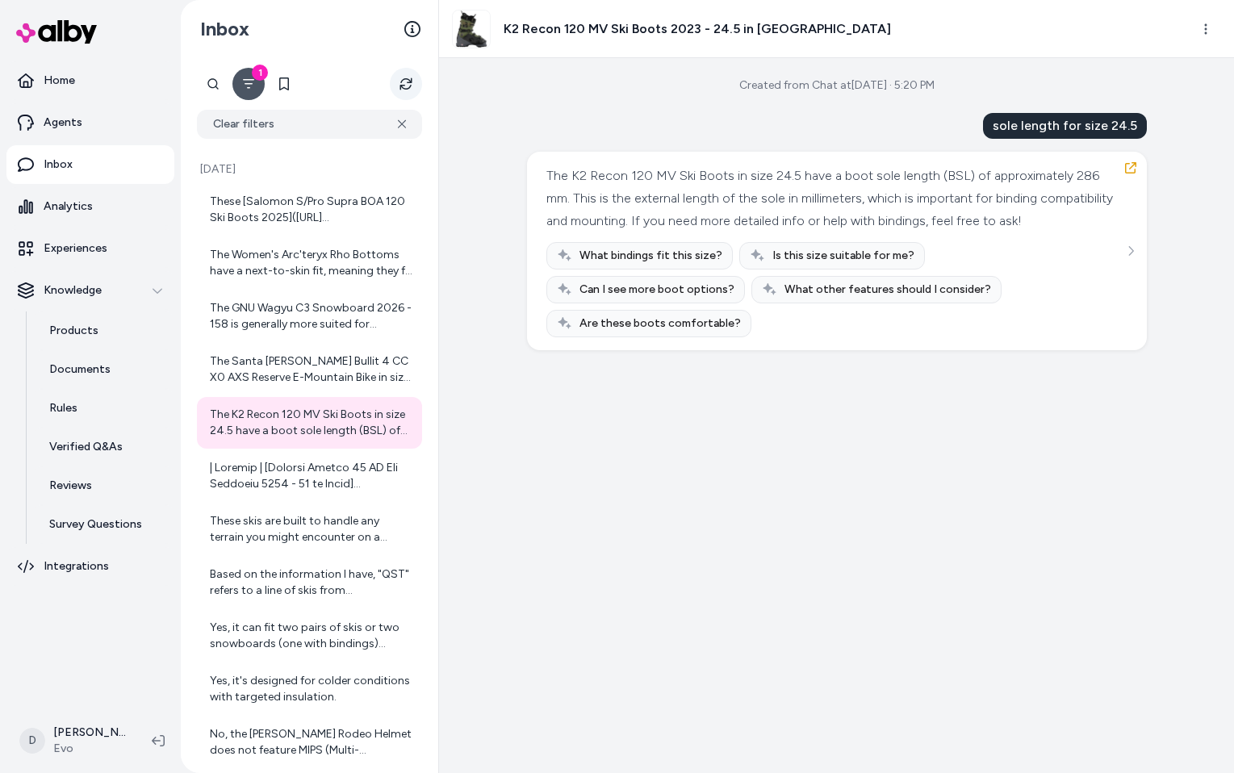
click at [407, 81] on icon "Refresh" at bounding box center [405, 83] width 13 height 13
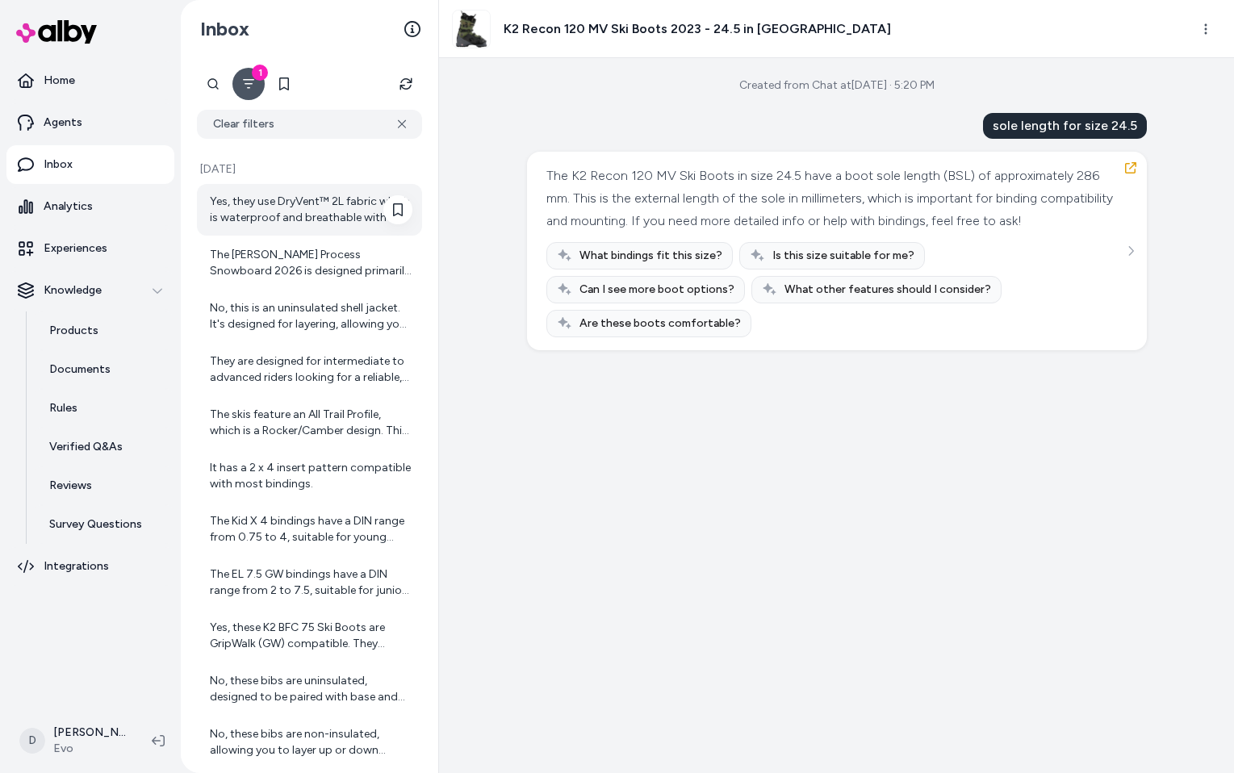
click at [325, 199] on div "Yes, they use DryVent™ 2L fabric which is waterproof and breathable with a non-…" at bounding box center [311, 210] width 202 height 32
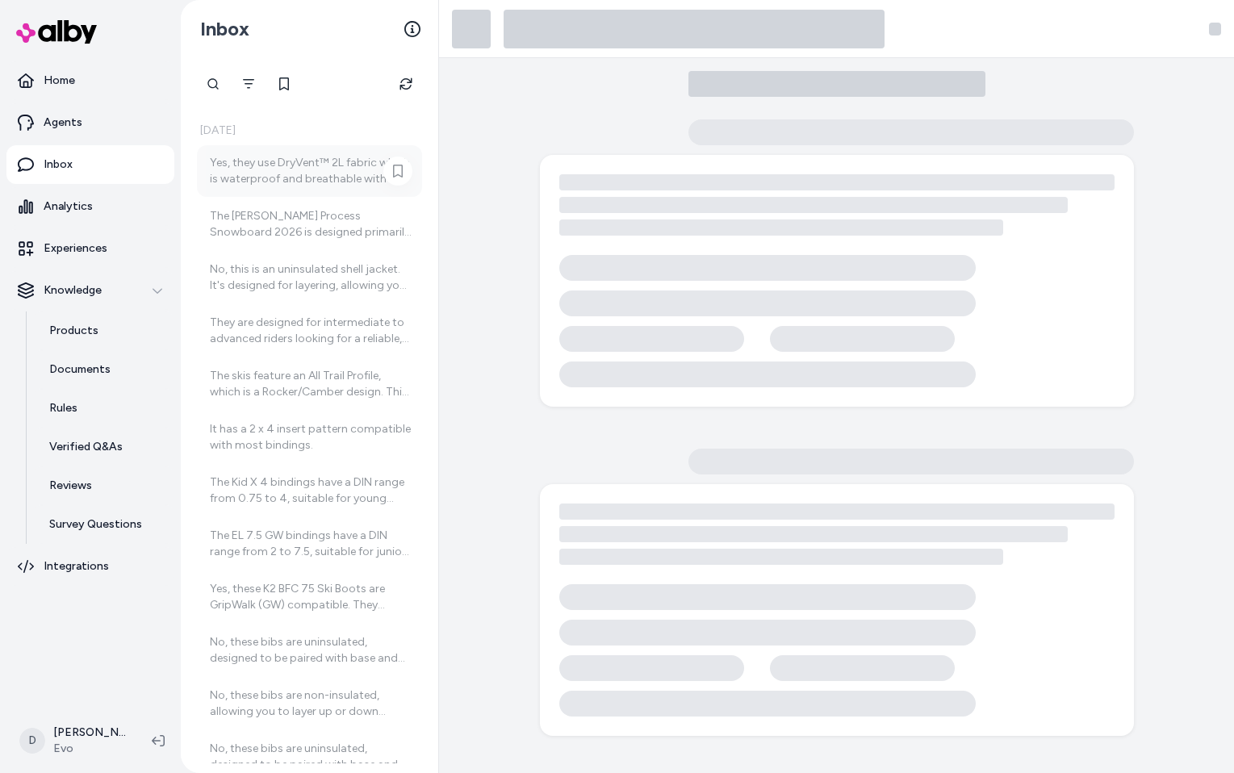
click at [364, 165] on div "Yes, they use DryVent™ 2L fabric which is waterproof and breathable with a non-…" at bounding box center [311, 171] width 202 height 32
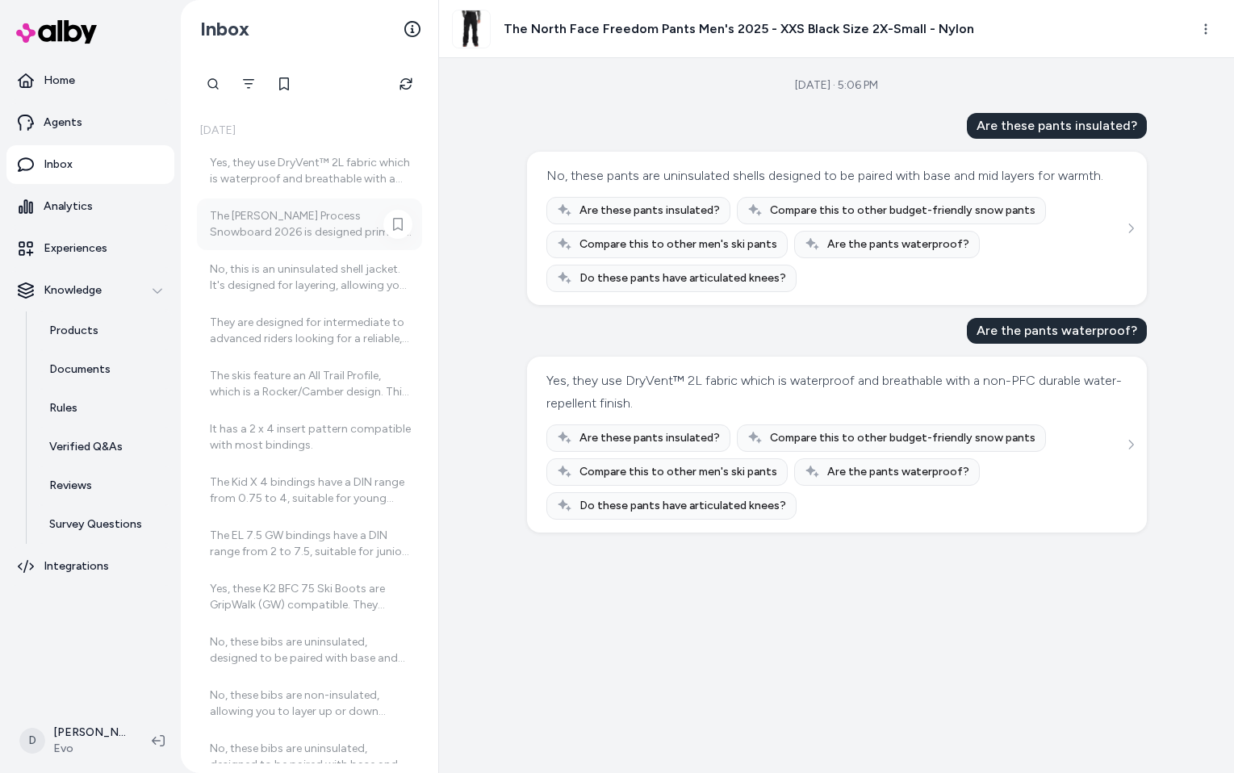
click at [301, 216] on div "The Burton Process Snowboard 2026 is designed primarily for adult male riders w…" at bounding box center [311, 224] width 202 height 32
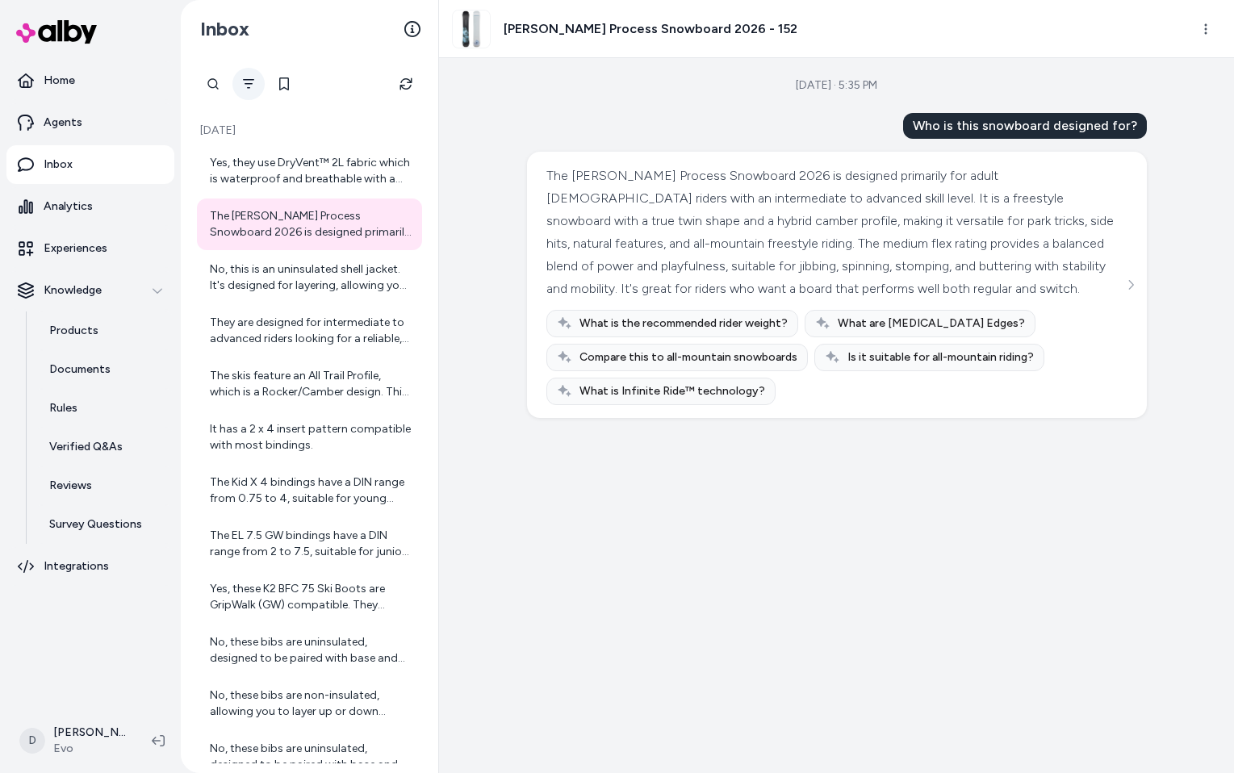
click at [250, 93] on button "Filter" at bounding box center [248, 84] width 32 height 32
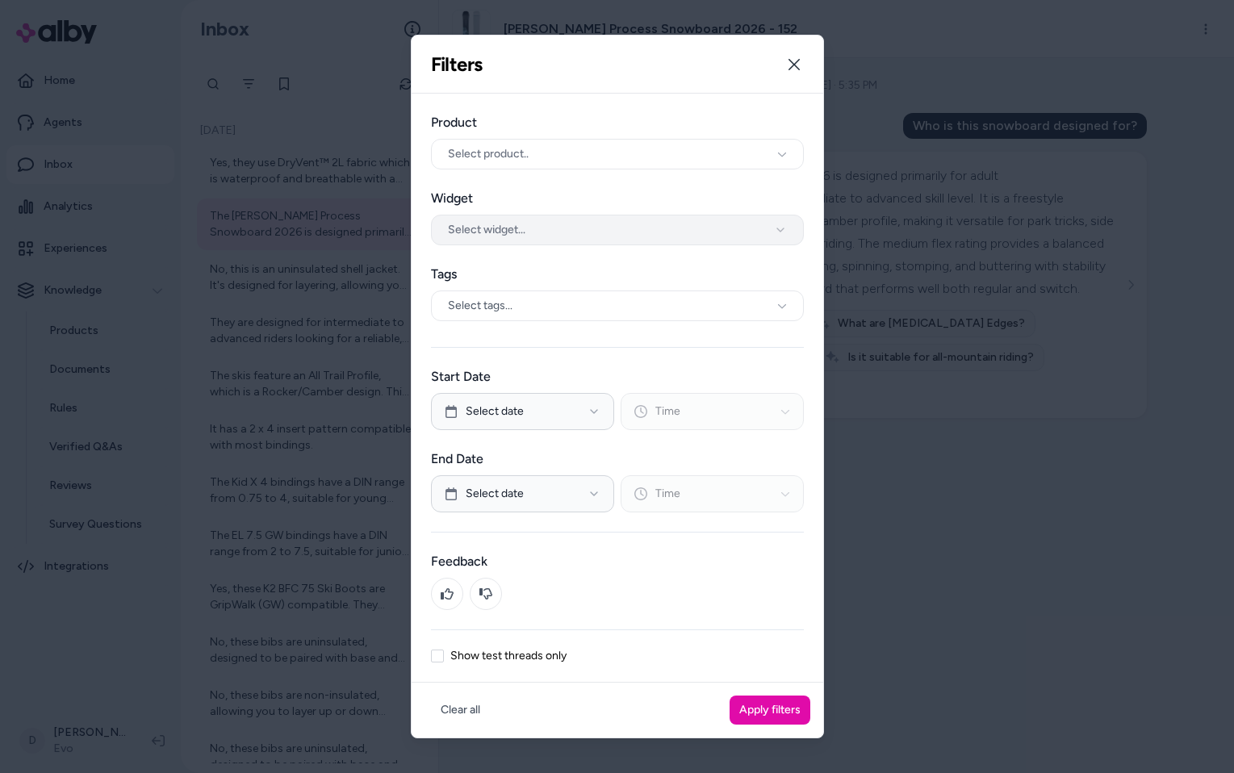
click at [524, 231] on button "Select widget..." at bounding box center [617, 230] width 373 height 31
click at [774, 712] on button "Apply filters" at bounding box center [769, 709] width 81 height 29
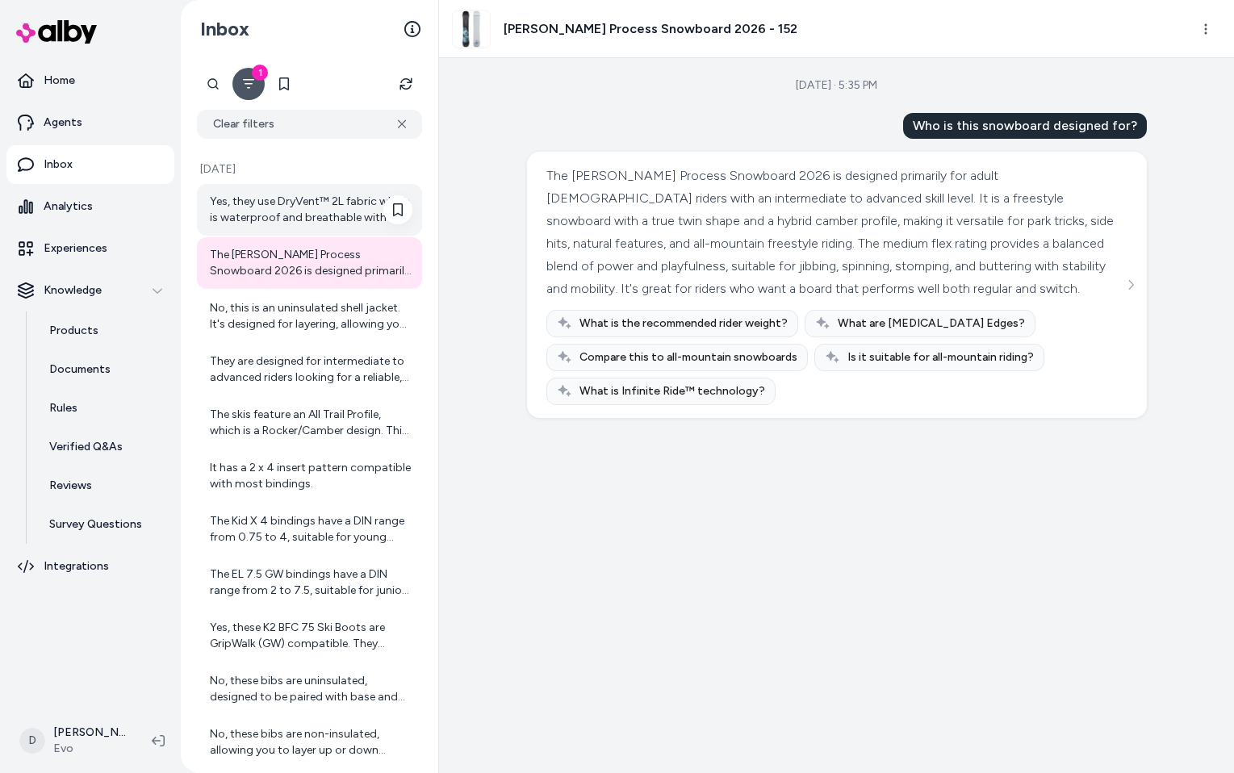
click at [333, 207] on div "Yes, they use DryVent™ 2L fabric which is waterproof and breathable with a non-…" at bounding box center [311, 210] width 202 height 32
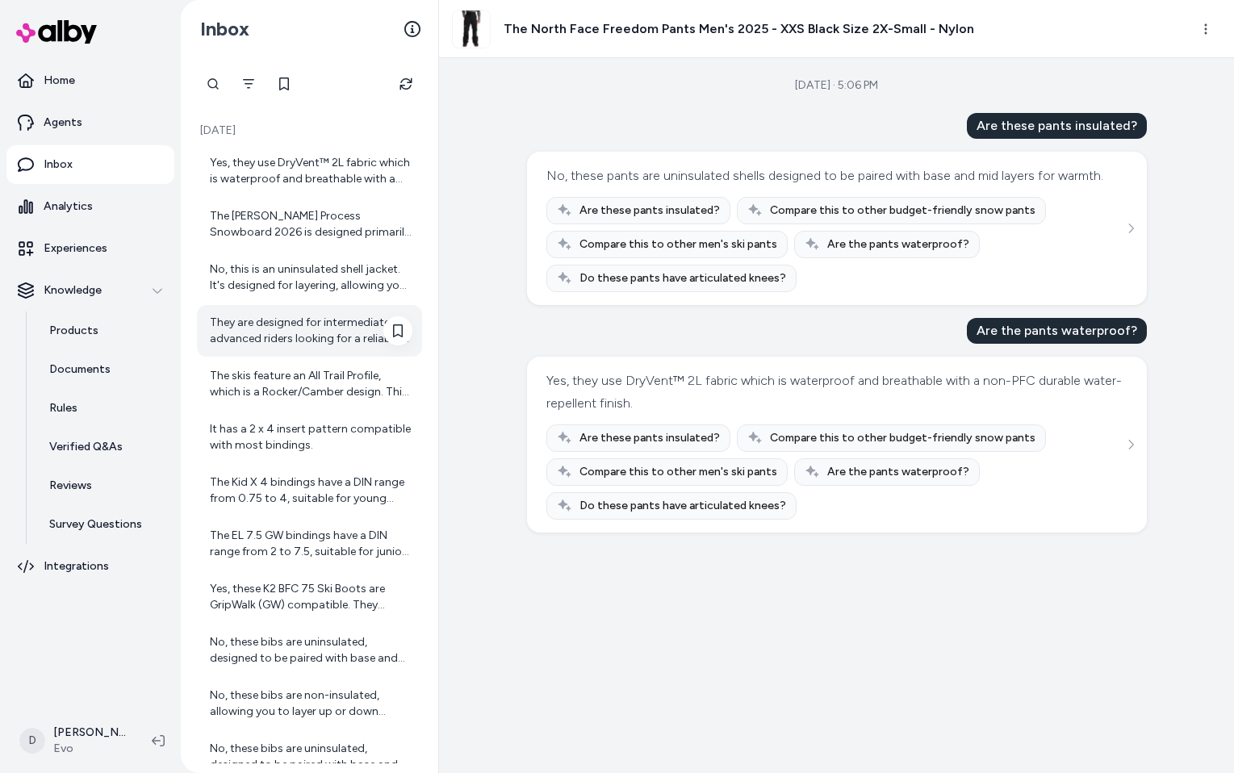
click at [323, 327] on div "They are designed for intermediate to advanced riders looking for a reliable, m…" at bounding box center [311, 331] width 202 height 32
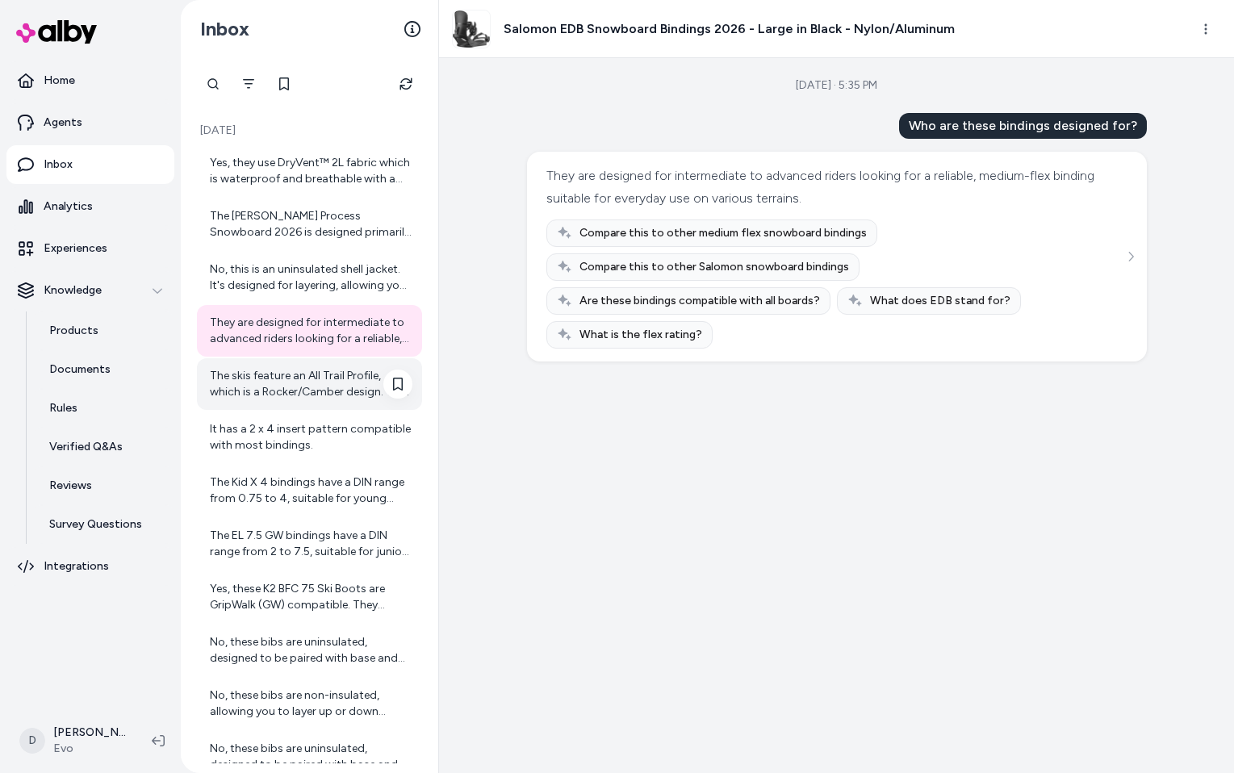
click at [321, 369] on div "The skis feature an All Trail Profile, which is a Rocker/Camber design. This pr…" at bounding box center [311, 384] width 202 height 32
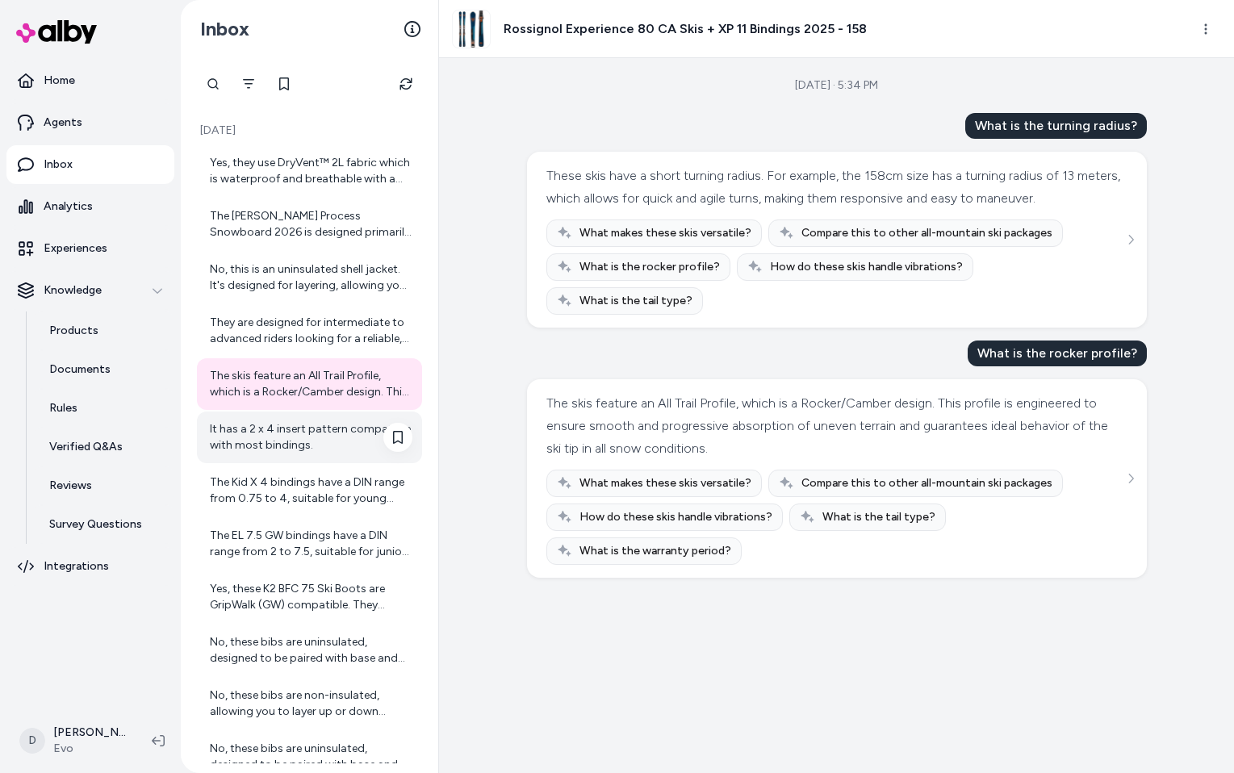
click at [309, 428] on div "It has a 2 x 4 insert pattern compatible with most bindings." at bounding box center [311, 437] width 202 height 32
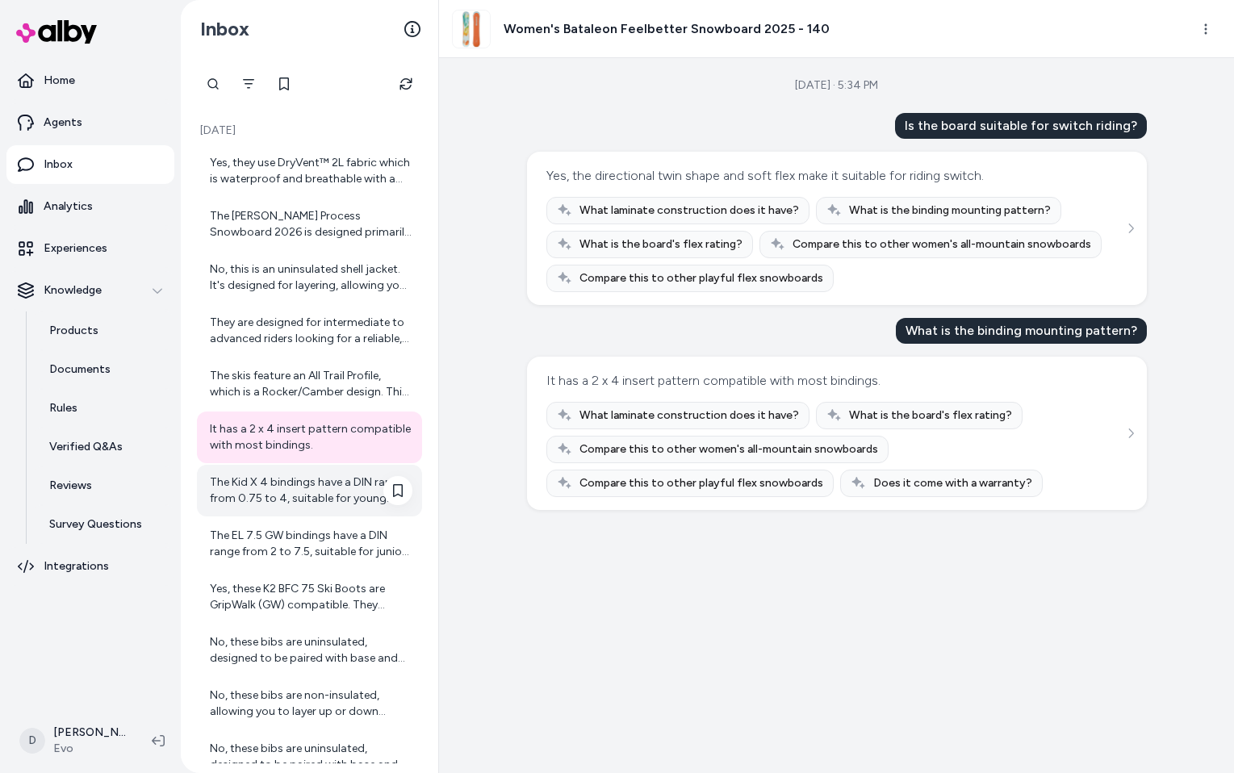
click at [298, 481] on div "The Kid X 4 bindings have a DIN range from 0.75 to 4, suitable for young skiers…" at bounding box center [311, 490] width 202 height 32
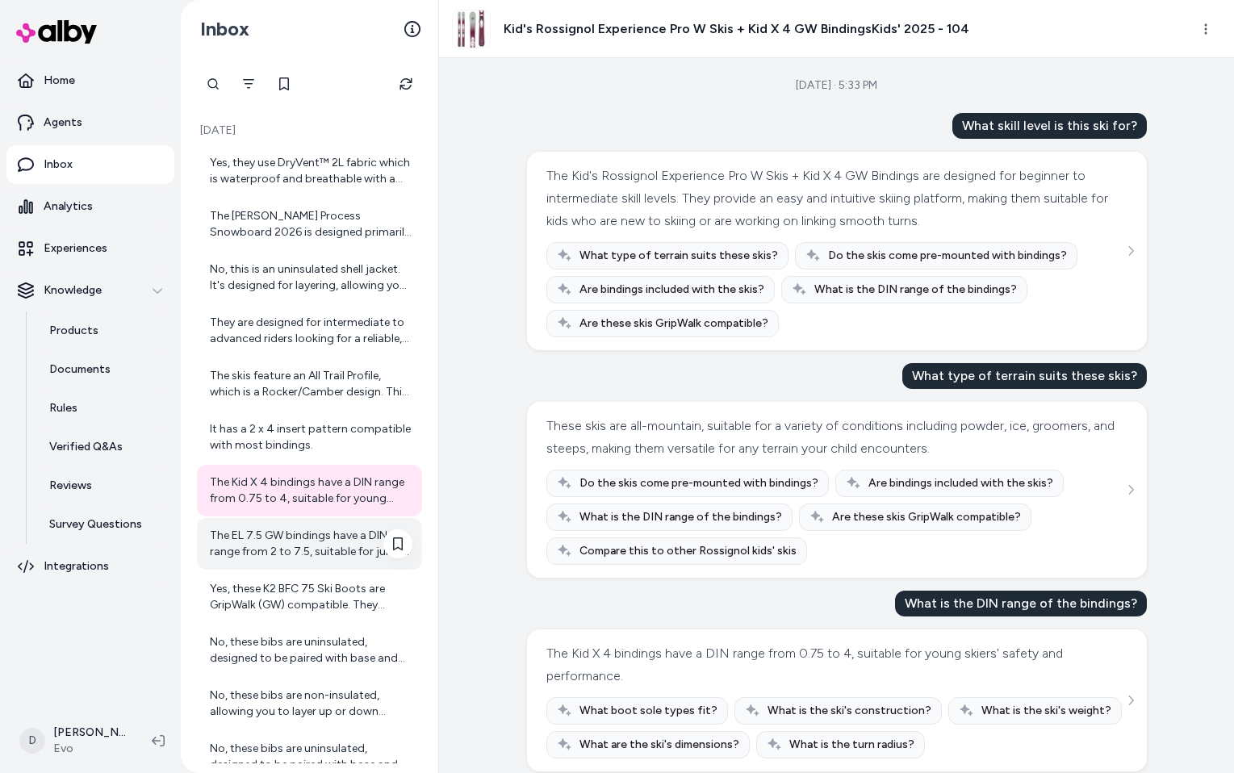
click at [284, 566] on div "The EL 7.5 GW bindings have a DIN range from 2 to 7.5, suitable for junior skie…" at bounding box center [309, 544] width 225 height 52
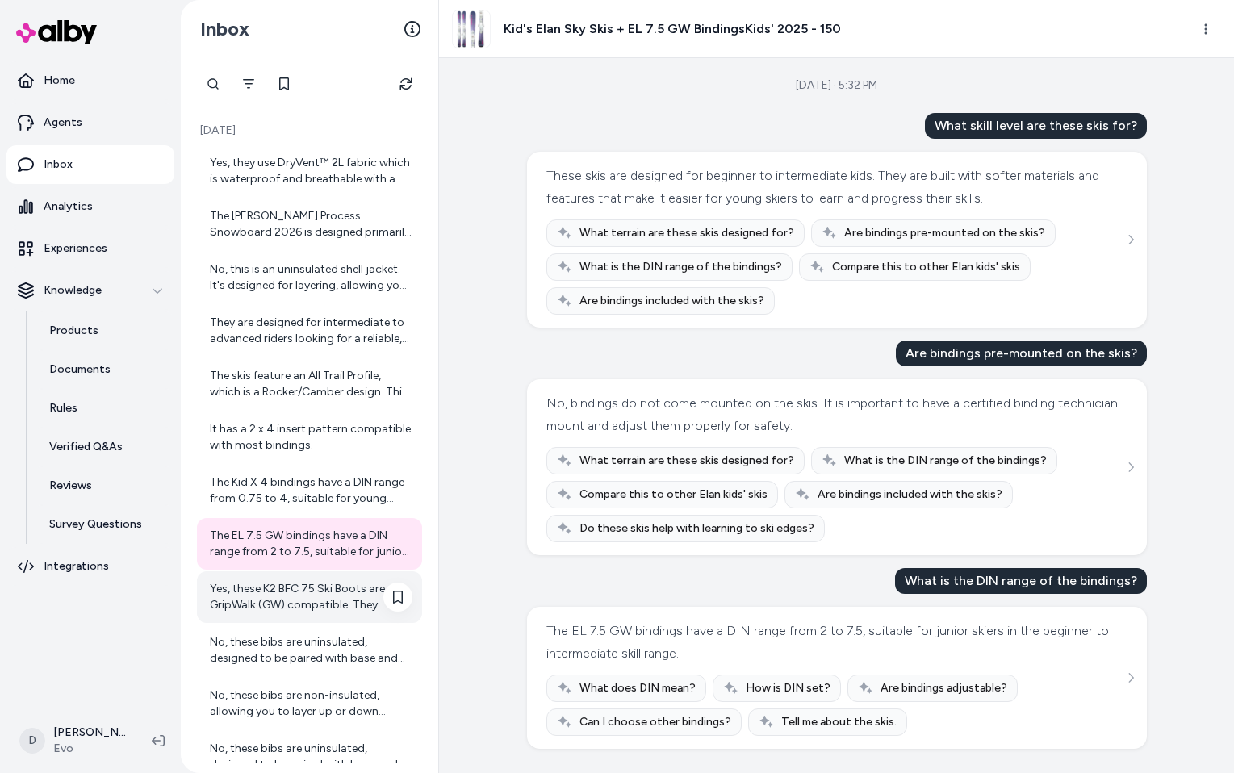
click at [286, 598] on div "Yes, these K2 BFC 75 Ski Boots are GripWalk (GW) compatible. They feature GripW…" at bounding box center [311, 597] width 202 height 32
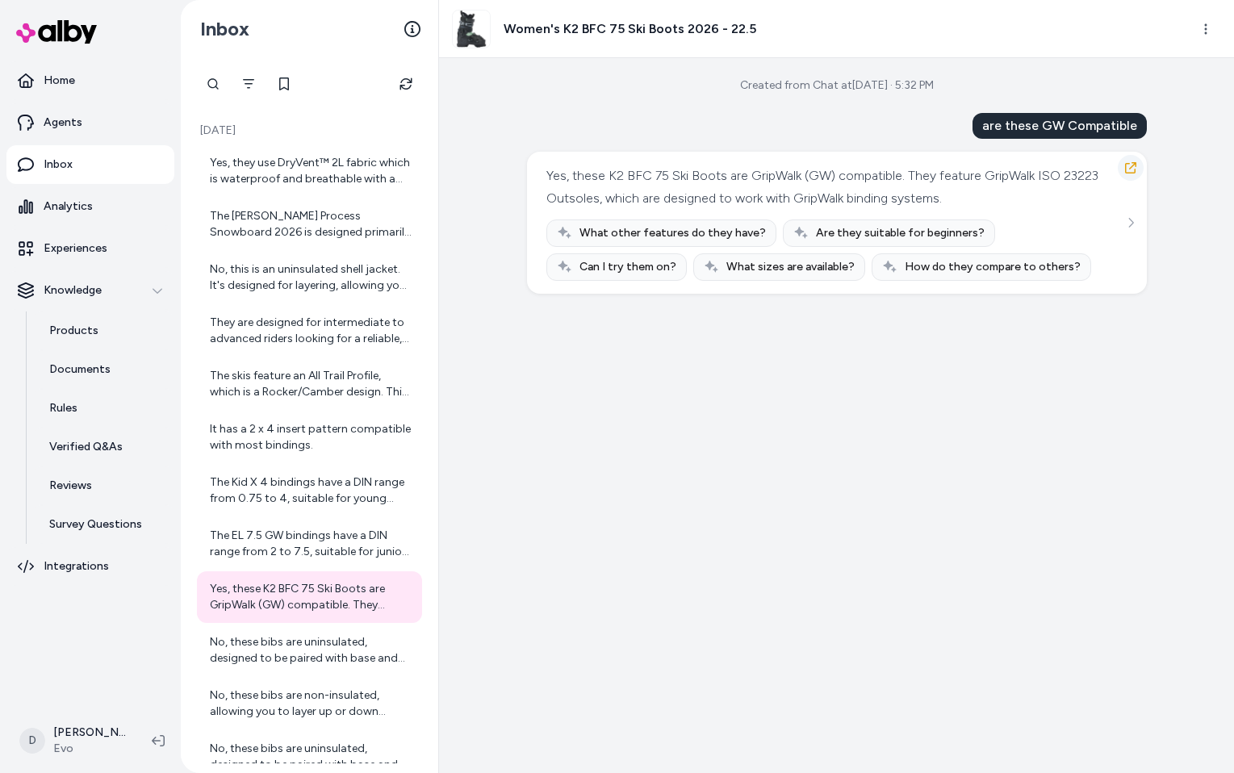
click at [1126, 169] on icon "button" at bounding box center [1130, 167] width 13 height 13
click at [317, 634] on div "No, these bibs are uninsulated, designed to be paired with base and mid layers …" at bounding box center [311, 650] width 202 height 32
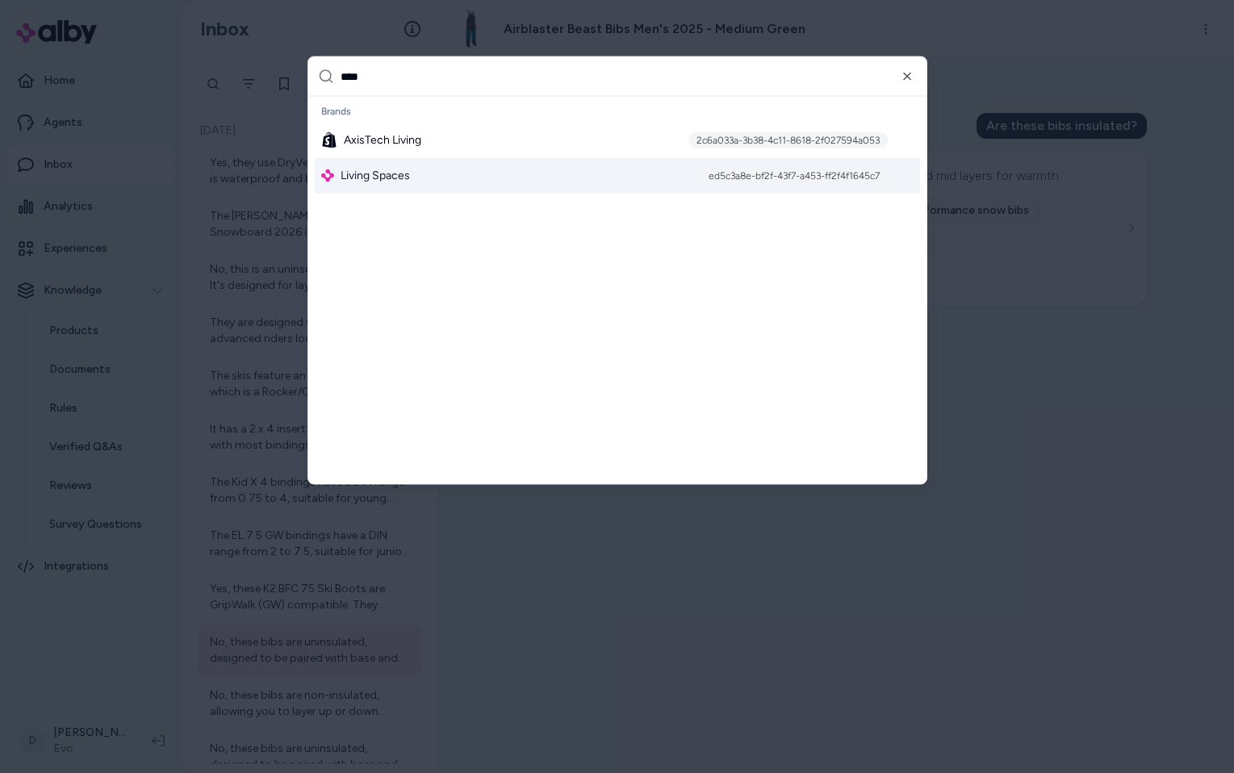
type input "****"
click at [438, 171] on div "Living Spaces ed5c3a8e-bf2f-43f7-a453-ff2f4f1645c7" at bounding box center [617, 175] width 605 height 35
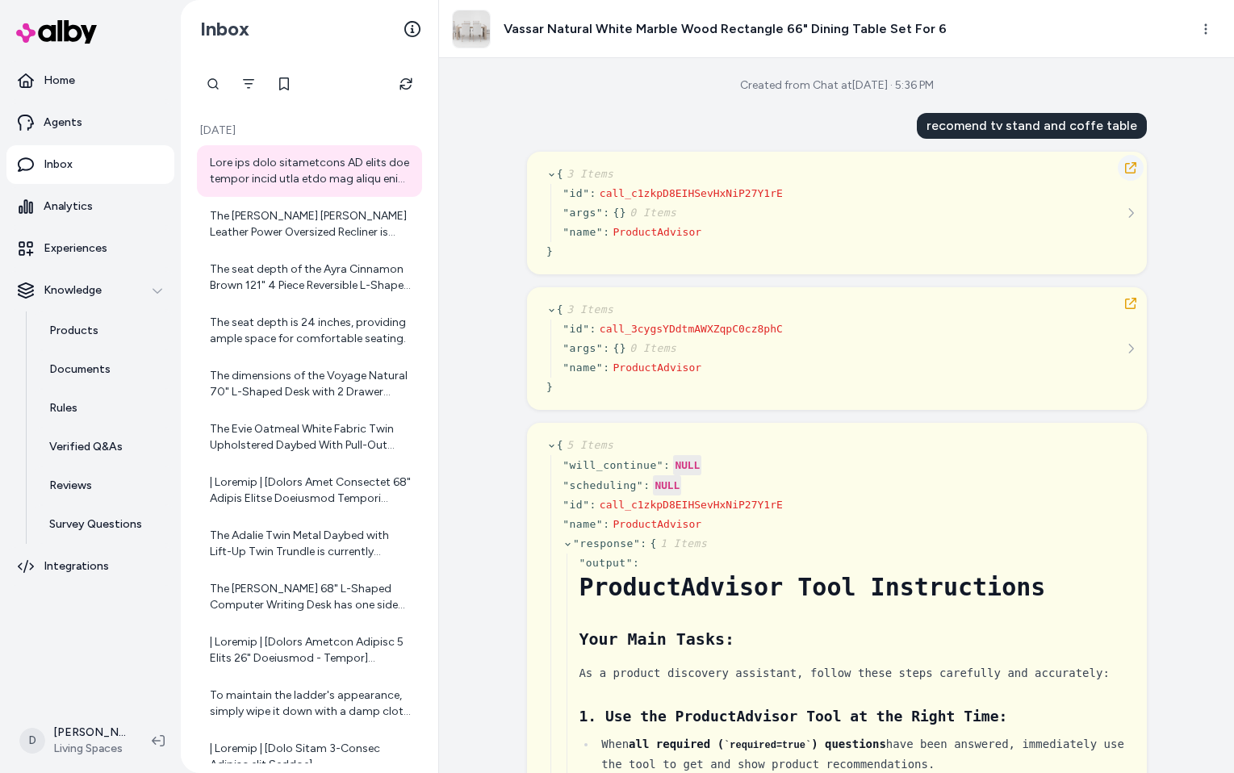
click at [1130, 160] on button "button" at bounding box center [1130, 168] width 26 height 26
click at [1130, 168] on icon "button" at bounding box center [1130, 167] width 13 height 13
click at [324, 220] on div "The Tobias Bourbon Brown Leather Power Oversized Recliner is currently availabl…" at bounding box center [311, 224] width 202 height 32
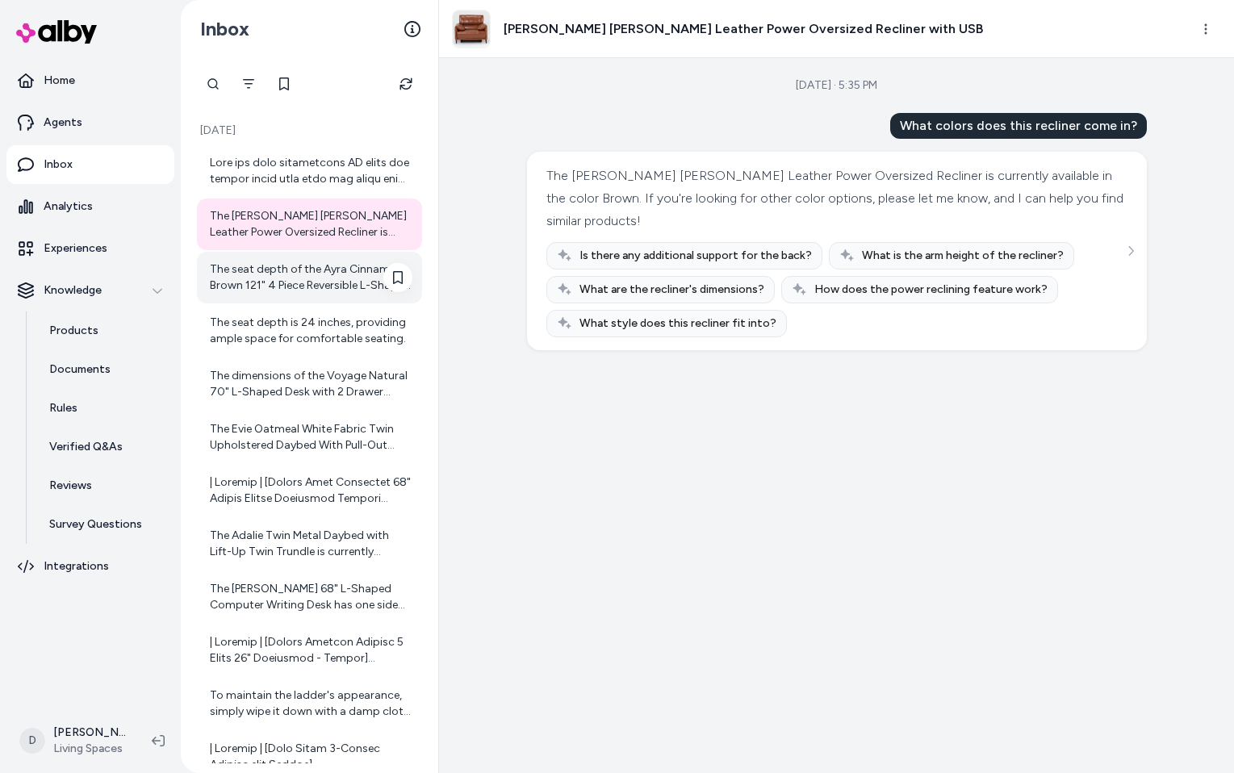
click at [321, 280] on div "The seat depth of the Ayra Cinnamon Brown 121" 4 Piece Reversible L-Shaped Modu…" at bounding box center [311, 277] width 202 height 32
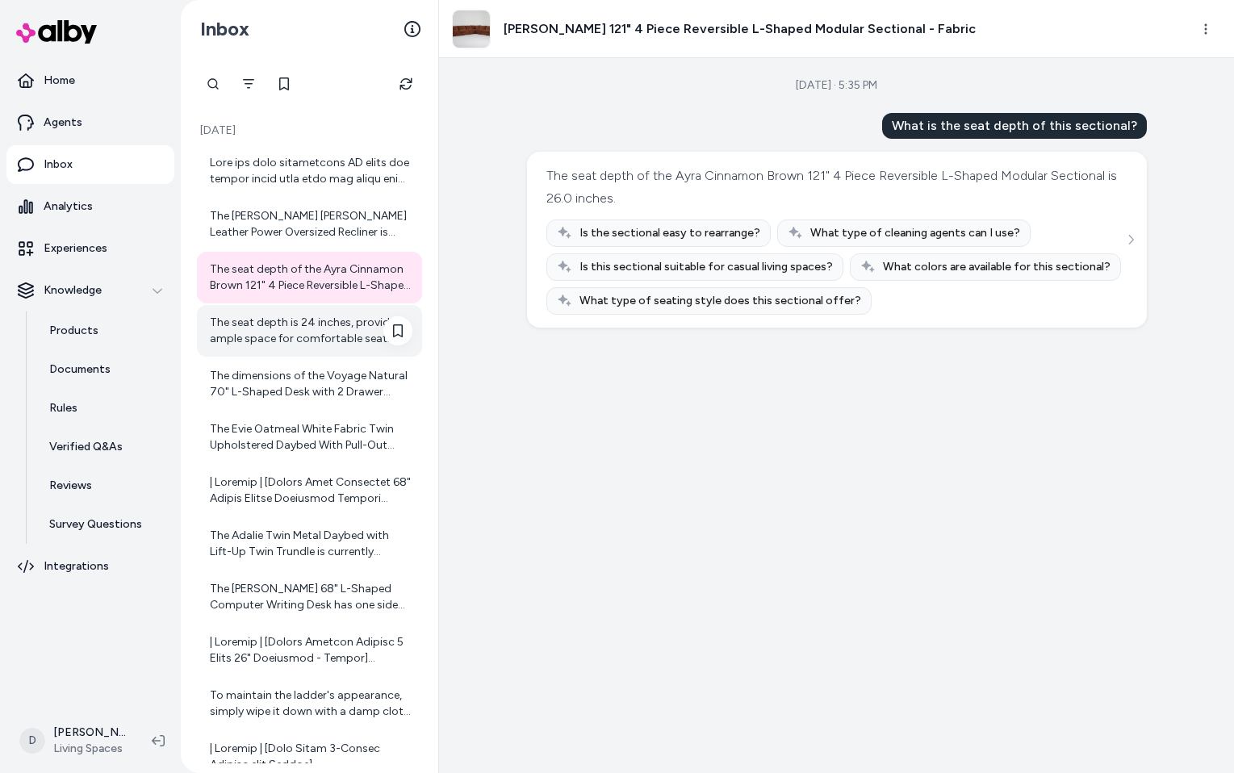
click at [335, 338] on div "The seat depth is 24 inches, providing ample space for comfortable seating." at bounding box center [311, 331] width 202 height 32
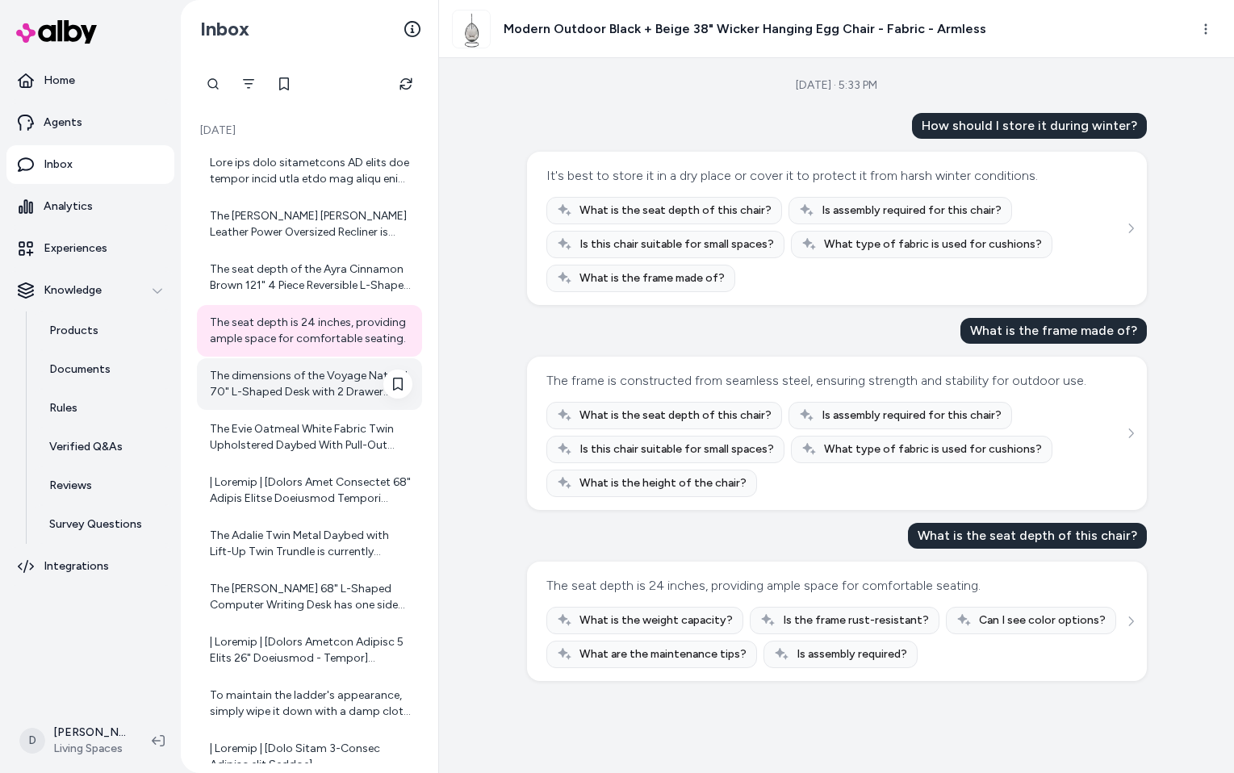
click at [319, 384] on div "The dimensions of the Voyage Natural 70" L-Shaped Desk with 2 Drawer Storage ar…" at bounding box center [311, 384] width 202 height 32
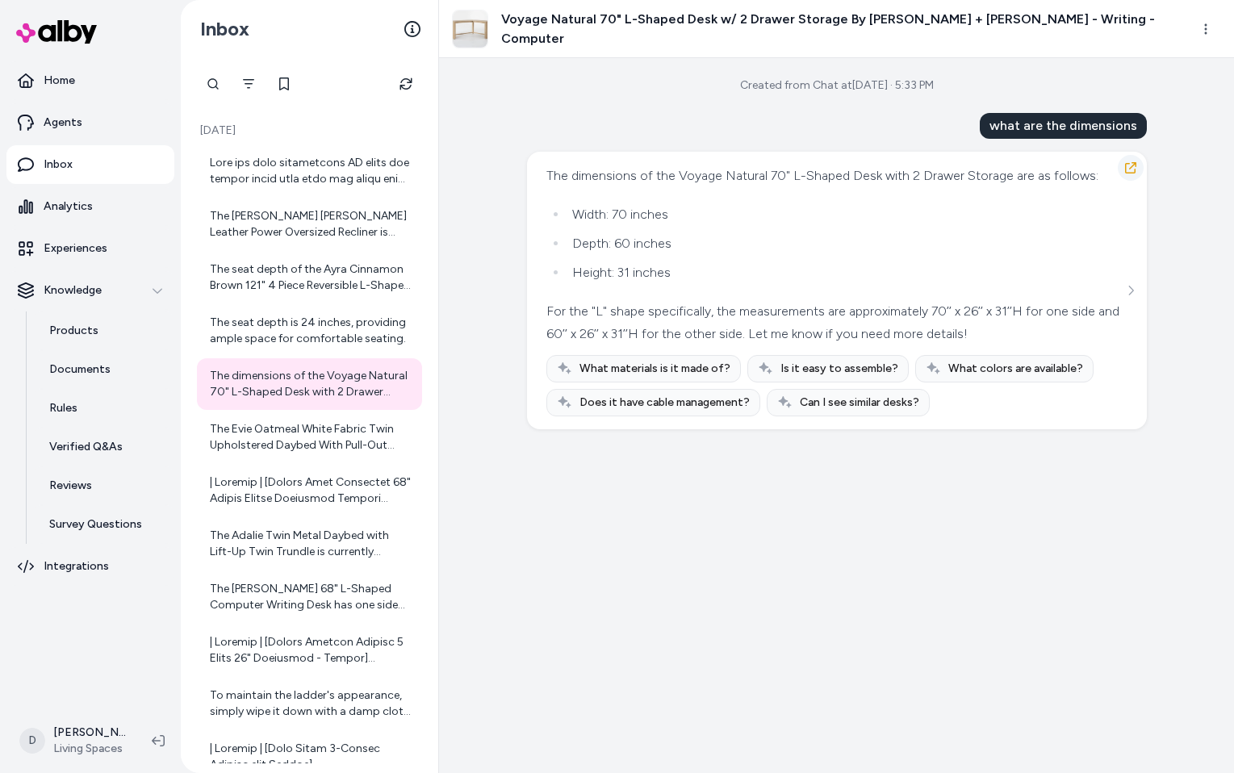
click at [1131, 166] on icon "button" at bounding box center [1130, 167] width 11 height 11
click at [306, 444] on div "The Evie Oatmeal White Fabric Twin Upholstered Daybed With Pull-Out Twin Trundl…" at bounding box center [311, 437] width 202 height 32
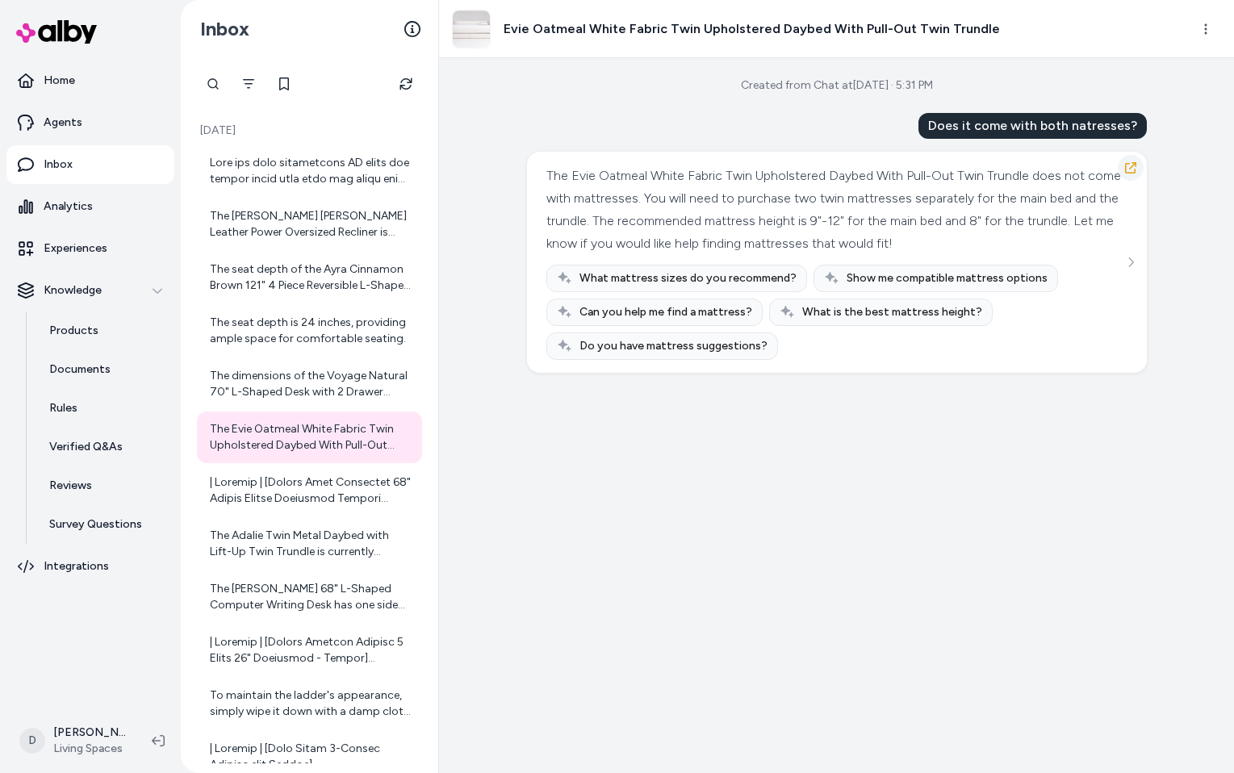
click at [1126, 173] on icon "button" at bounding box center [1130, 167] width 11 height 11
click at [274, 481] on div at bounding box center [311, 490] width 202 height 32
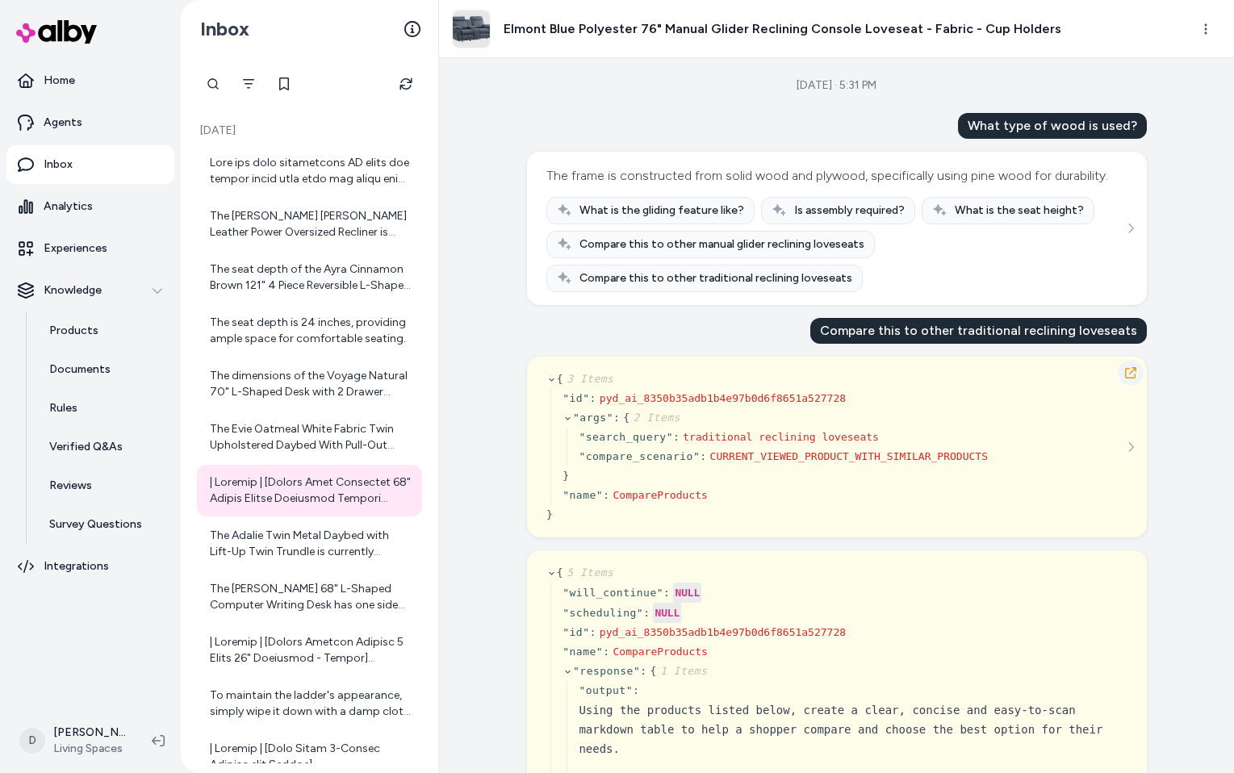
click at [1138, 386] on button "button" at bounding box center [1130, 373] width 26 height 26
click at [1134, 378] on icon "button" at bounding box center [1130, 372] width 11 height 11
click at [290, 536] on div "The Adalie Twin Metal Daybed with Lift-Up Twin Trundle is currently available i…" at bounding box center [311, 544] width 202 height 32
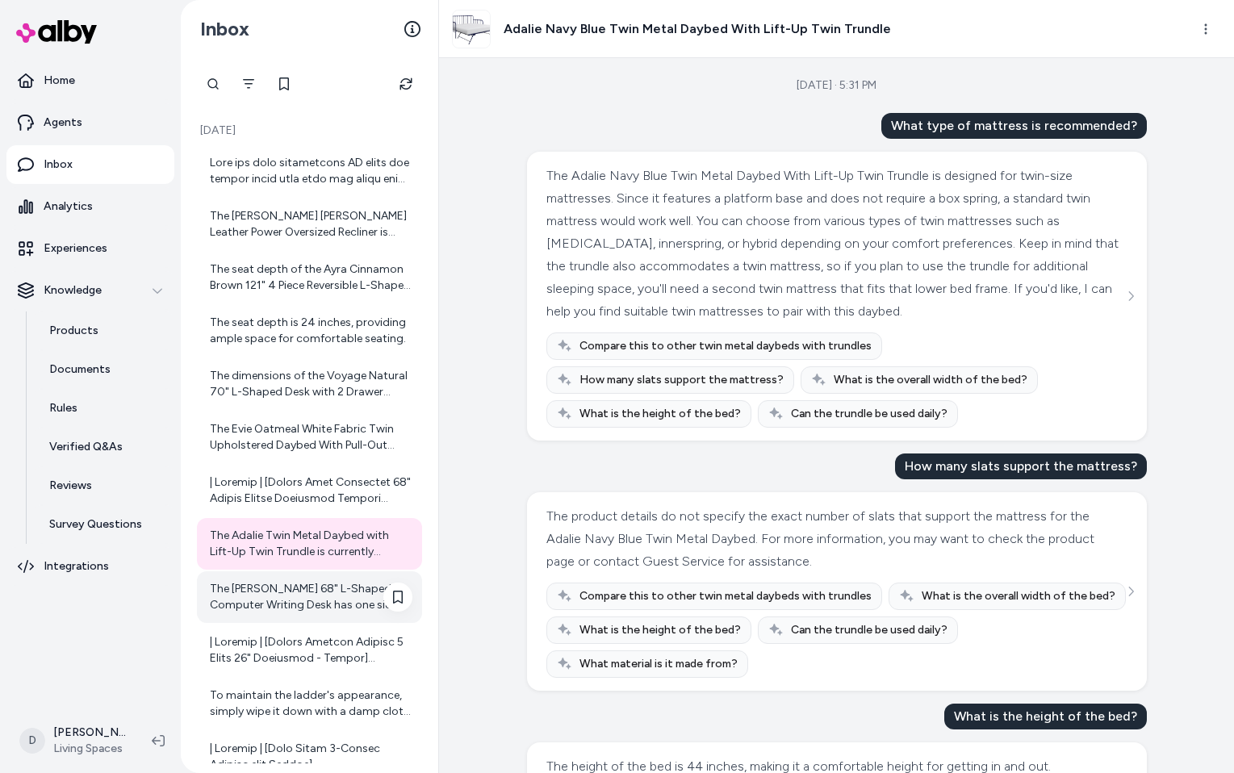
click at [308, 591] on div "The Felipe Driftwood 68" L-Shaped Computer Writing Desk has one side measuring …" at bounding box center [311, 597] width 202 height 32
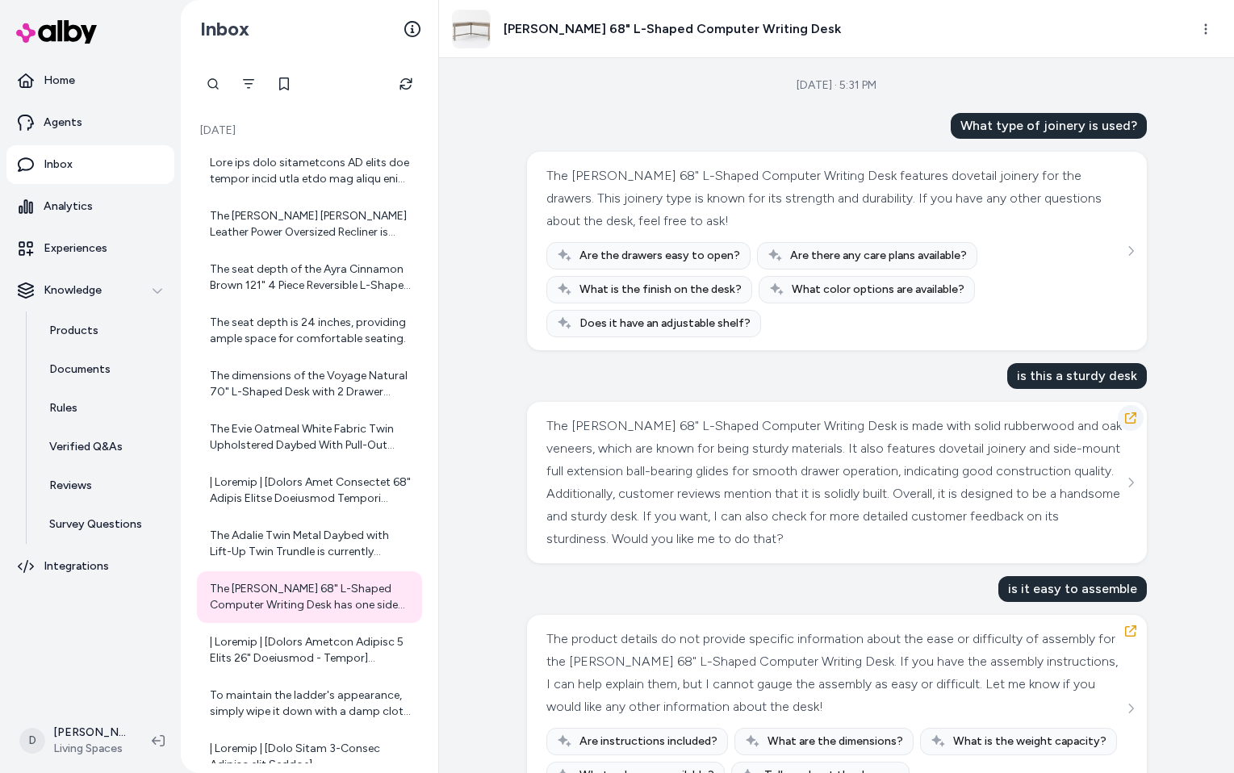
click at [1126, 417] on icon "button" at bounding box center [1130, 417] width 13 height 13
click at [292, 653] on div at bounding box center [311, 650] width 202 height 32
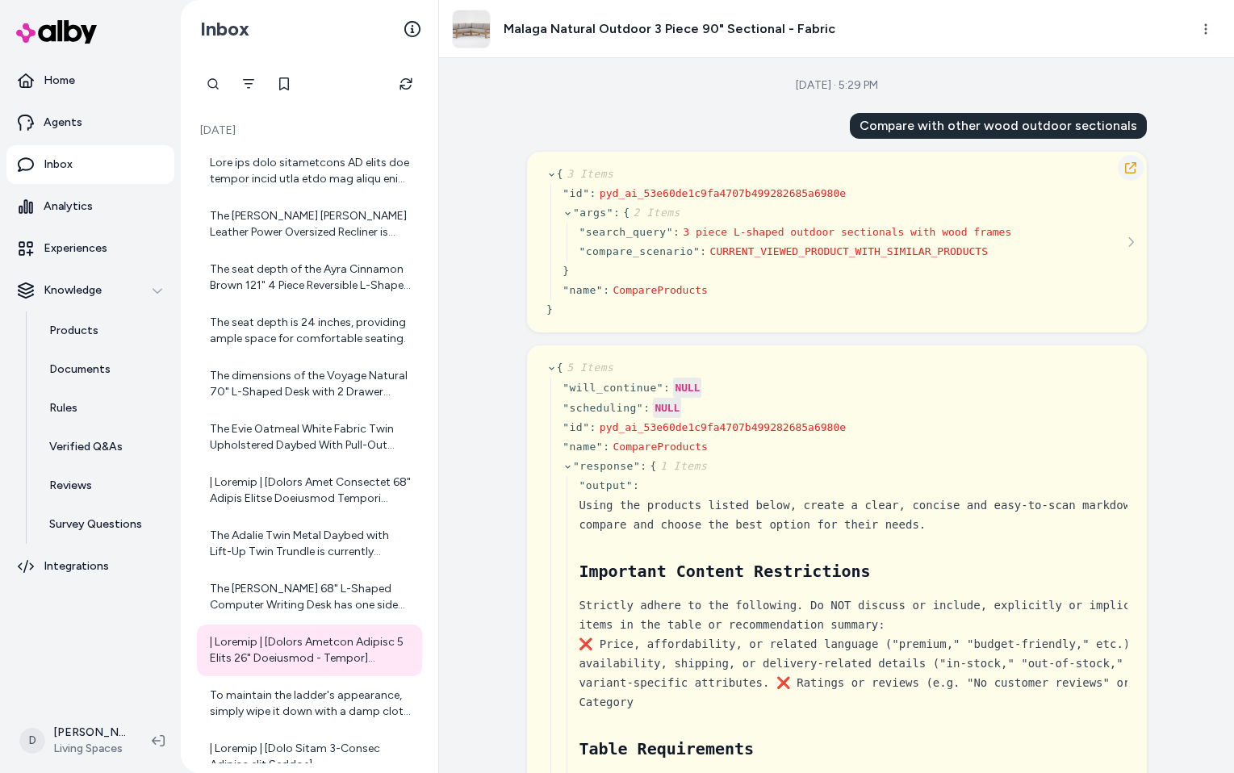
click at [1126, 169] on icon "button" at bounding box center [1130, 167] width 13 height 13
click at [252, 84] on icon "Filter" at bounding box center [248, 83] width 13 height 13
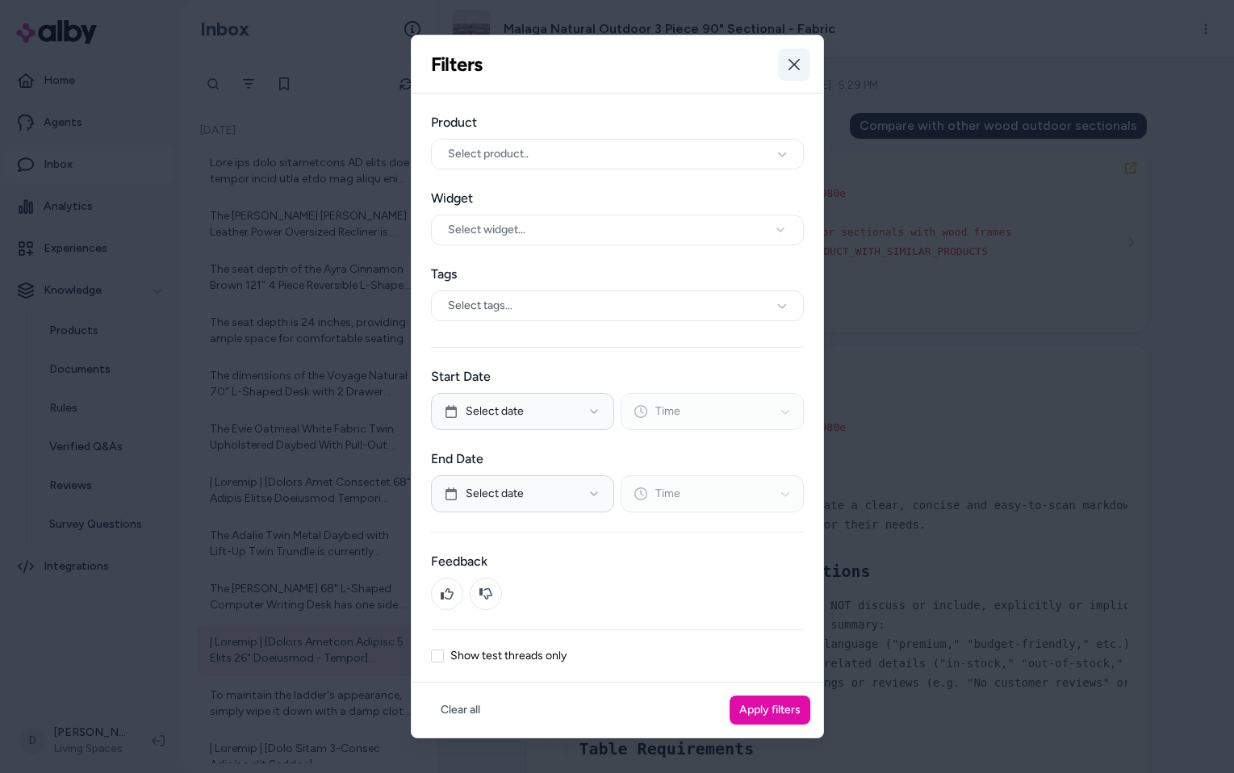
click at [803, 71] on button "Close" at bounding box center [794, 64] width 32 height 32
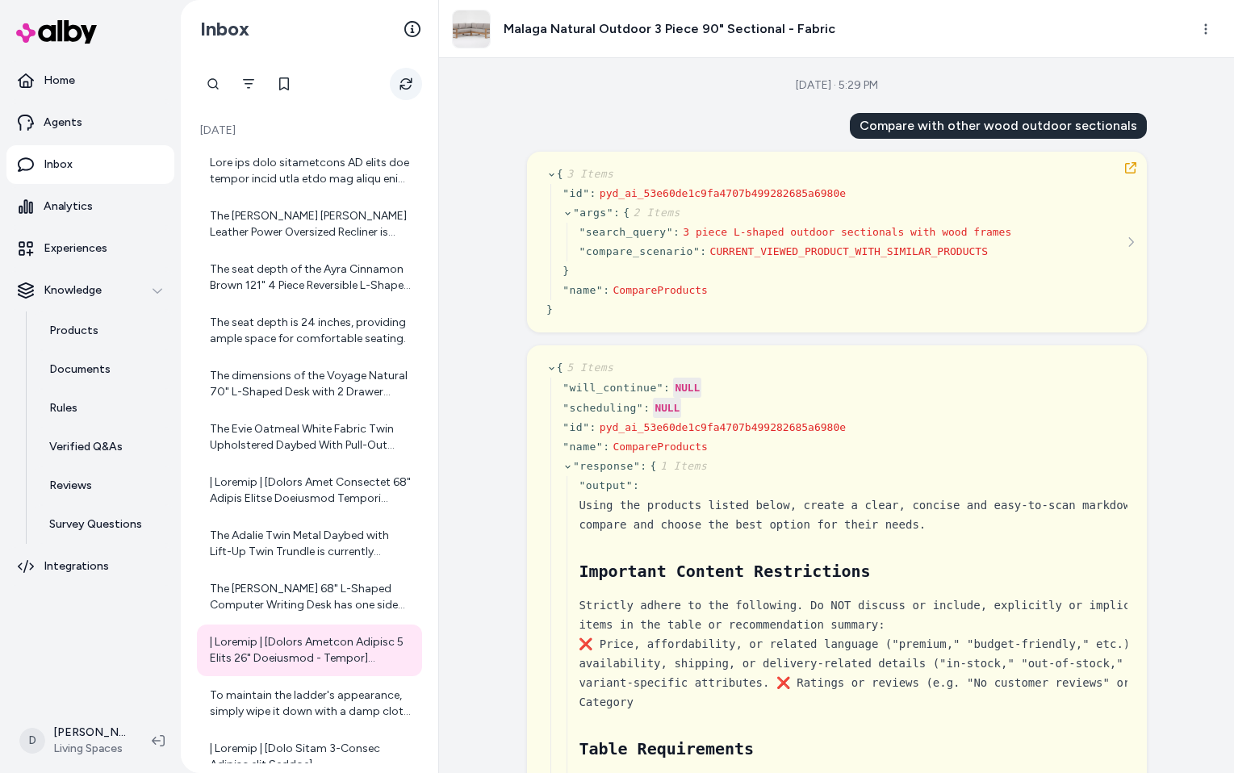
click at [407, 85] on icon "Refresh" at bounding box center [405, 83] width 13 height 13
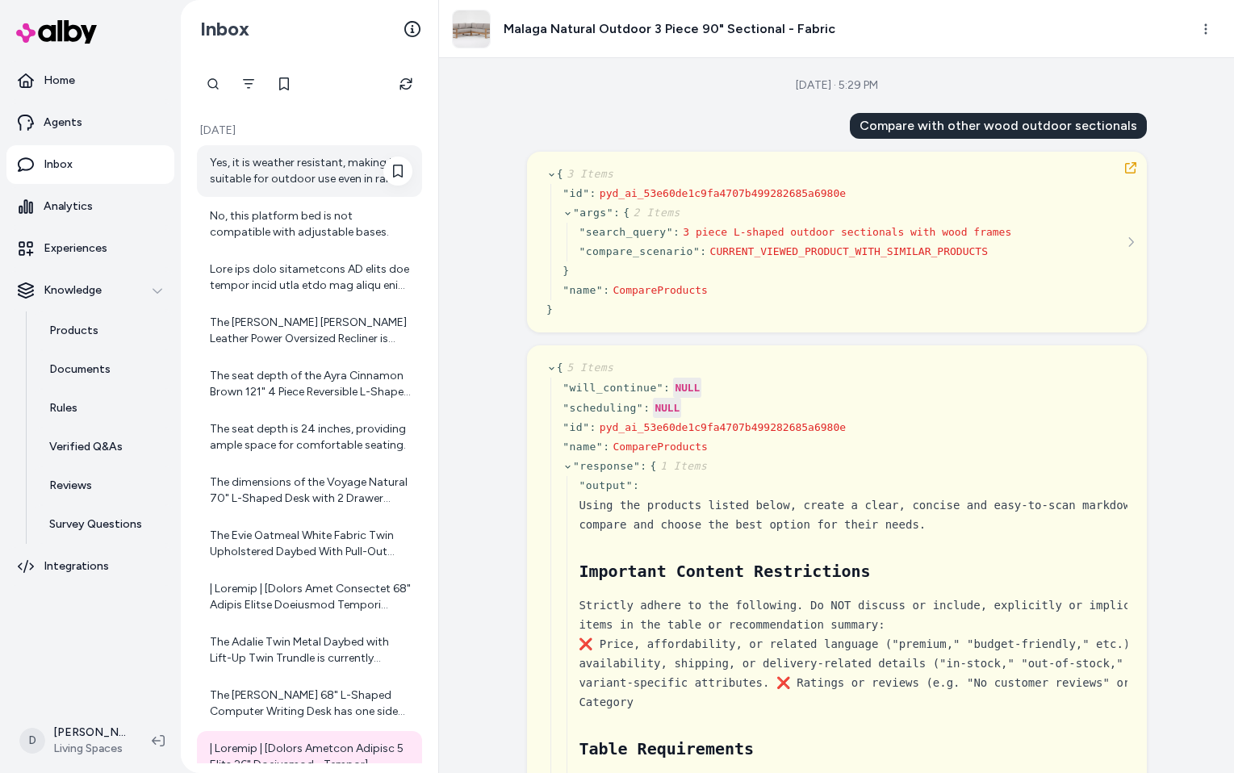
click at [313, 171] on div "Yes, it is weather resistant, making it suitable for outdoor use even in rainy …" at bounding box center [311, 171] width 202 height 32
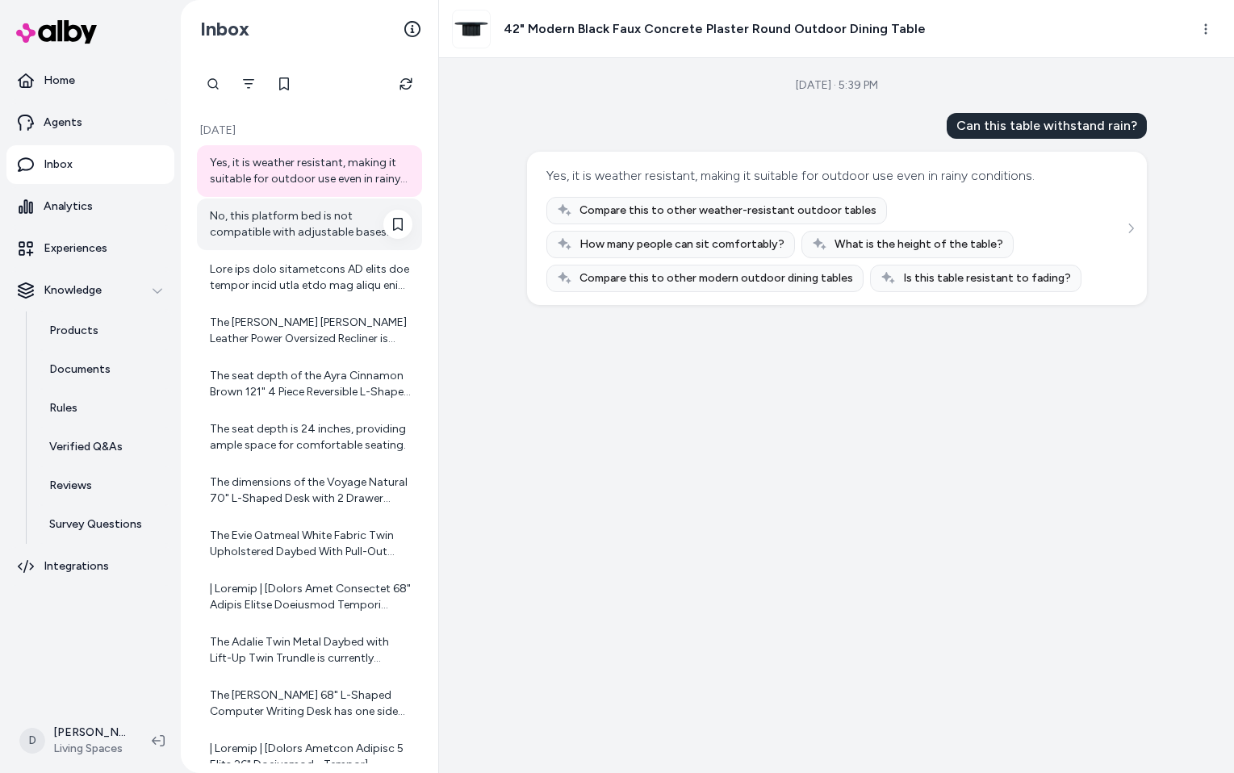
click at [289, 227] on div "No, this platform bed is not compatible with adjustable bases." at bounding box center [311, 224] width 202 height 32
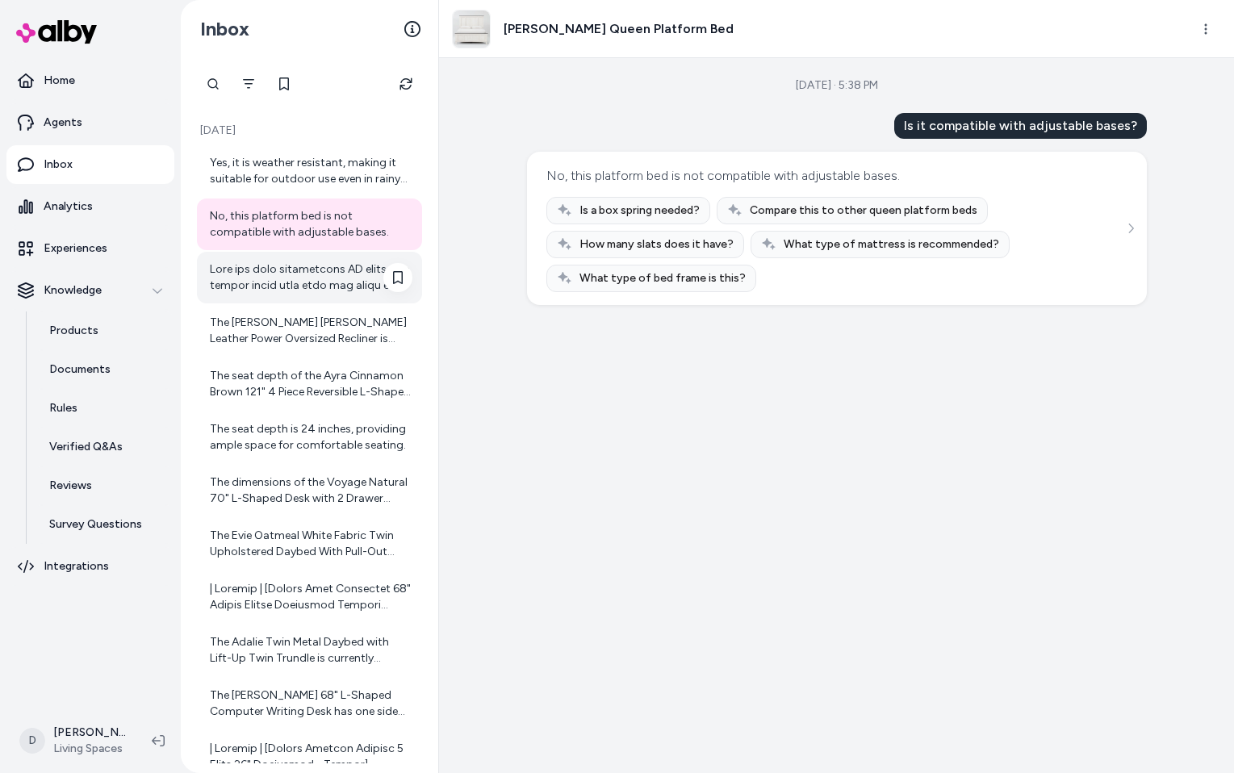
click at [290, 261] on div at bounding box center [311, 277] width 202 height 32
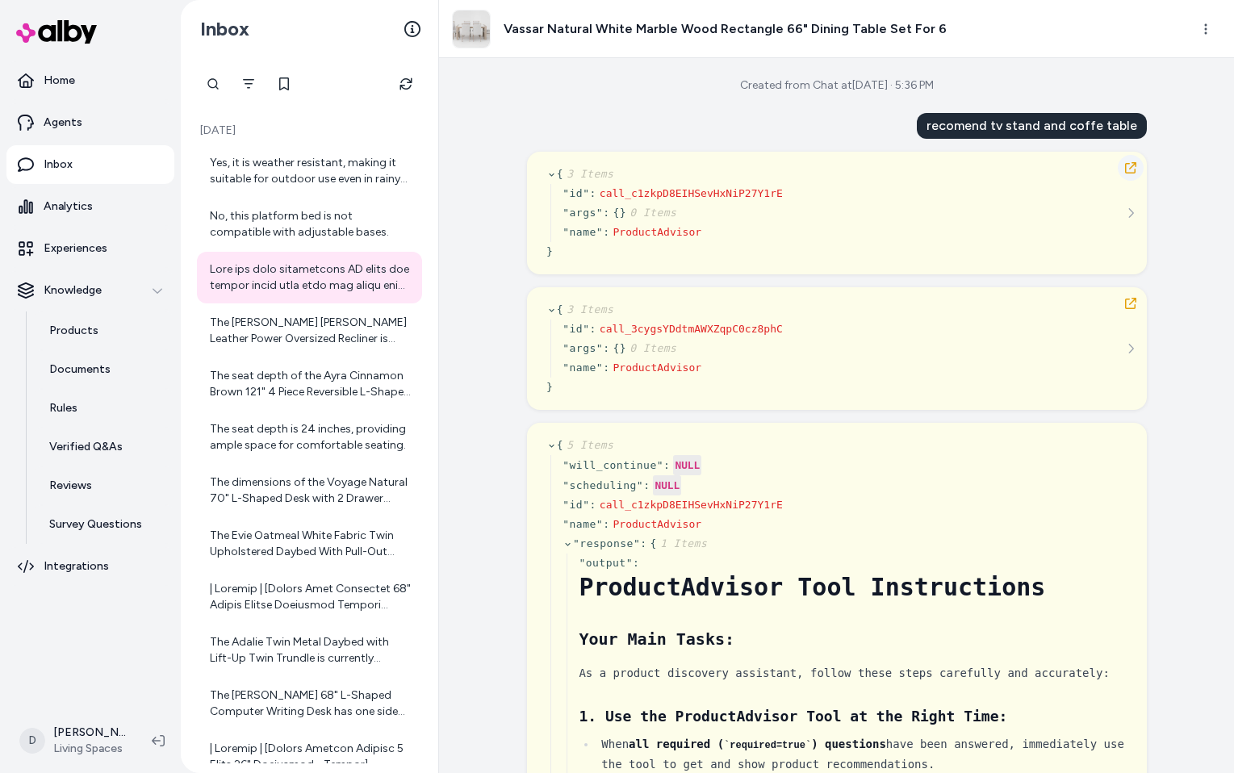
click at [1128, 161] on icon "button" at bounding box center [1130, 167] width 13 height 13
click at [403, 81] on icon "Refresh" at bounding box center [405, 83] width 13 height 13
click at [308, 169] on div at bounding box center [311, 171] width 202 height 32
